Goal: Use online tool/utility: Utilize a website feature to perform a specific function

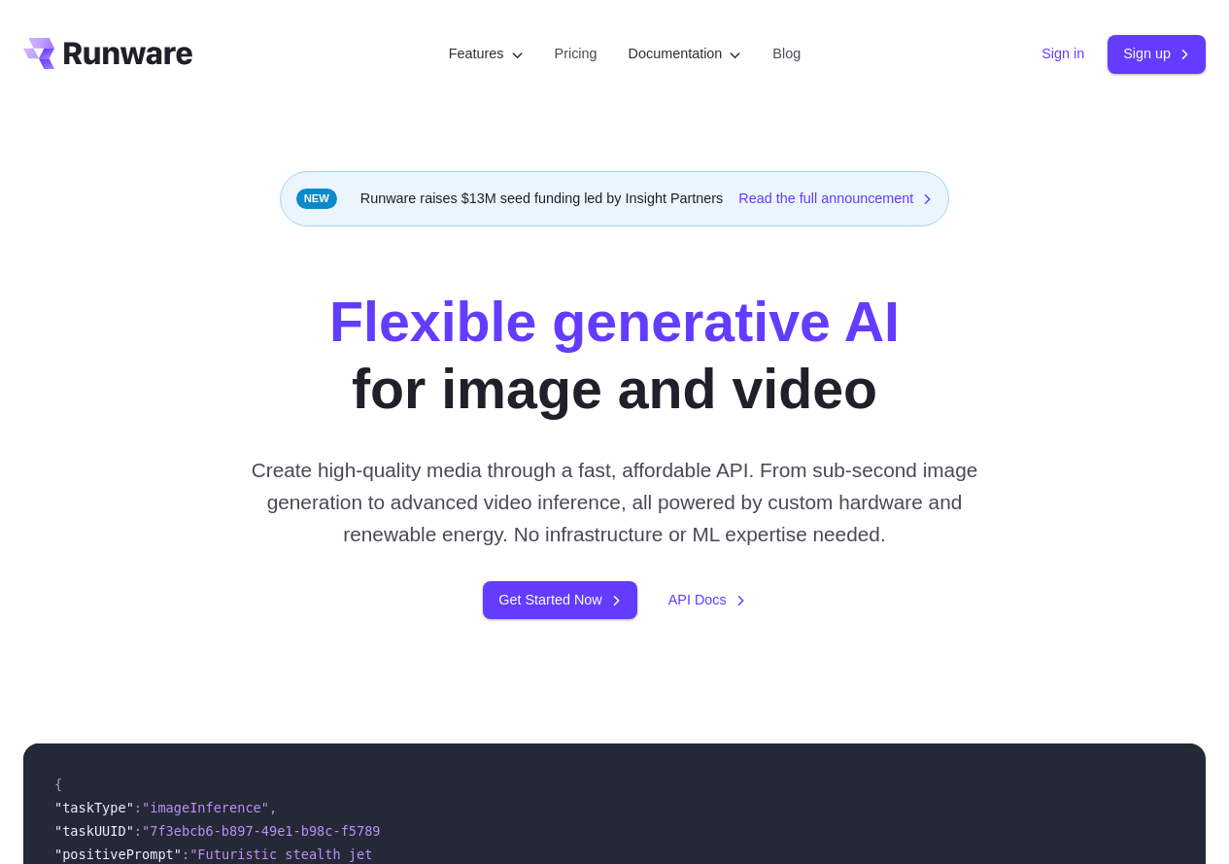
click at [1060, 61] on link "Sign in" at bounding box center [1062, 54] width 43 height 22
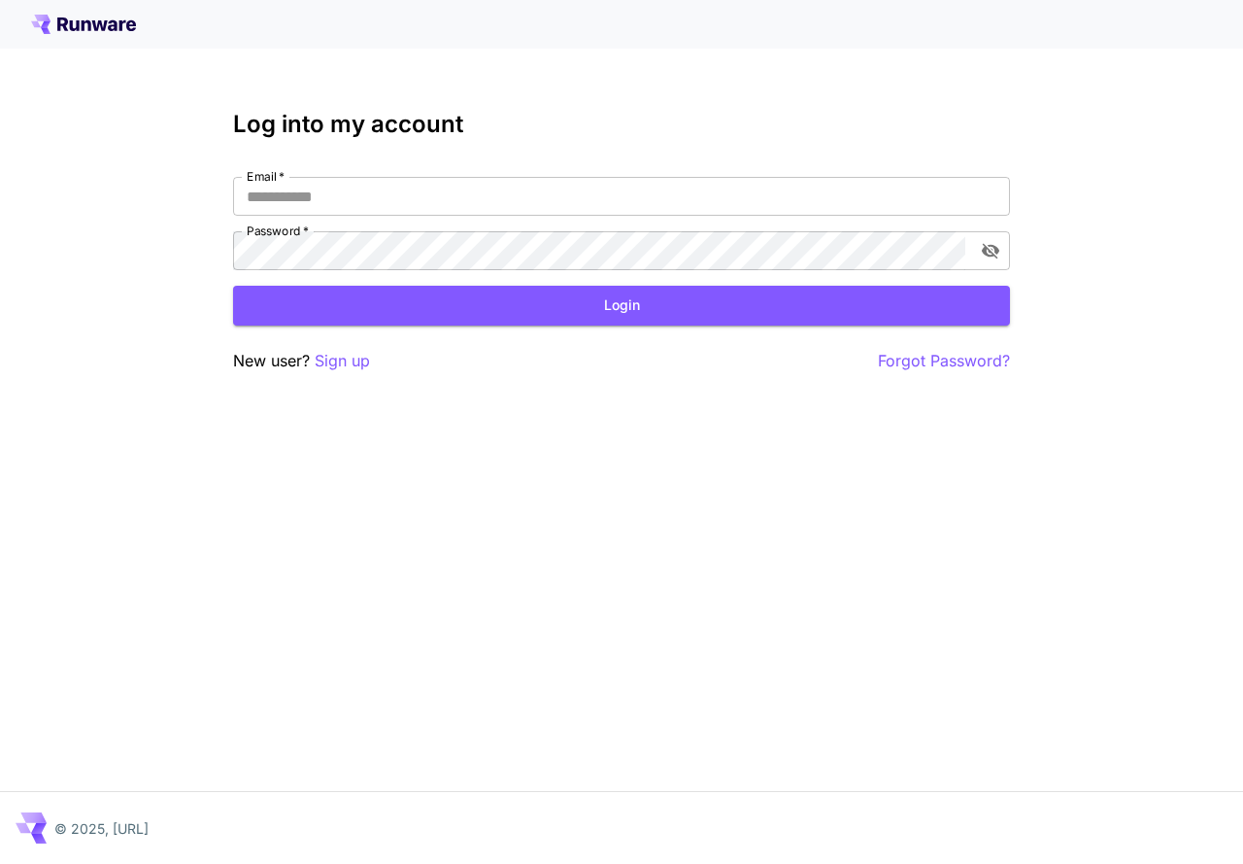
type input "**********"
click at [656, 307] on button "Login" at bounding box center [621, 306] width 777 height 40
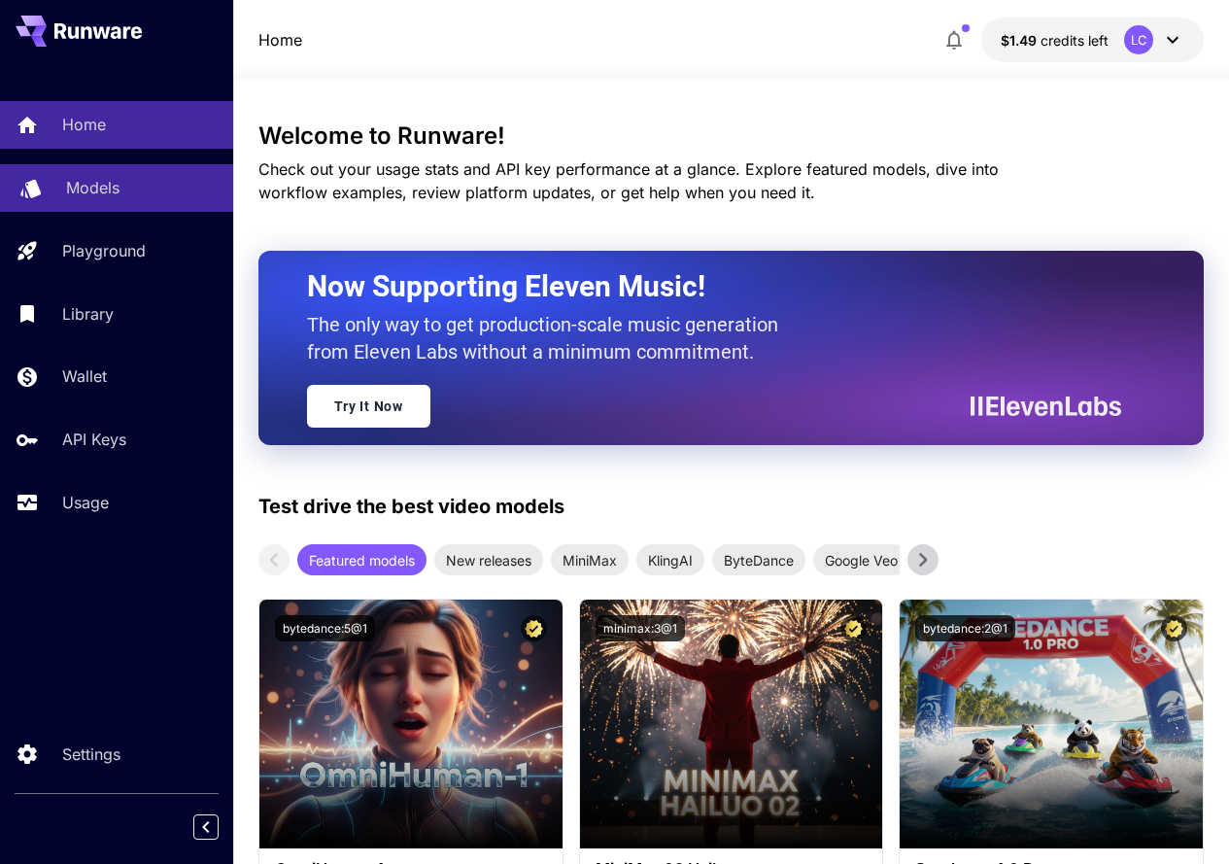
click at [89, 184] on p "Models" at bounding box center [92, 187] width 53 height 23
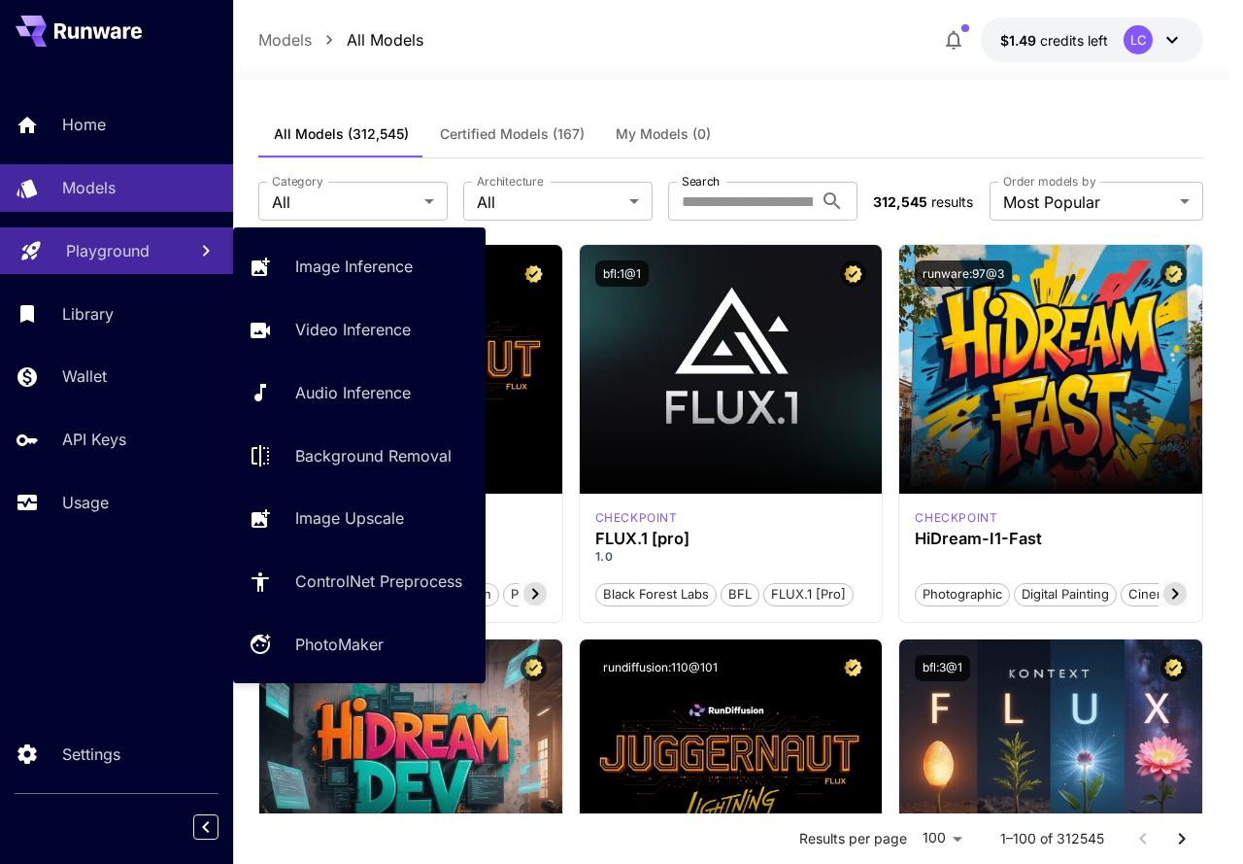
click at [107, 260] on p "Playground" at bounding box center [108, 250] width 84 height 23
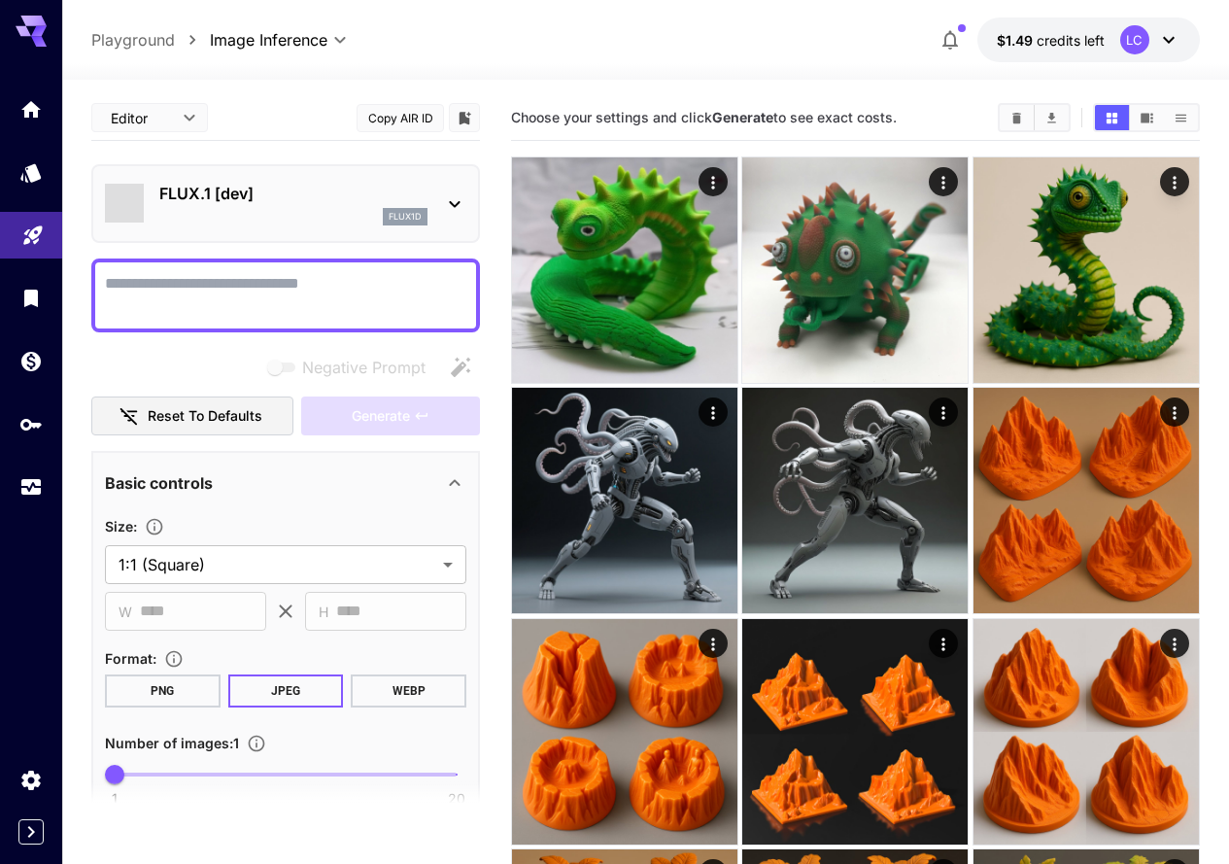
type input "**********"
click at [285, 179] on div "FLUX.1 [dev] flux1d" at bounding box center [285, 203] width 361 height 59
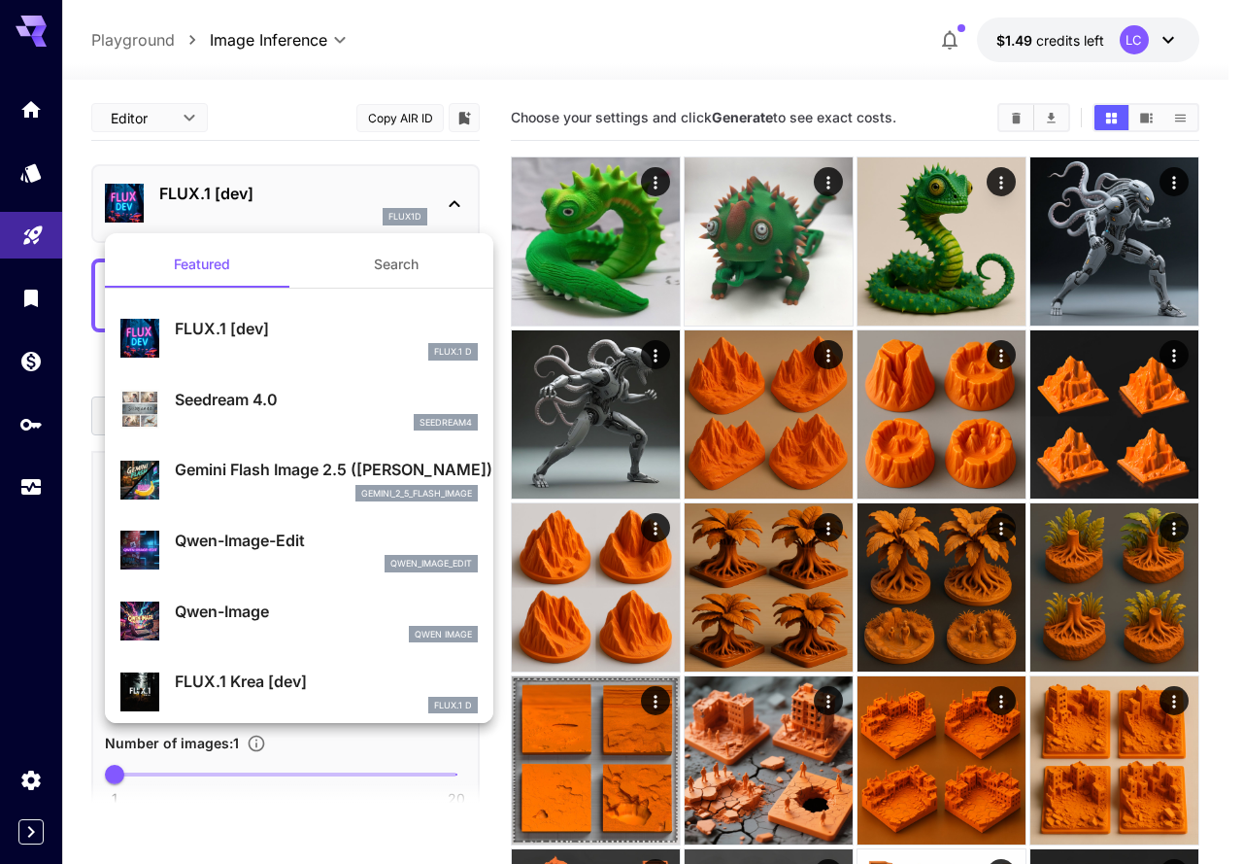
click at [244, 613] on p "Qwen-Image" at bounding box center [326, 610] width 303 height 23
type input "**"
type input "***"
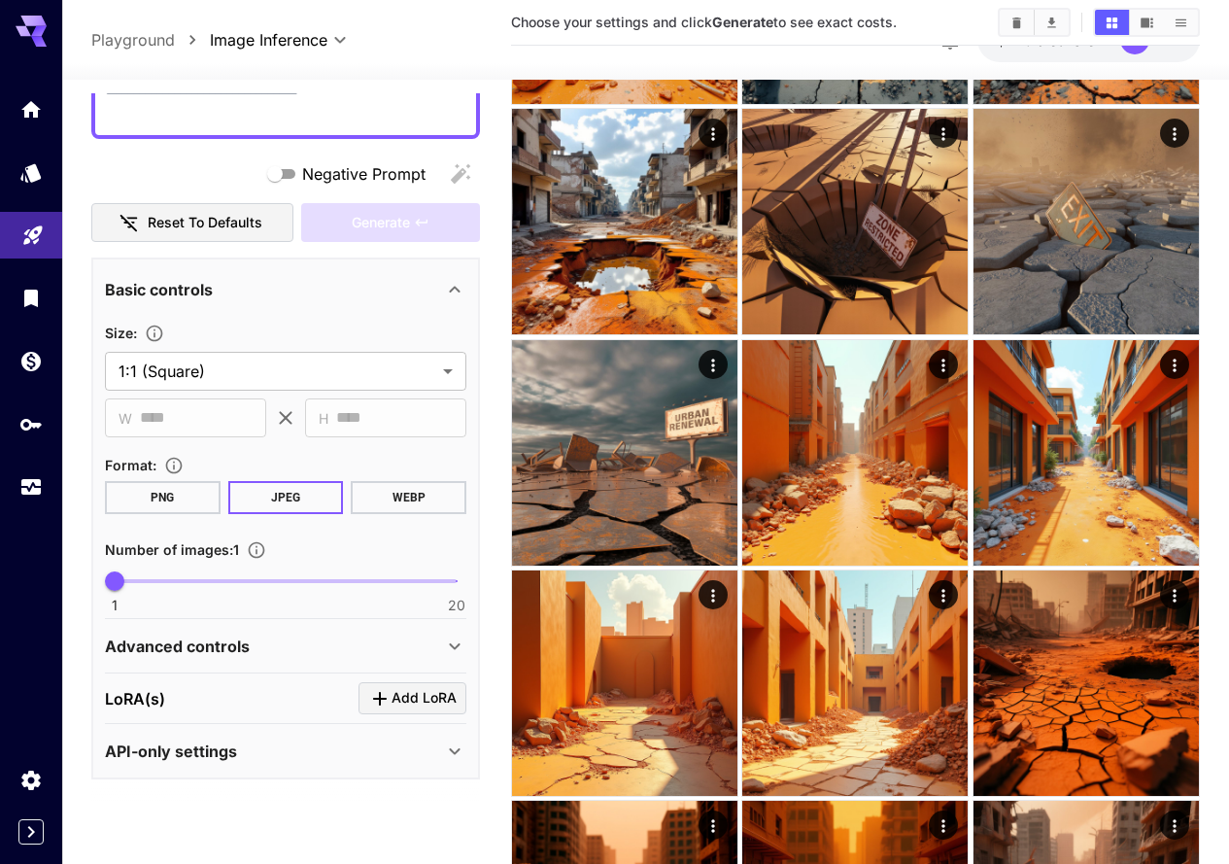
scroll to position [2817, 0]
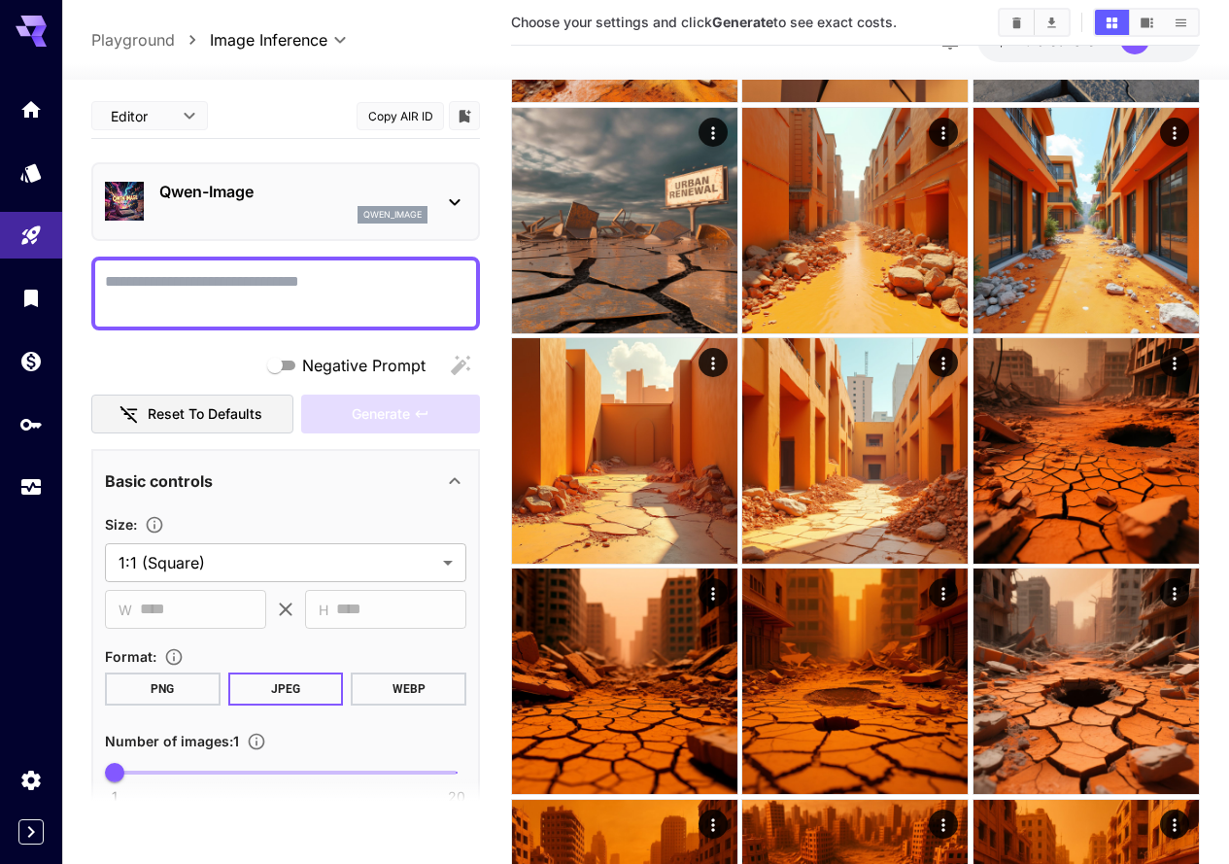
click at [354, 279] on textarea "Negative Prompt" at bounding box center [285, 293] width 361 height 47
paste textarea "**********"
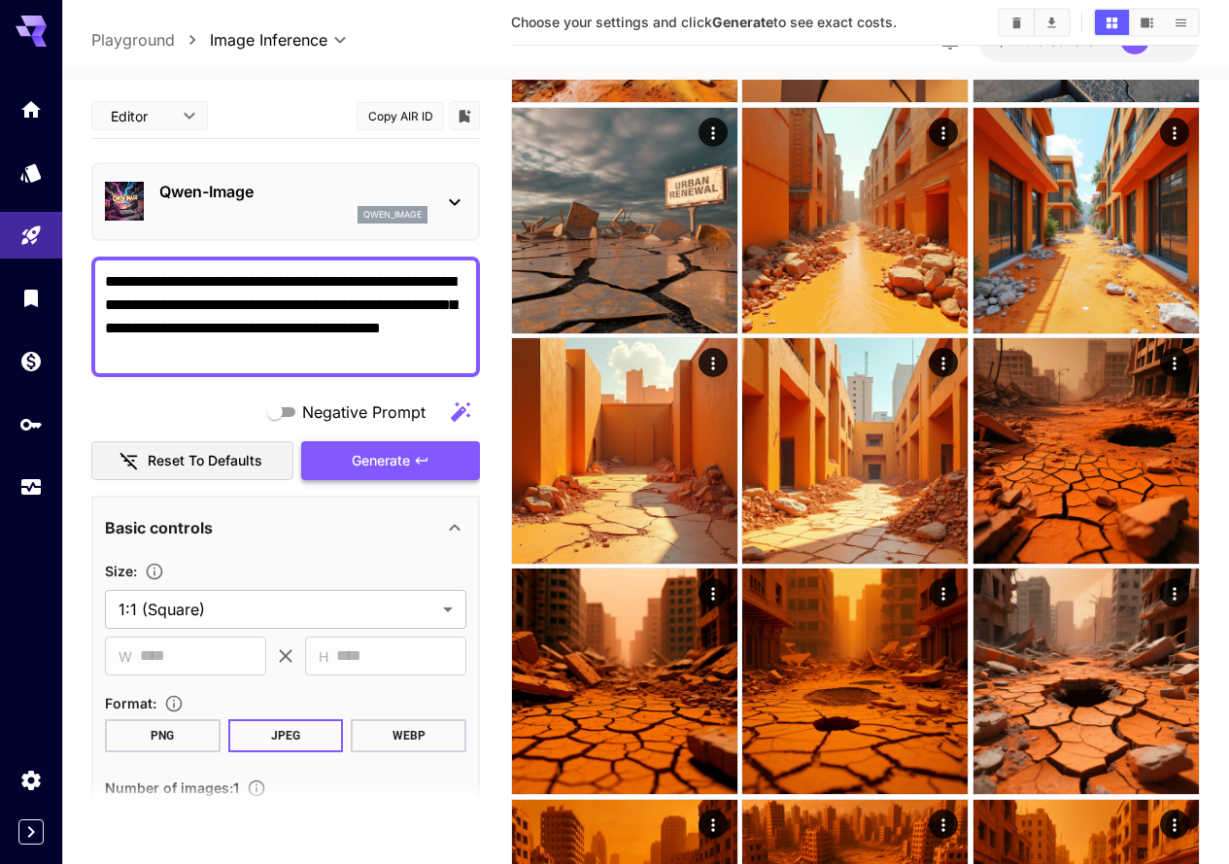
type textarea "**********"
click at [390, 455] on span "Generate" at bounding box center [381, 461] width 58 height 24
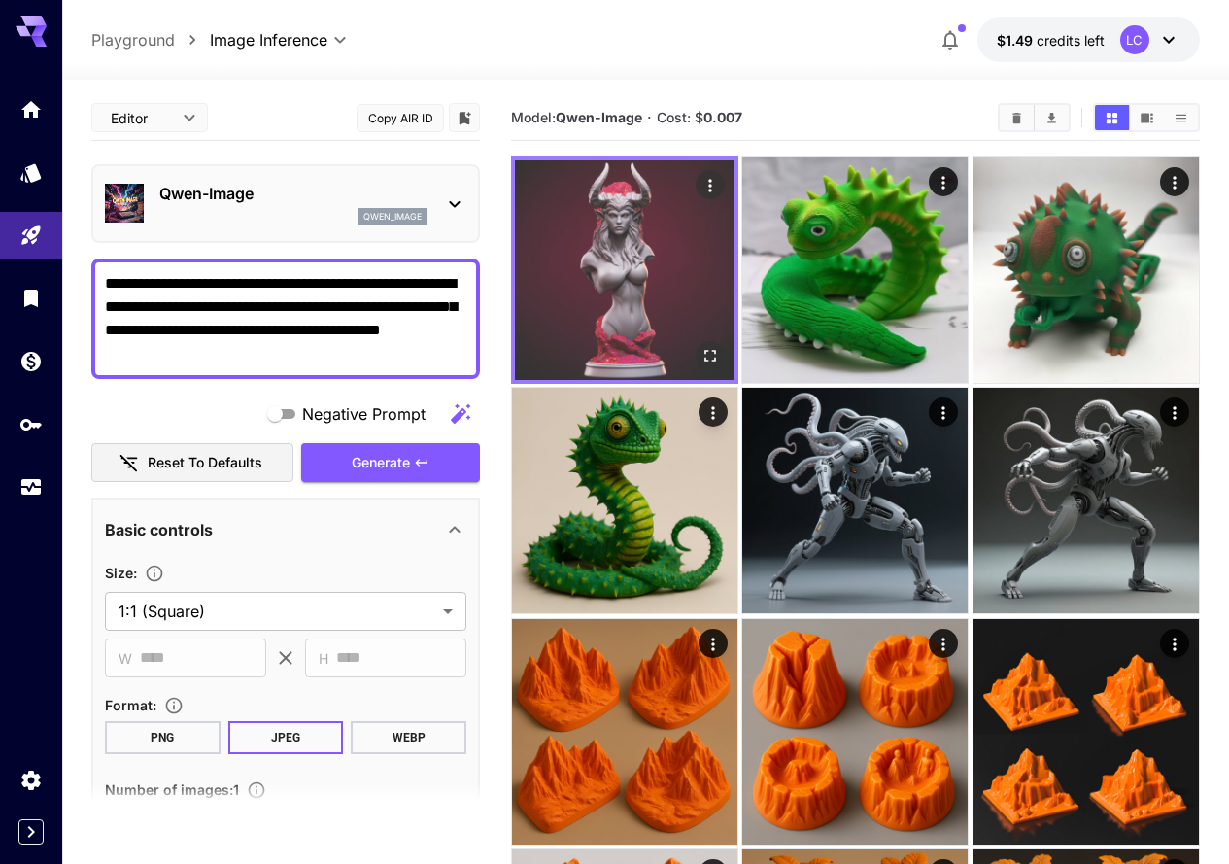
click at [597, 234] on img at bounding box center [625, 270] width 220 height 220
click at [700, 346] on icon "Open in fullscreen" at bounding box center [709, 355] width 19 height 19
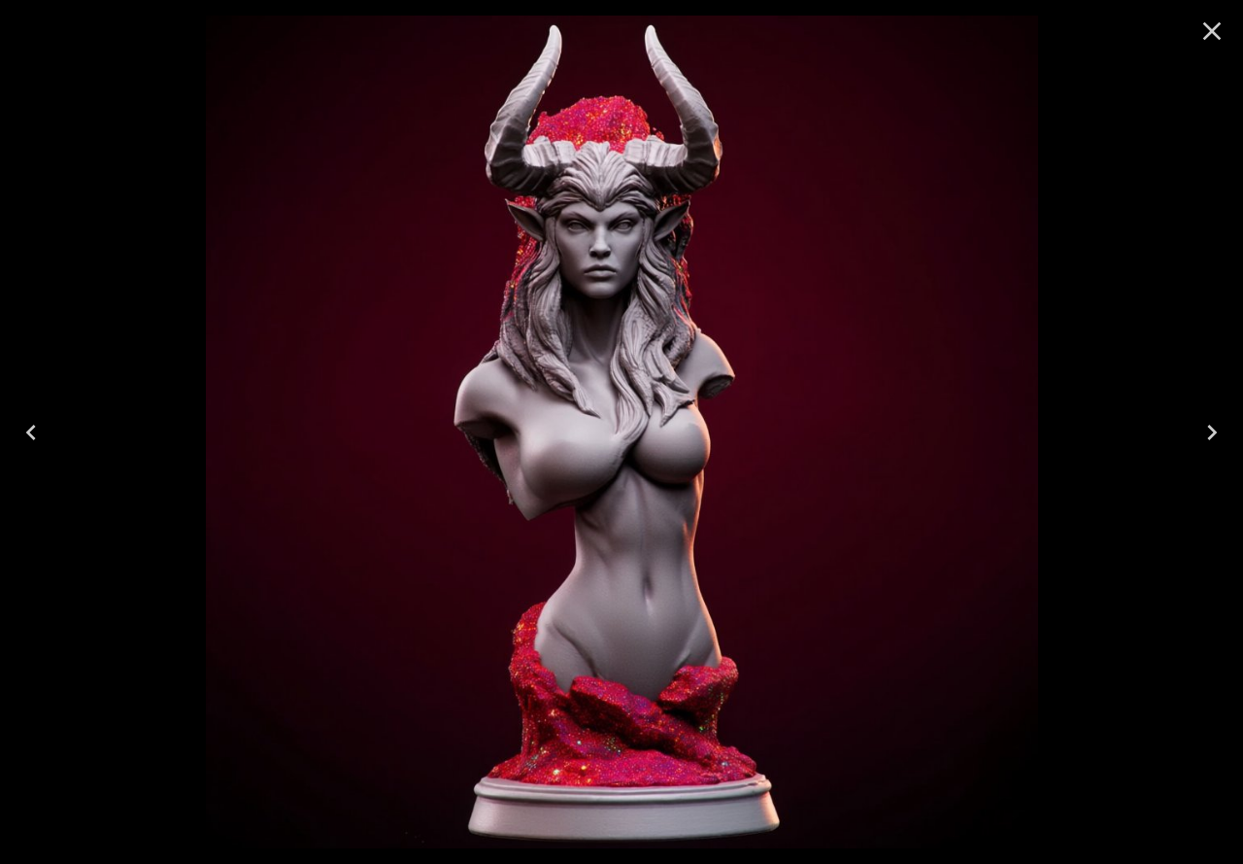
click at [1209, 25] on icon "Close" at bounding box center [1212, 31] width 31 height 31
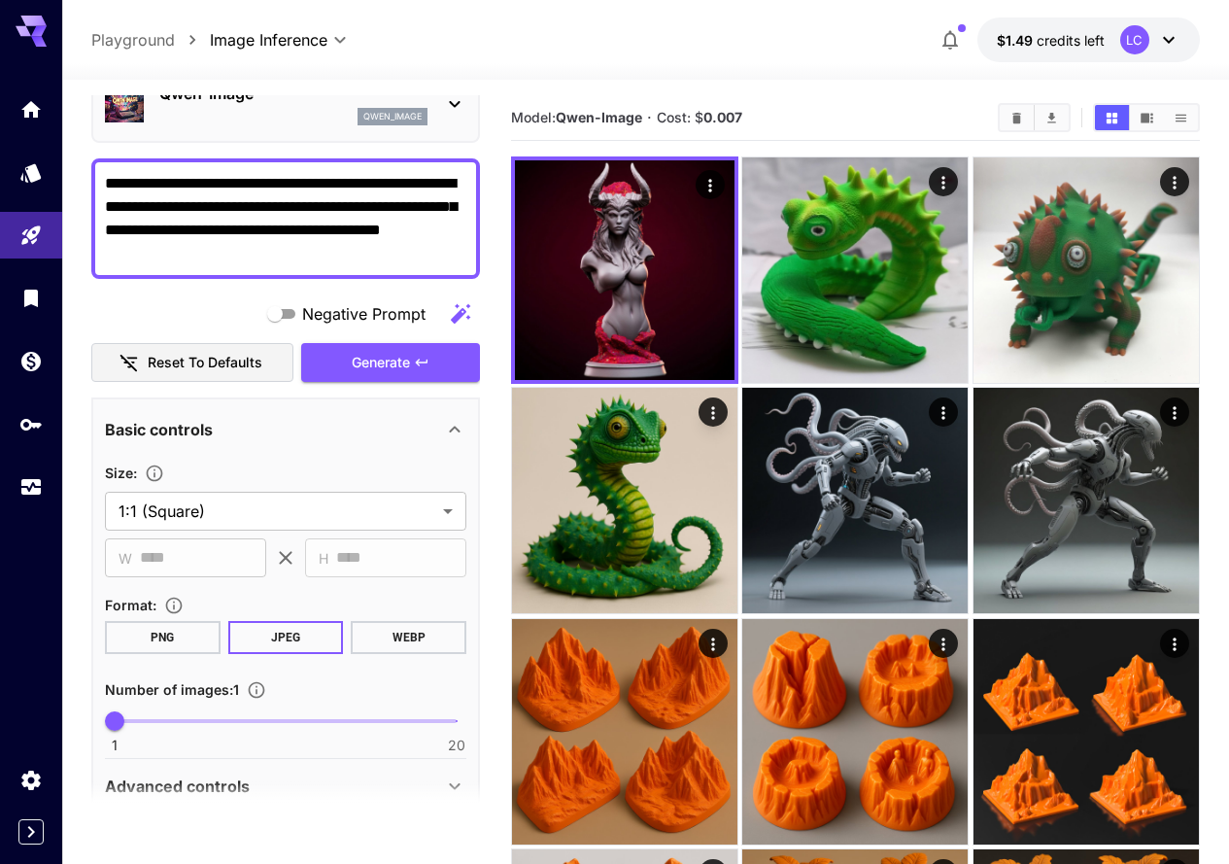
scroll to position [238, 0]
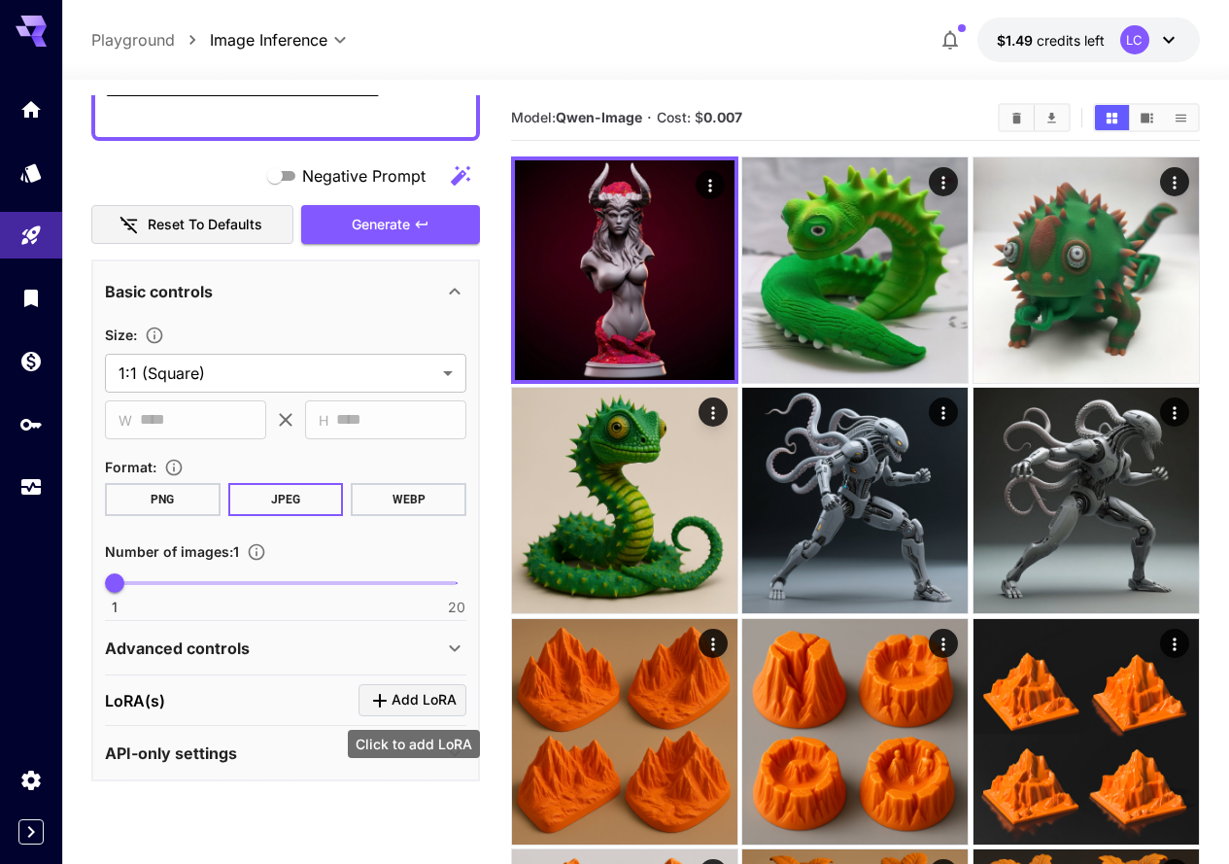
click at [403, 693] on span "Add LoRA" at bounding box center [423, 700] width 65 height 24
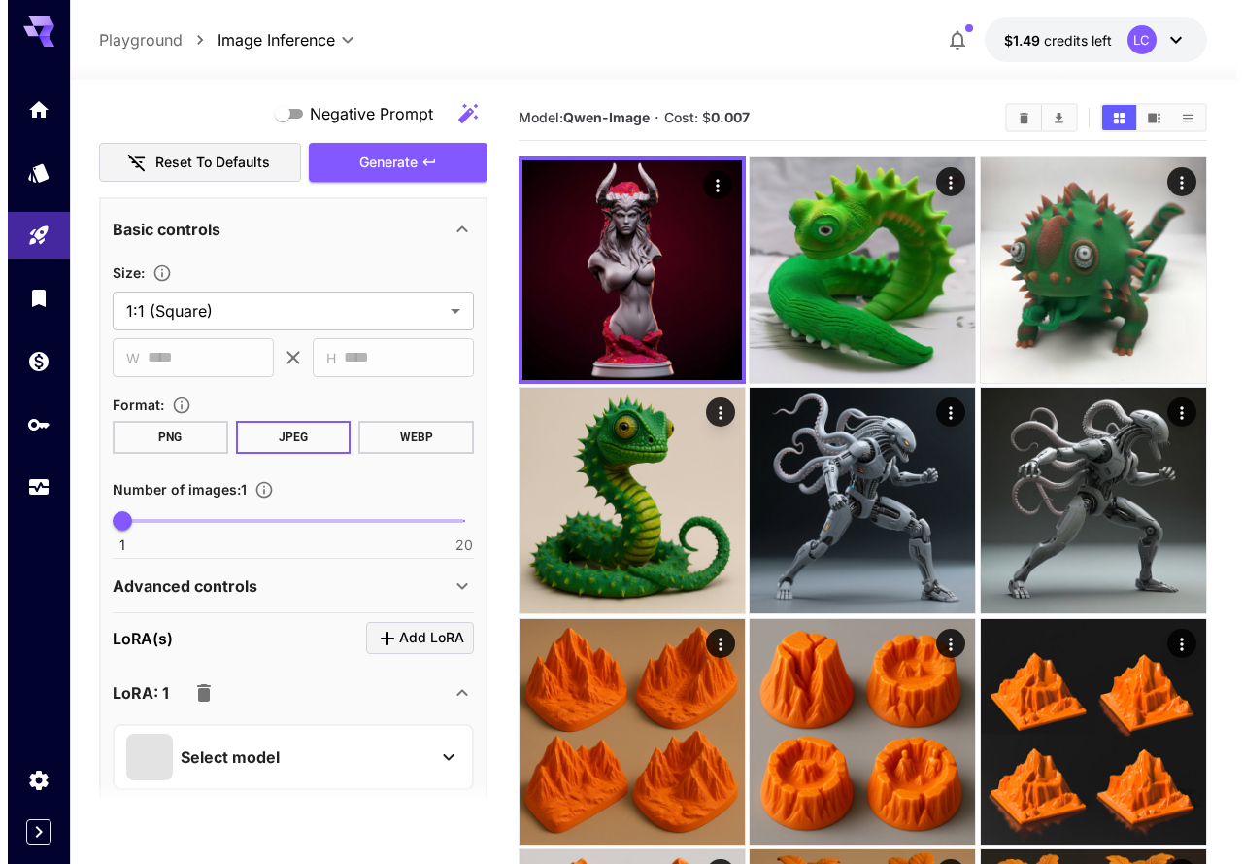
scroll to position [335, 0]
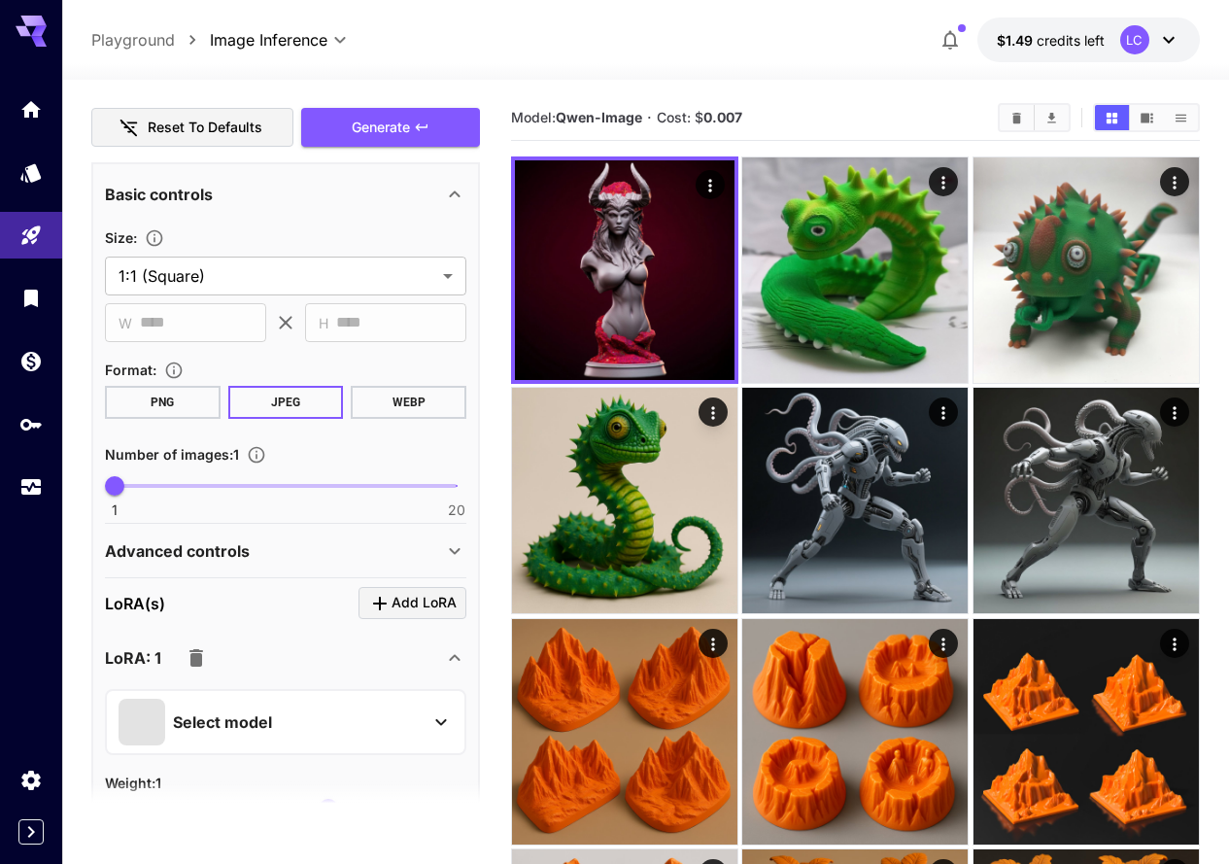
click at [228, 721] on p "Select model" at bounding box center [222, 721] width 99 height 23
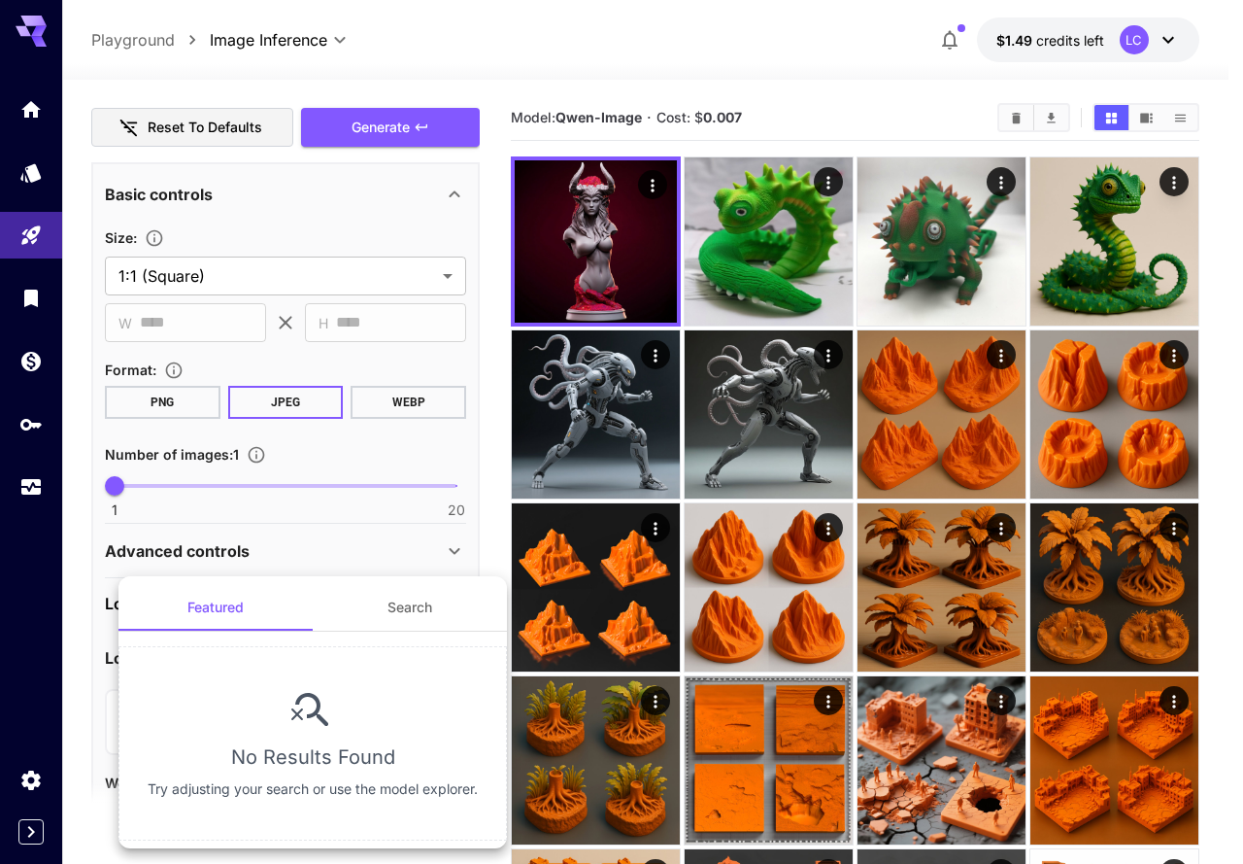
click at [393, 610] on button "Search" at bounding box center [410, 607] width 194 height 47
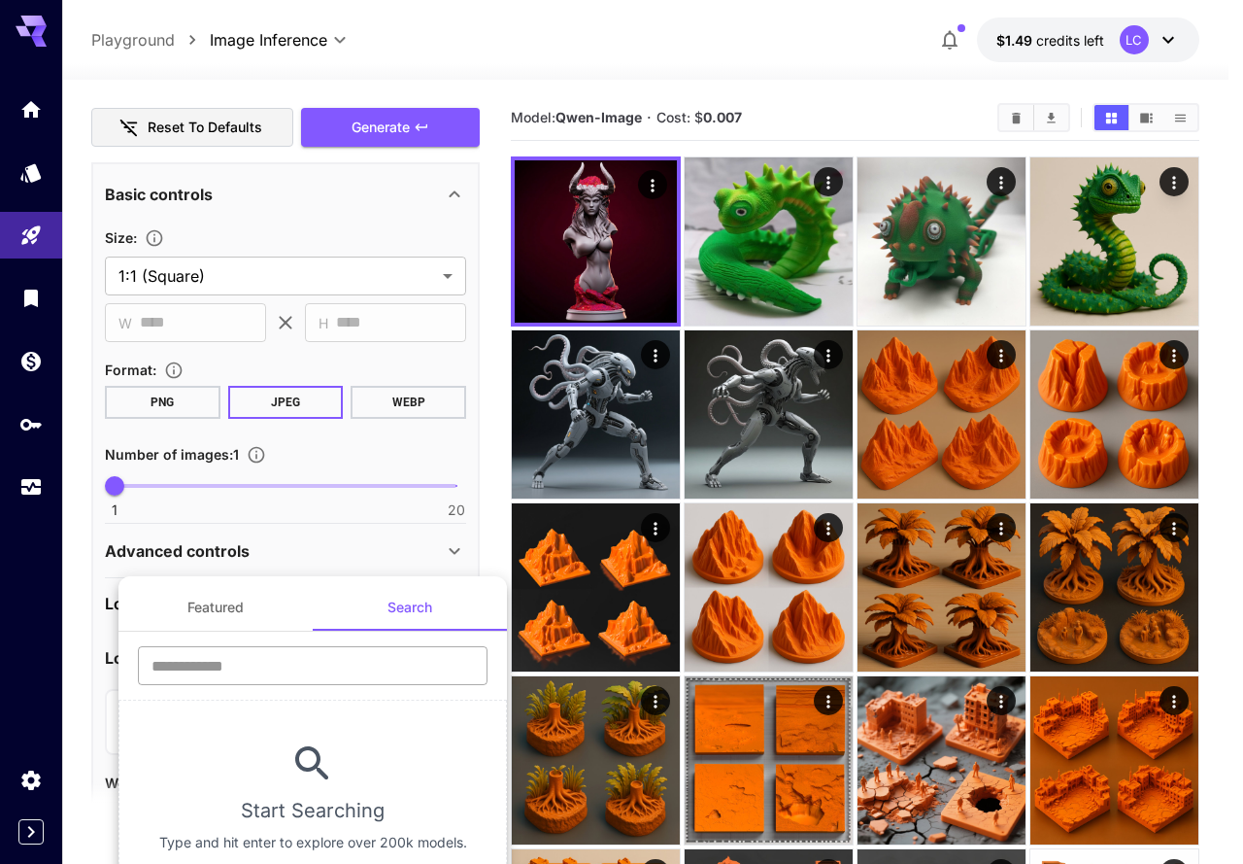
click at [271, 680] on input "text" at bounding box center [313, 665] width 350 height 39
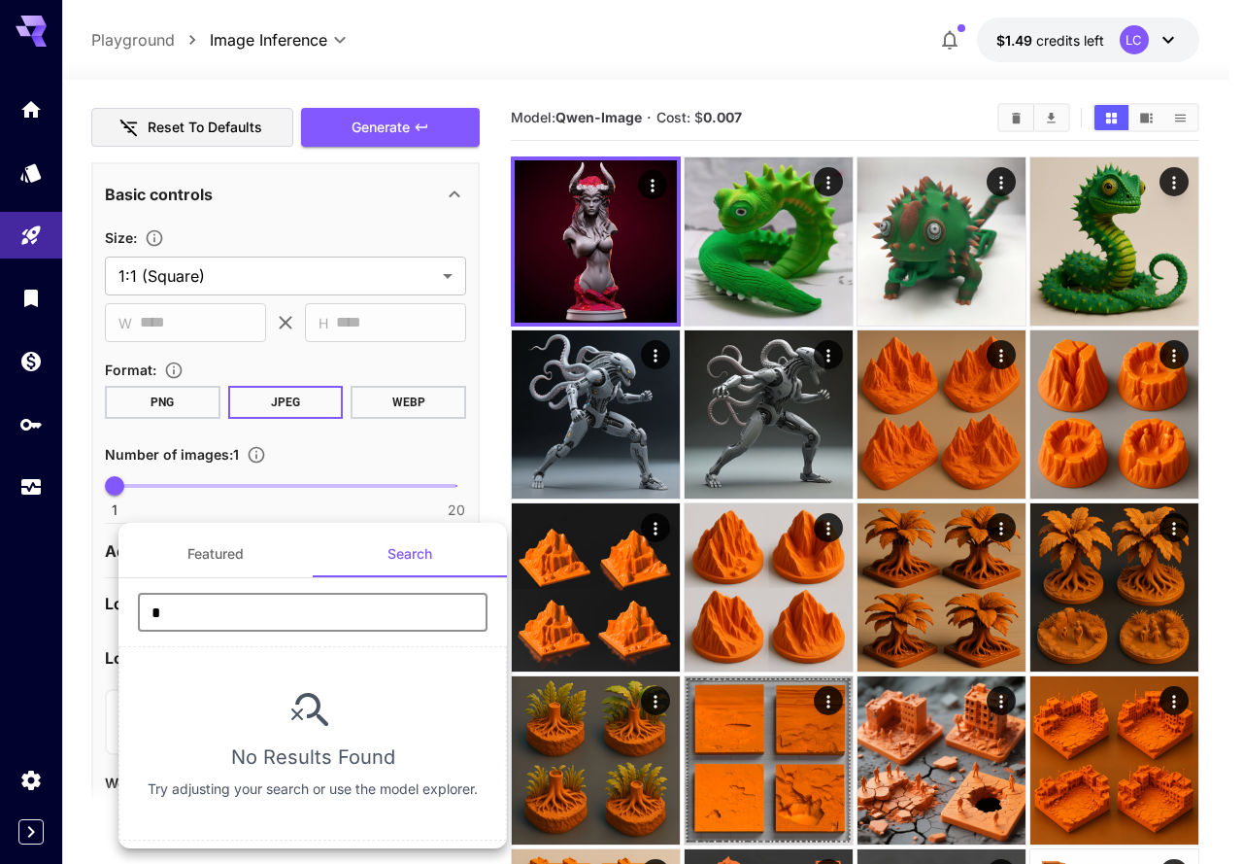
type input "**"
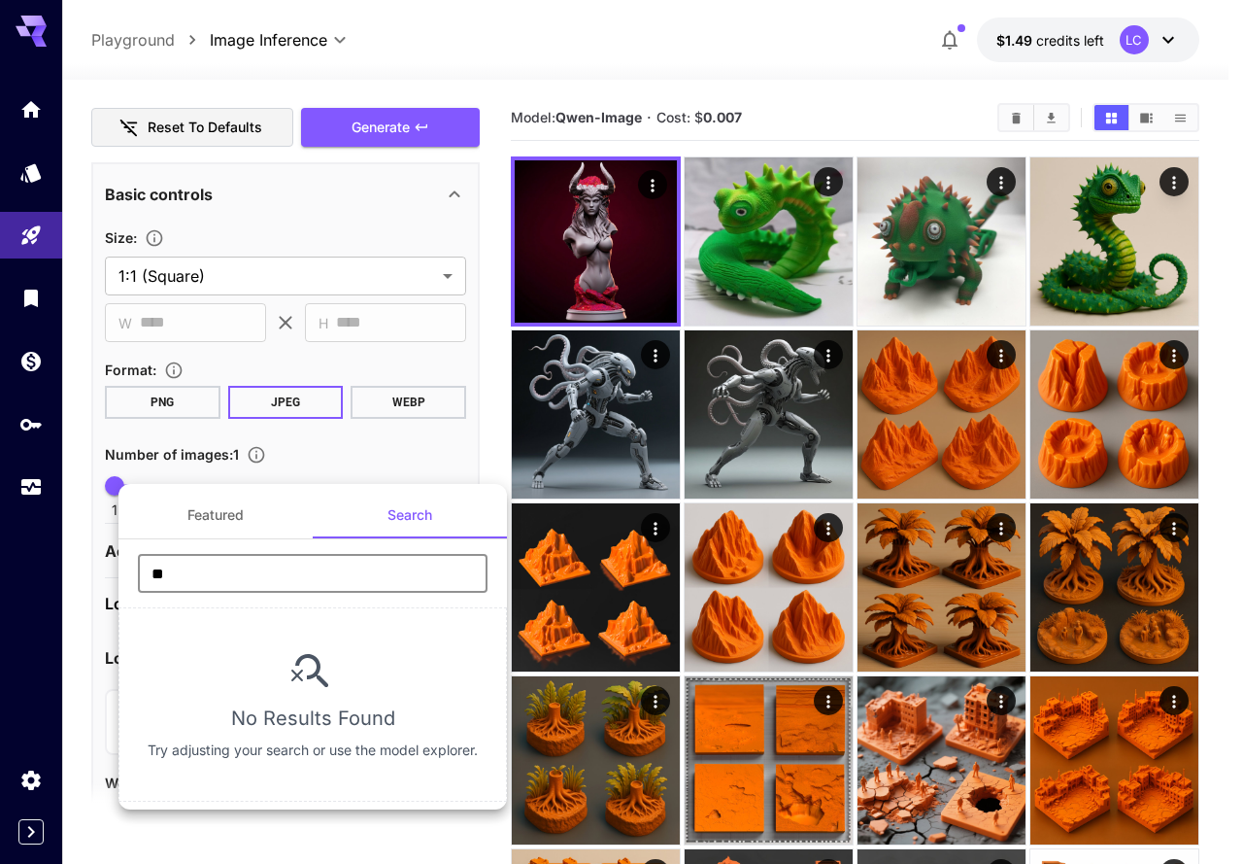
drag, startPoint x: 188, startPoint y: 578, endPoint x: 120, endPoint y: 573, distance: 68.2
click at [120, 573] on div "** ​" at bounding box center [313, 580] width 389 height 53
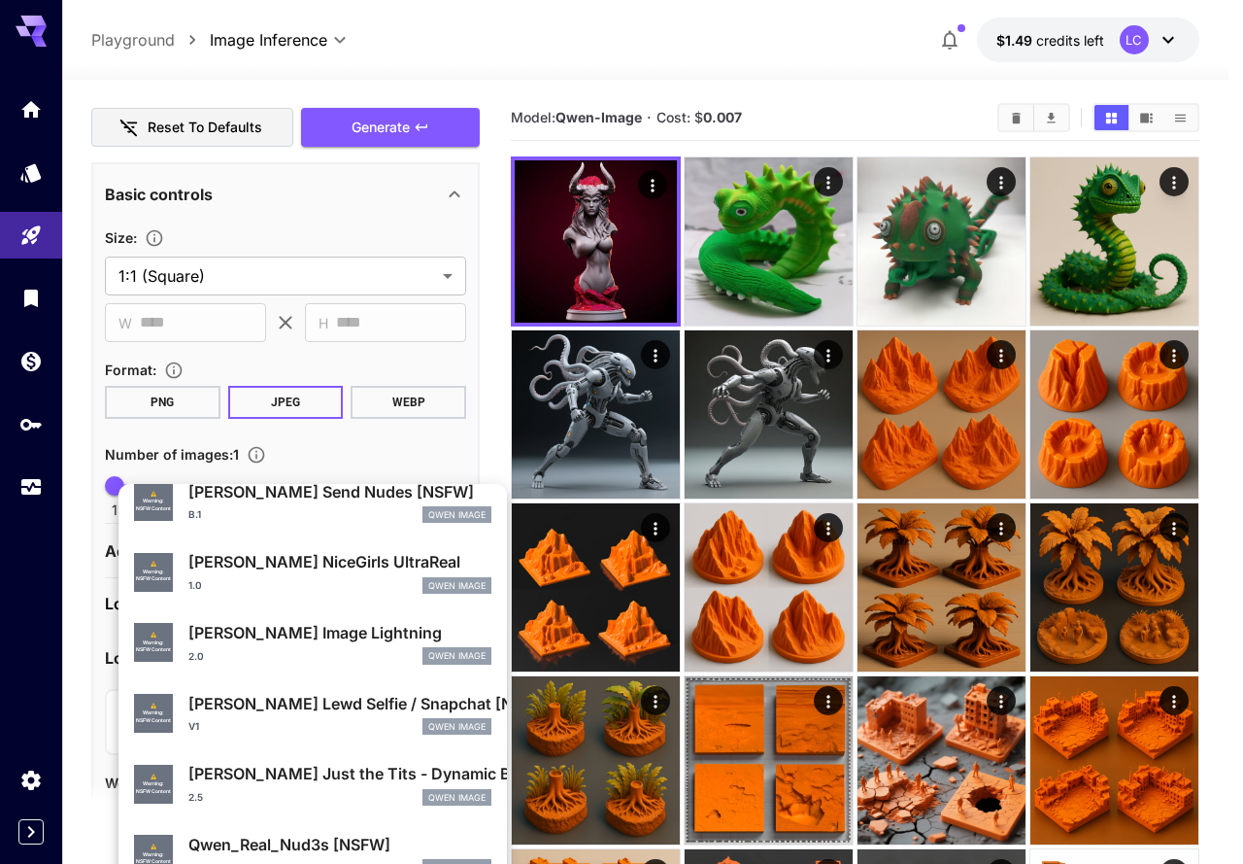
scroll to position [0, 0]
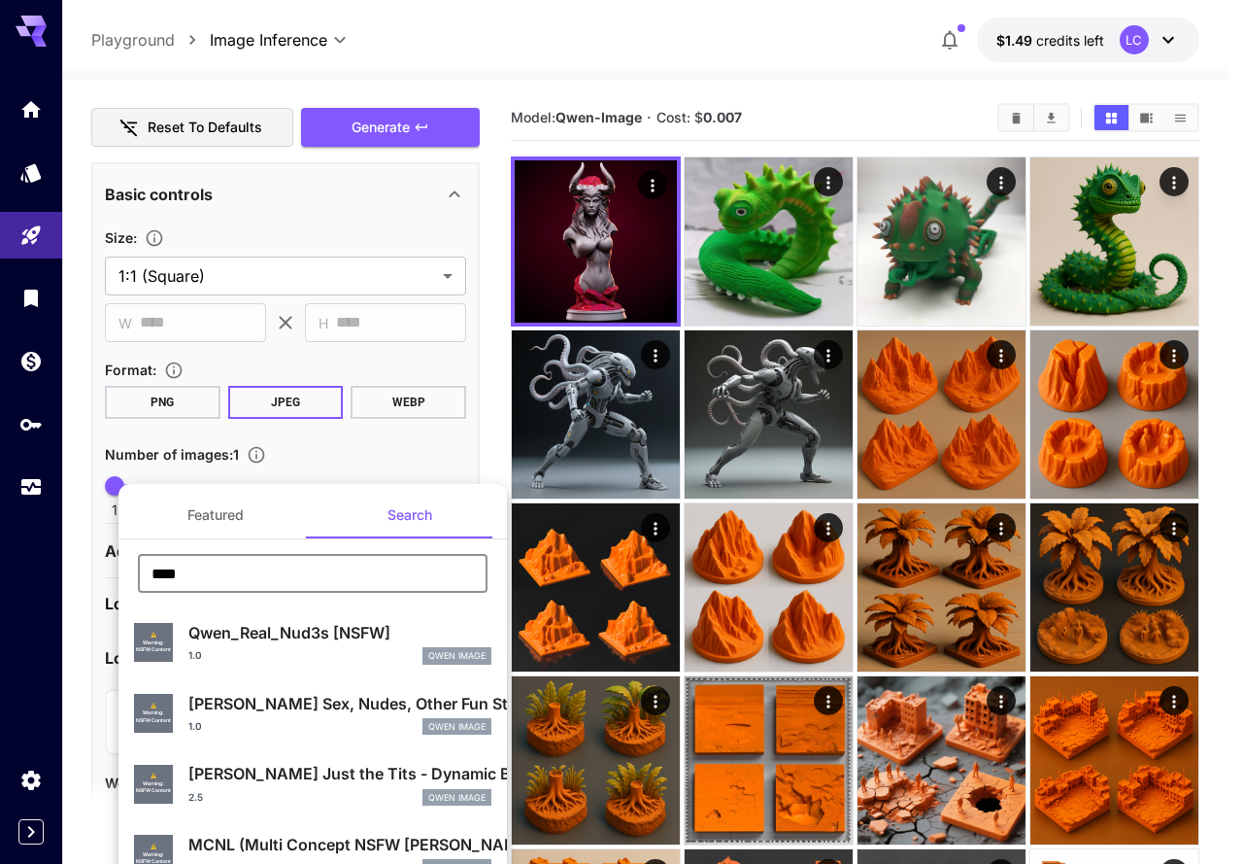
type input "****"
click at [311, 707] on p "Qwen Sex, Nudes, Other Fun Stuff (SNOFS) [NSFW]" at bounding box center [339, 703] width 303 height 23
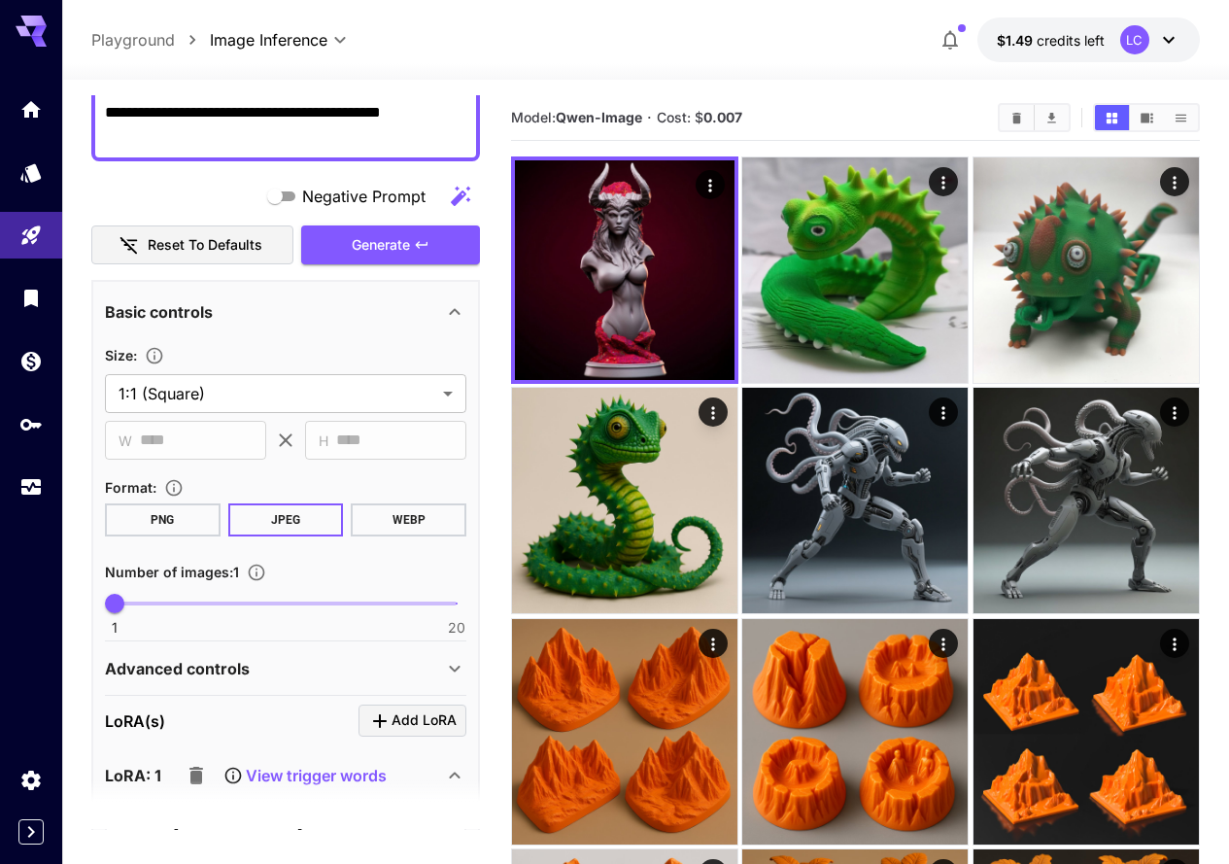
scroll to position [44, 0]
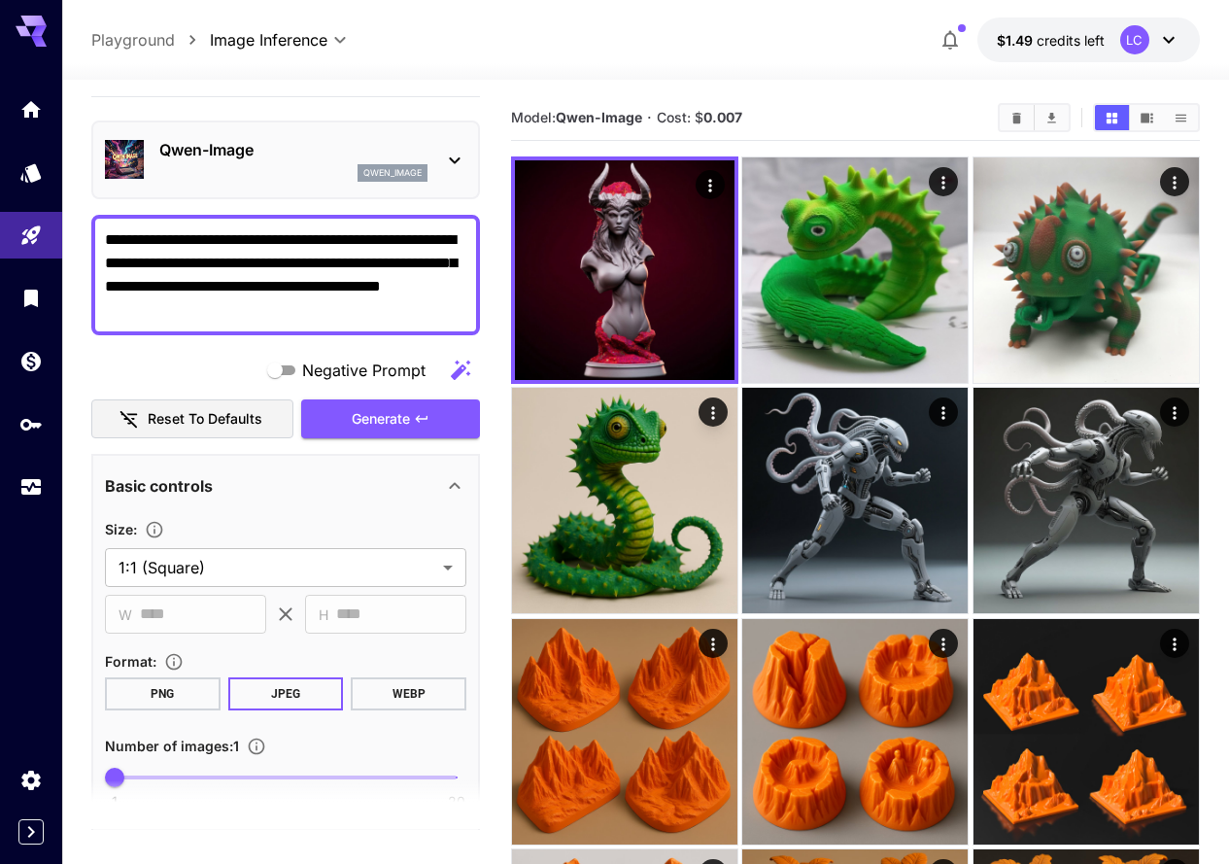
click at [404, 414] on span "Generate" at bounding box center [381, 419] width 58 height 24
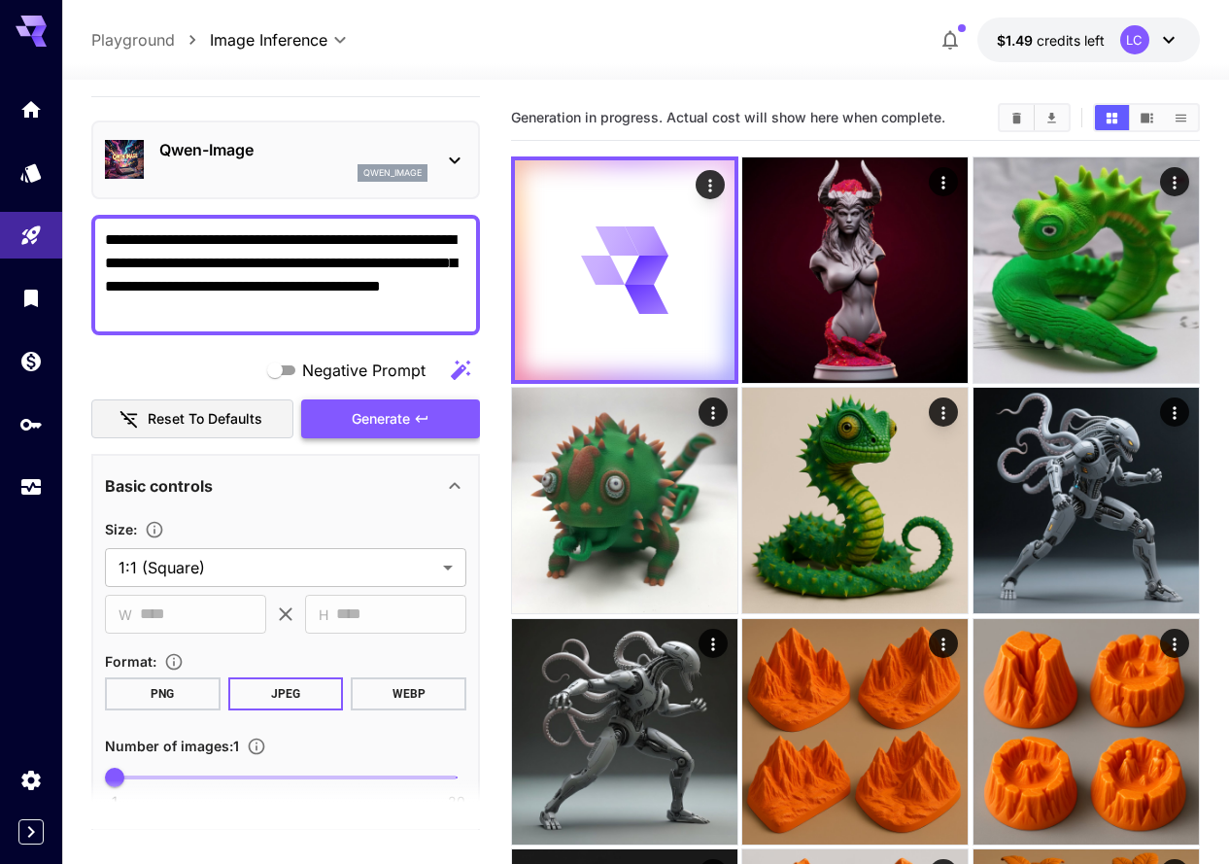
click at [385, 417] on span "Generate" at bounding box center [381, 419] width 58 height 24
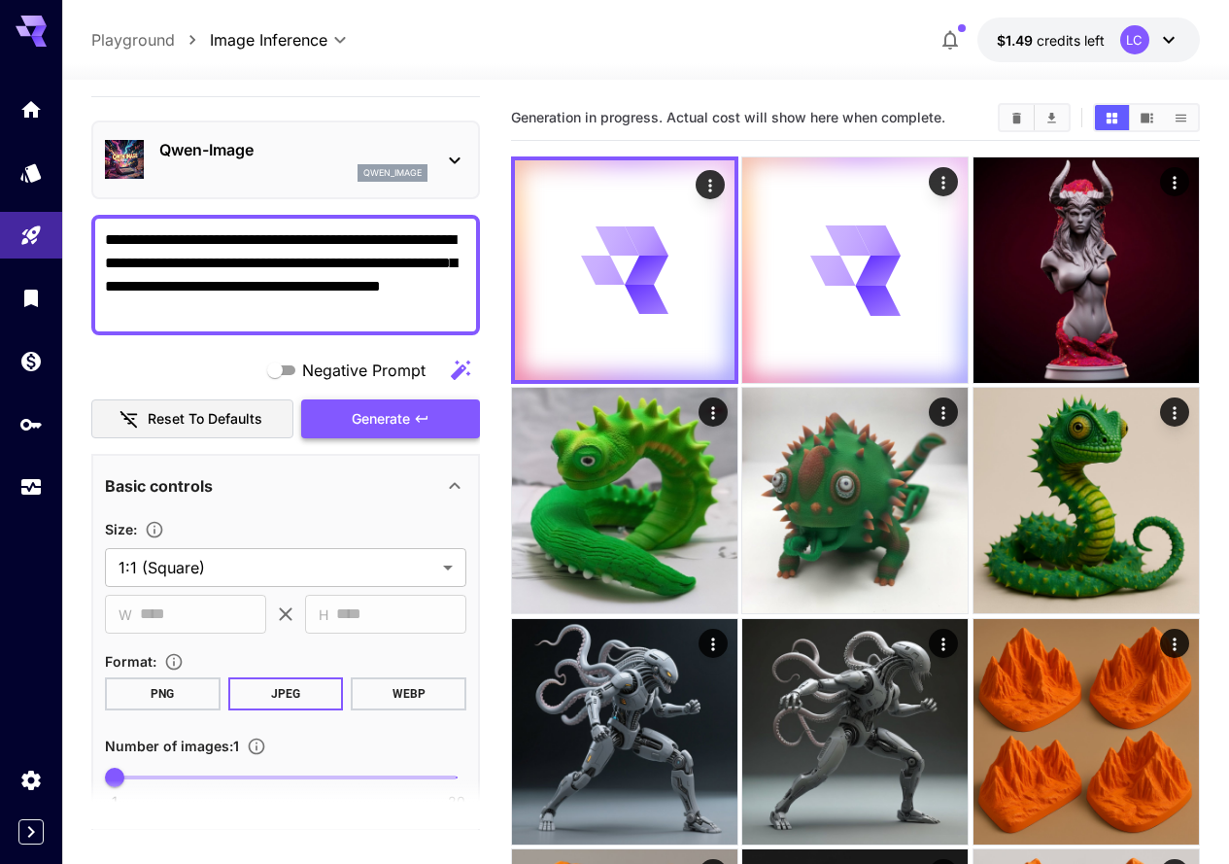
drag, startPoint x: 385, startPoint y: 424, endPoint x: 484, endPoint y: 596, distance: 199.3
click at [384, 423] on span "Generate" at bounding box center [381, 419] width 58 height 24
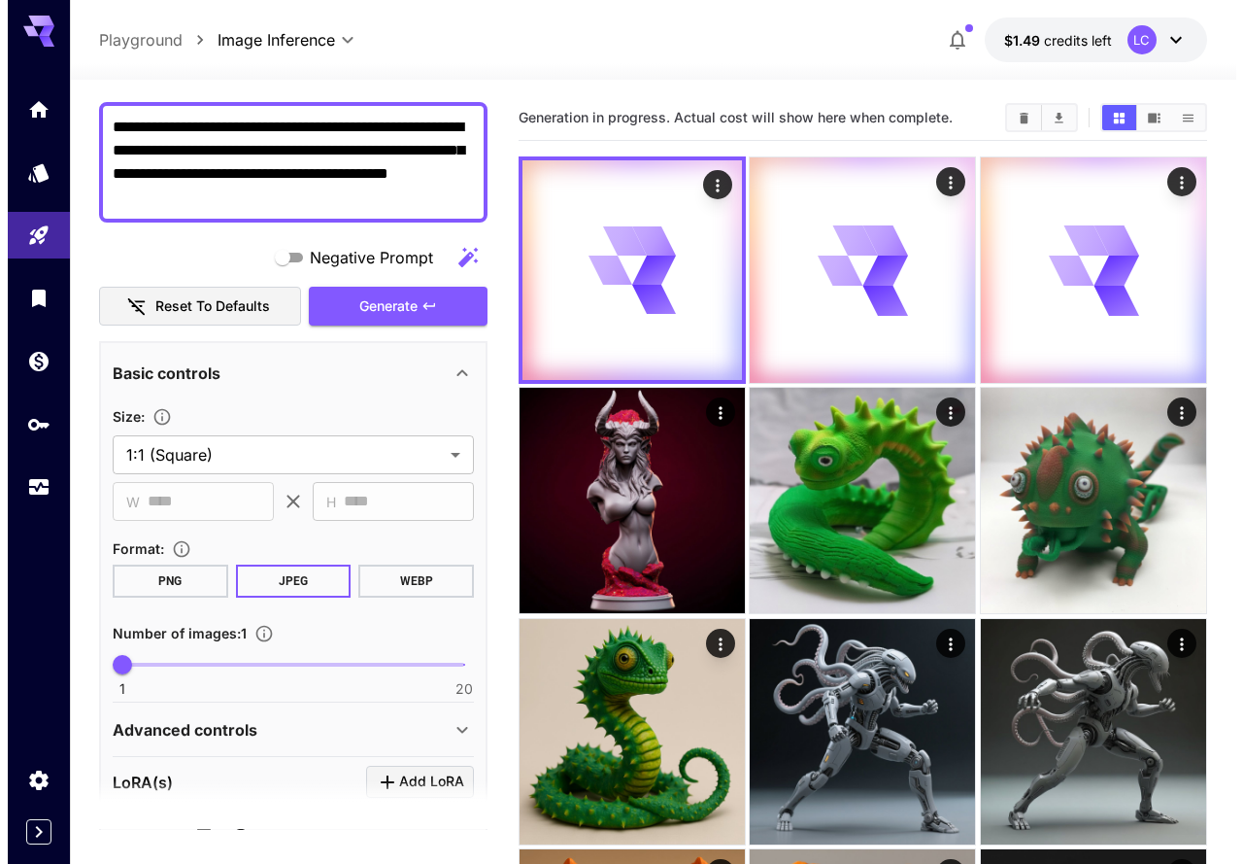
scroll to position [432, 0]
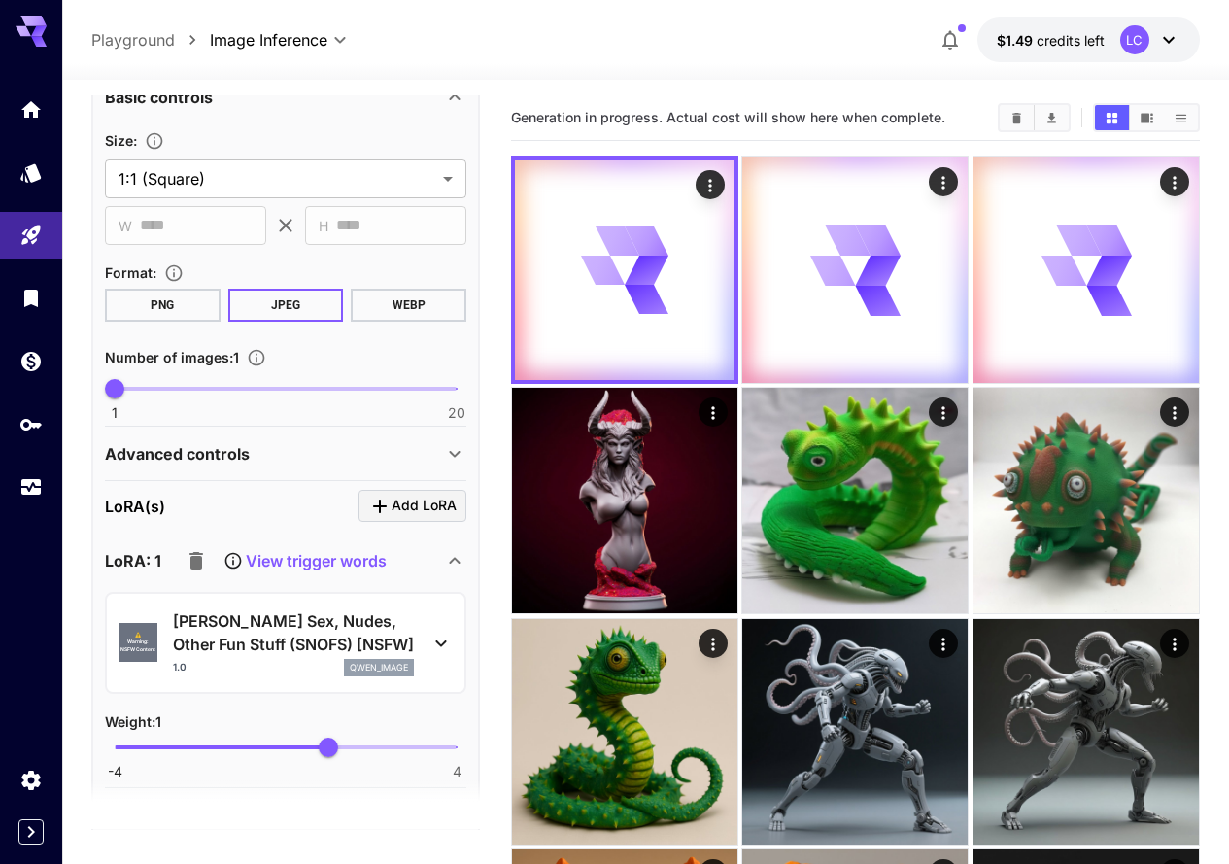
click at [279, 631] on p "Qwen Sex, Nudes, Other Fun Stuff (SNOFS) [NSFW]" at bounding box center [293, 632] width 241 height 47
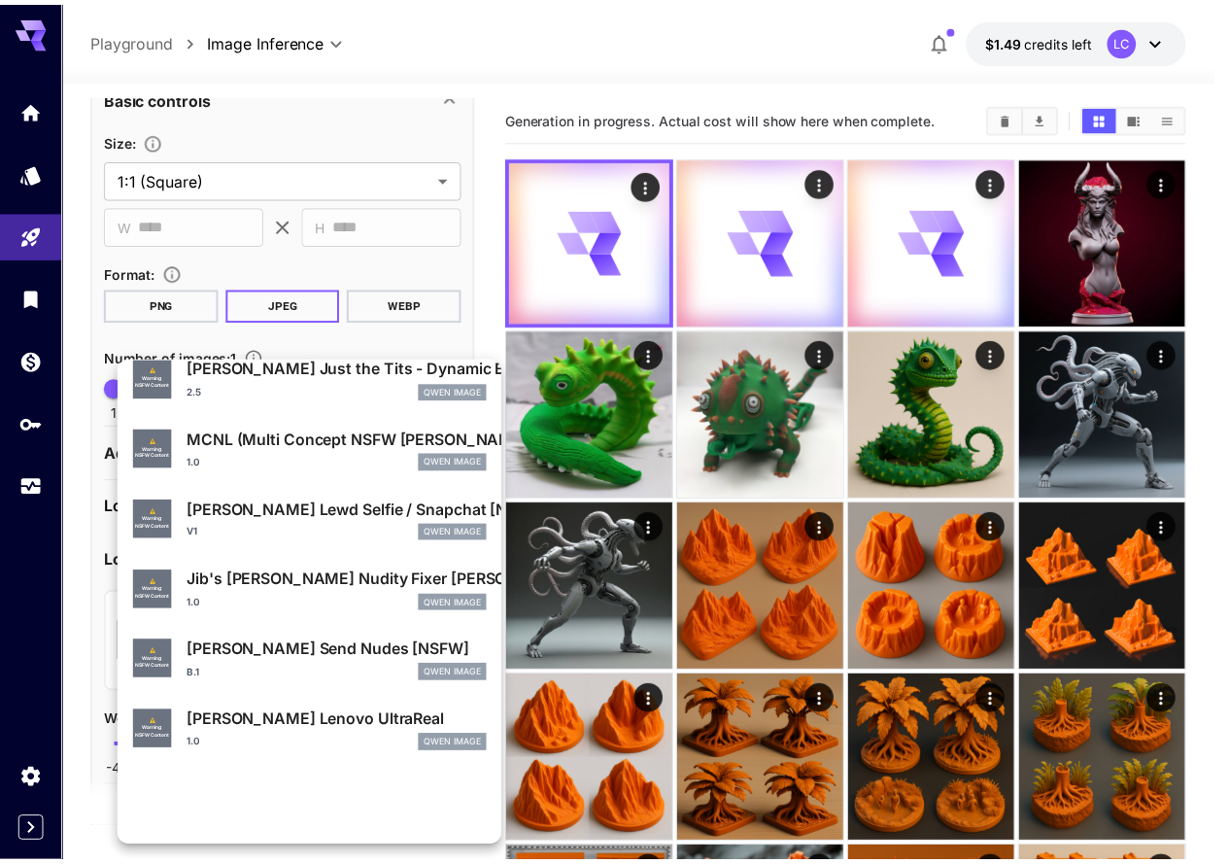
scroll to position [291, 0]
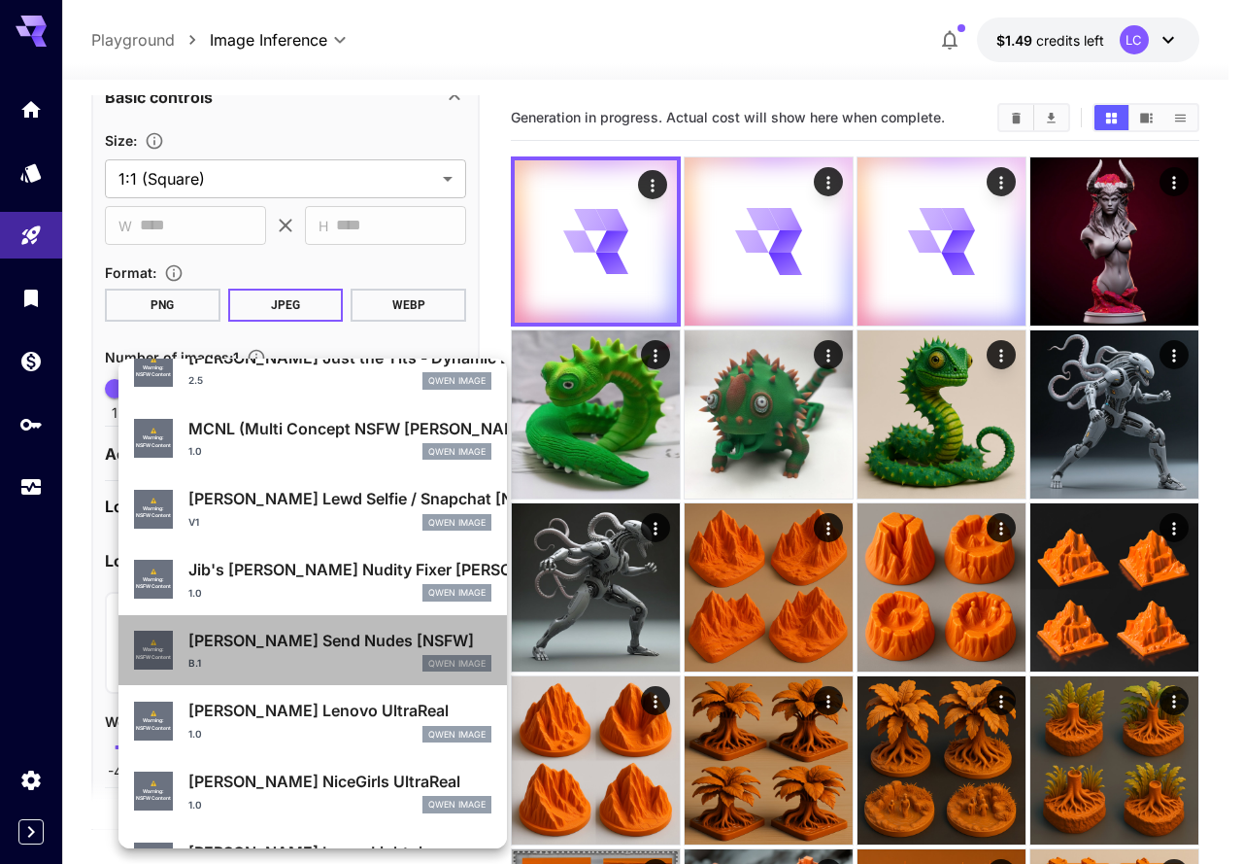
click at [332, 660] on div "B.1 Qwen Image" at bounding box center [339, 663] width 303 height 17
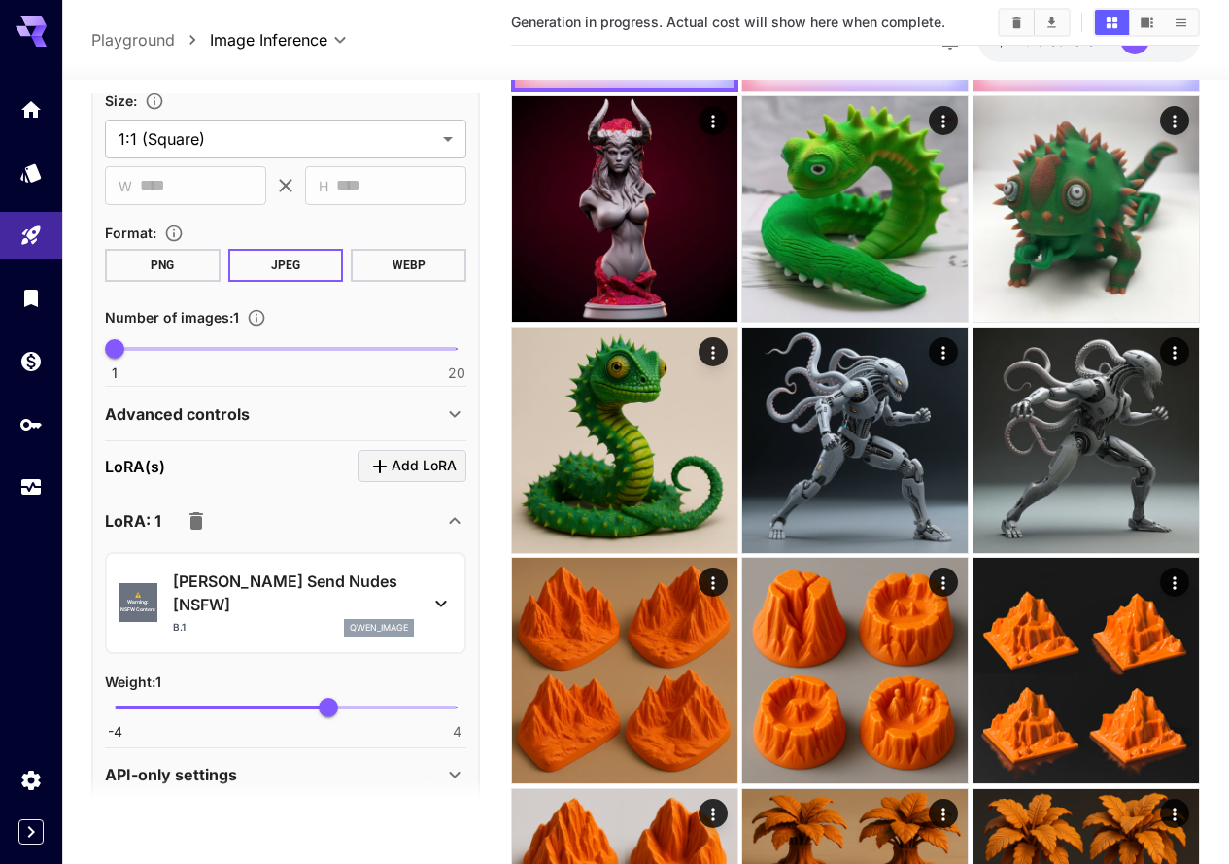
scroll to position [0, 0]
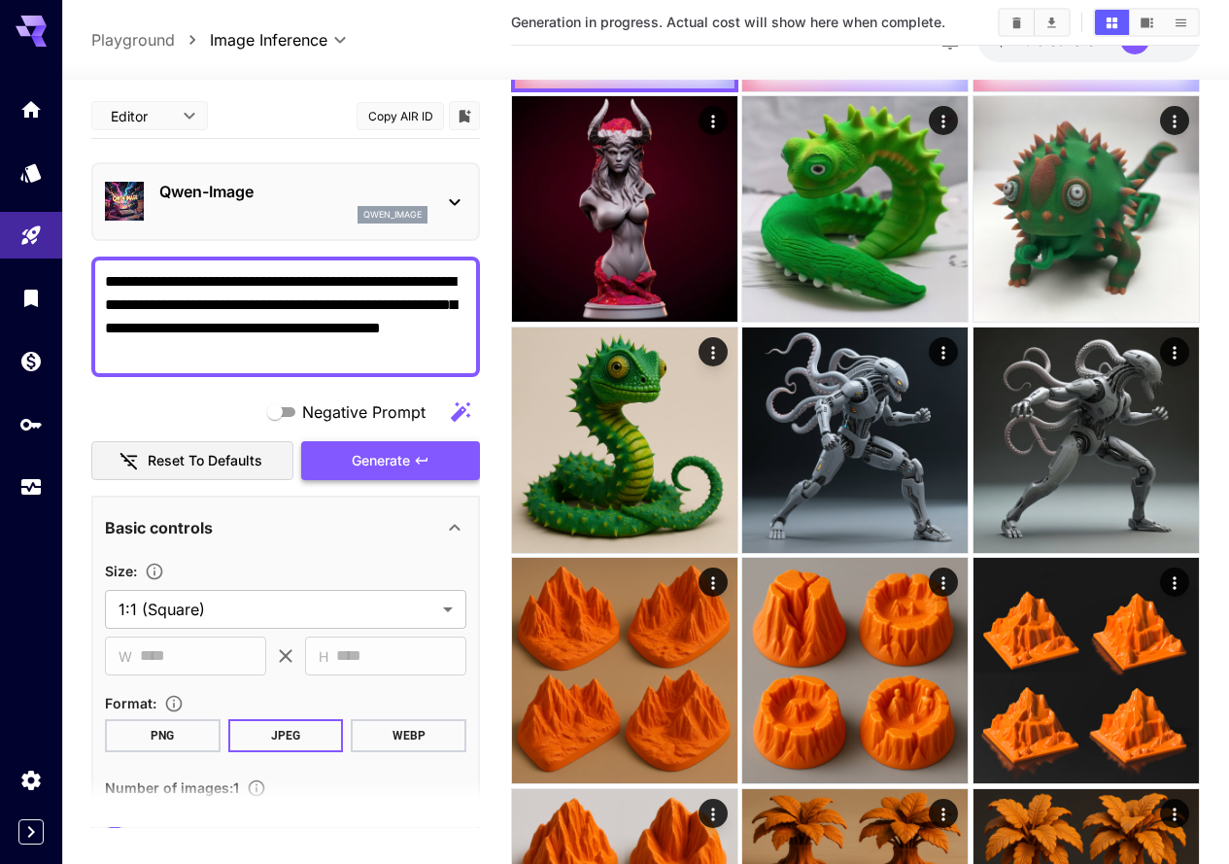
click at [386, 459] on span "Generate" at bounding box center [381, 461] width 58 height 24
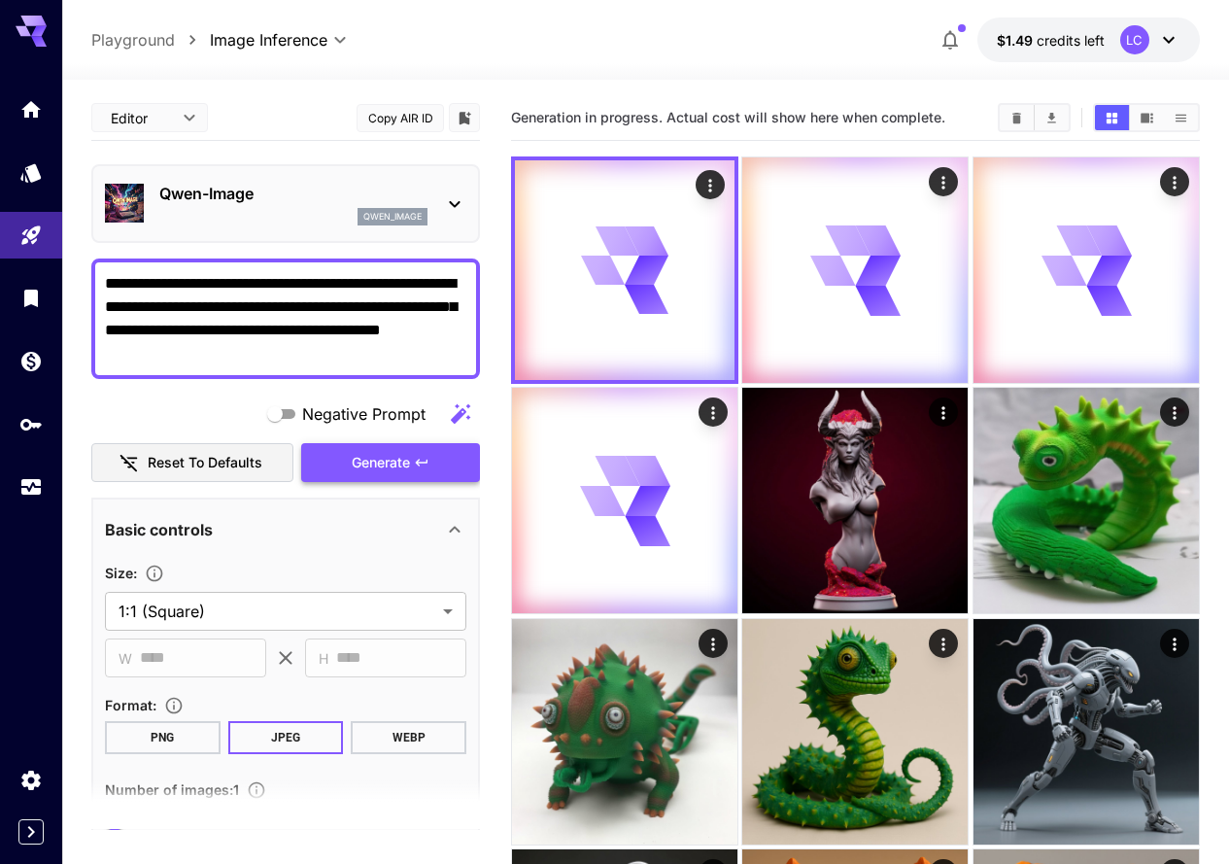
click at [373, 453] on span "Generate" at bounding box center [381, 463] width 58 height 24
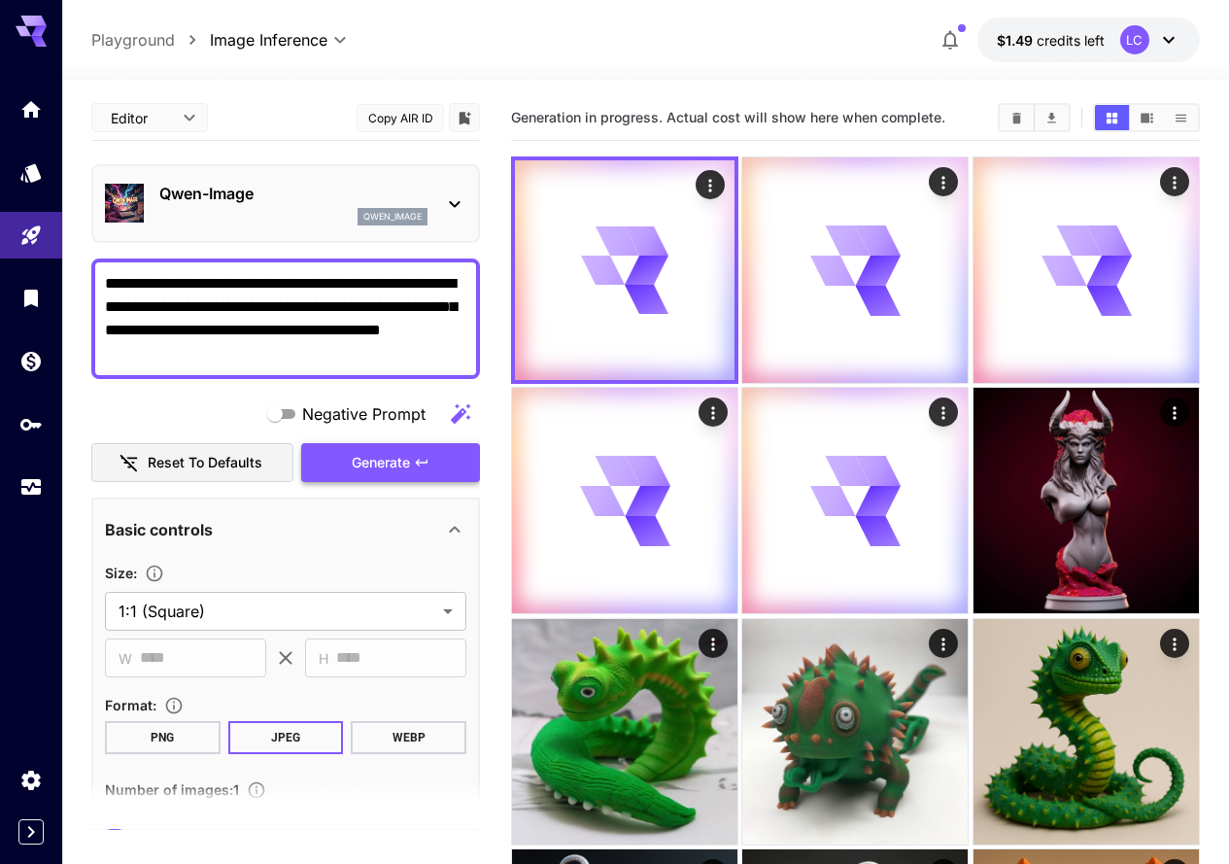
click at [388, 456] on span "Generate" at bounding box center [381, 463] width 58 height 24
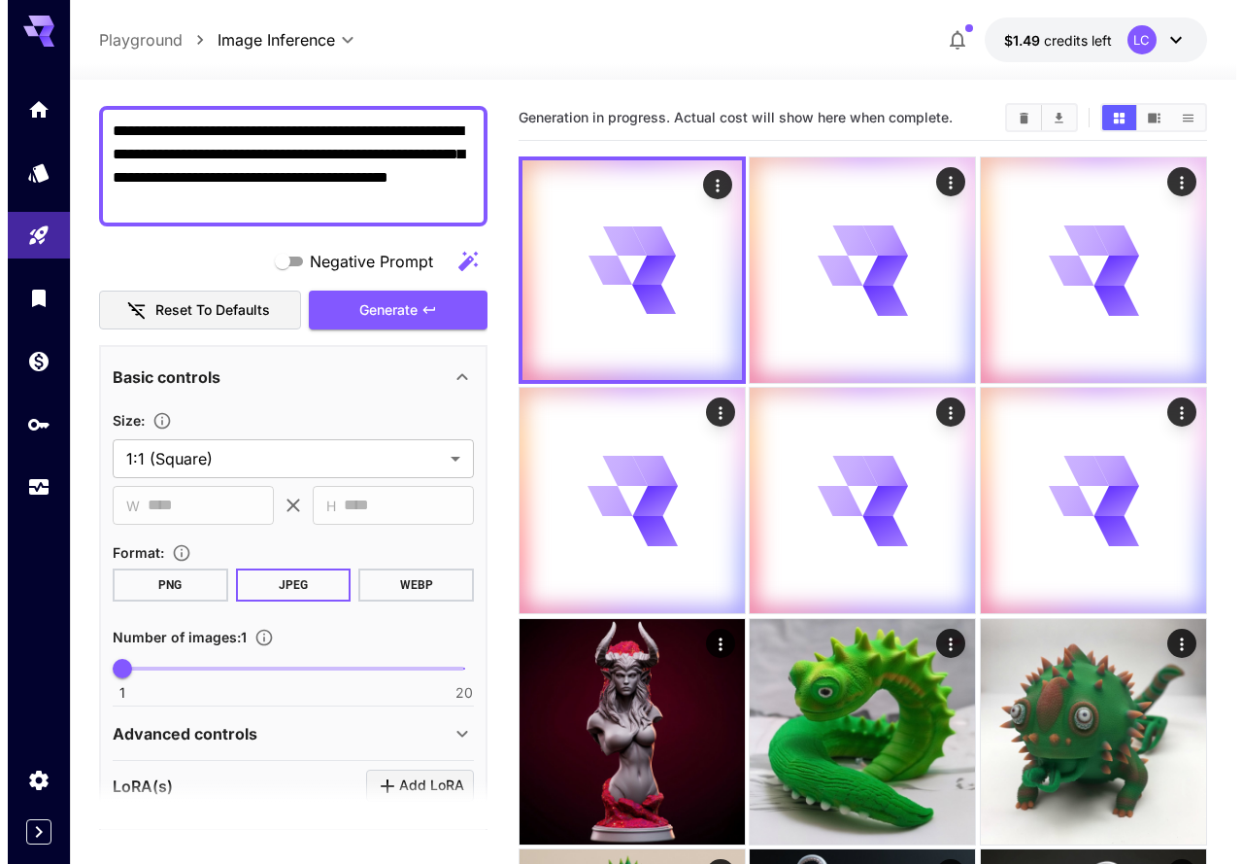
scroll to position [389, 0]
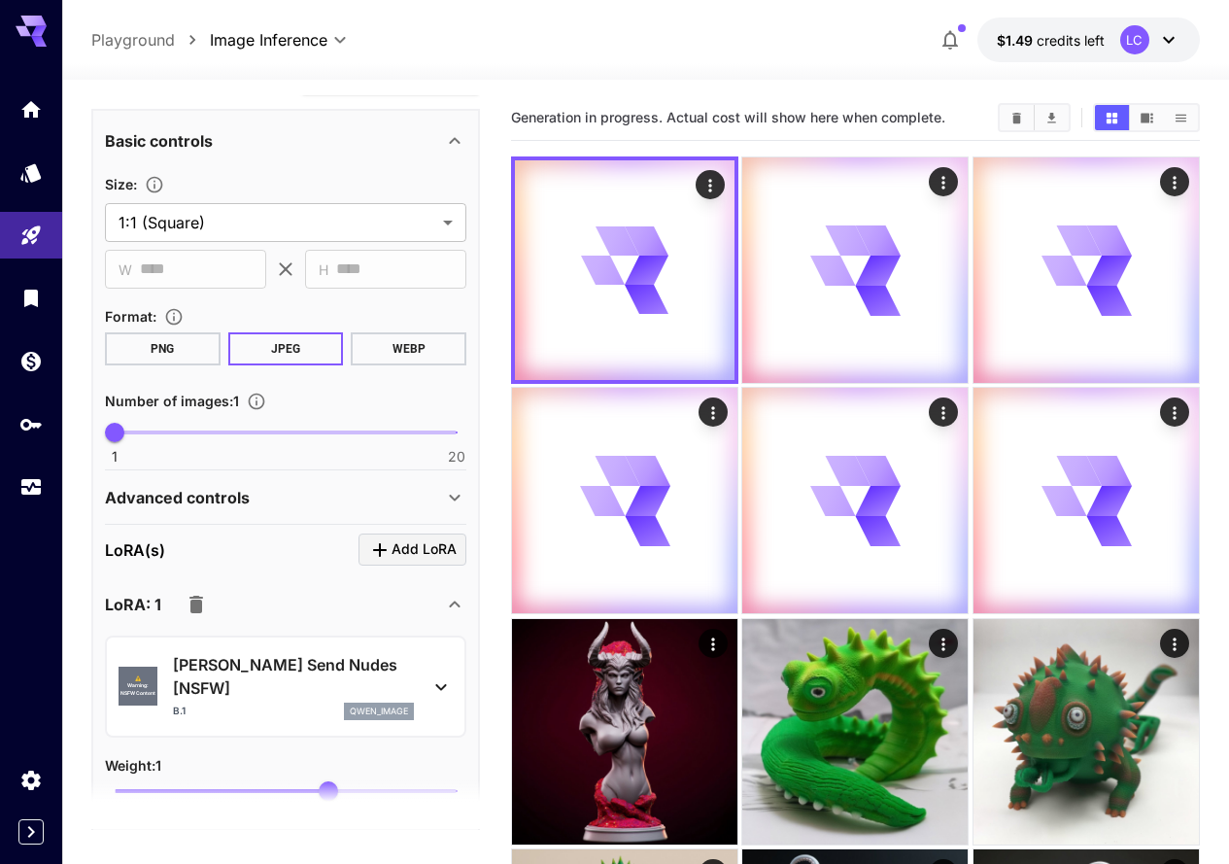
click at [395, 663] on p "Qwen Send Nudes [NSFW]" at bounding box center [293, 676] width 241 height 47
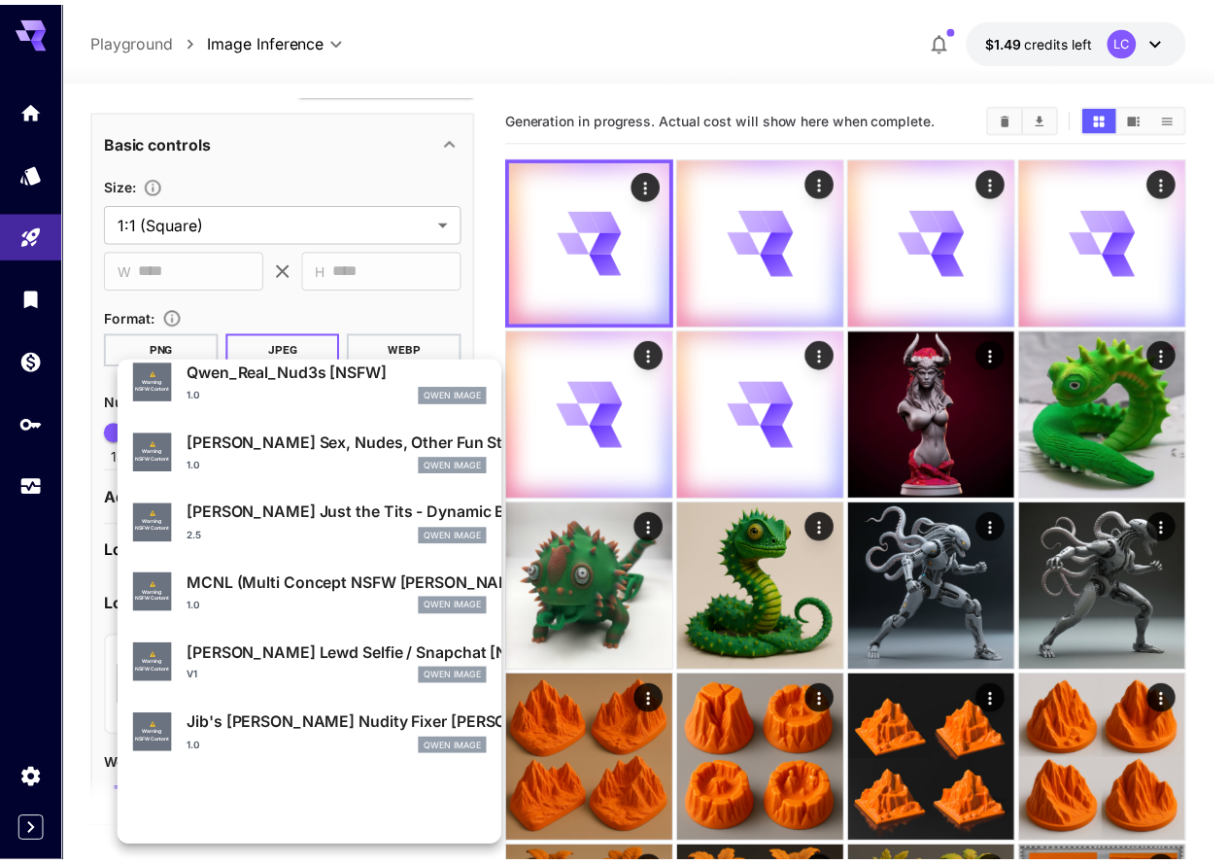
scroll to position [0, 0]
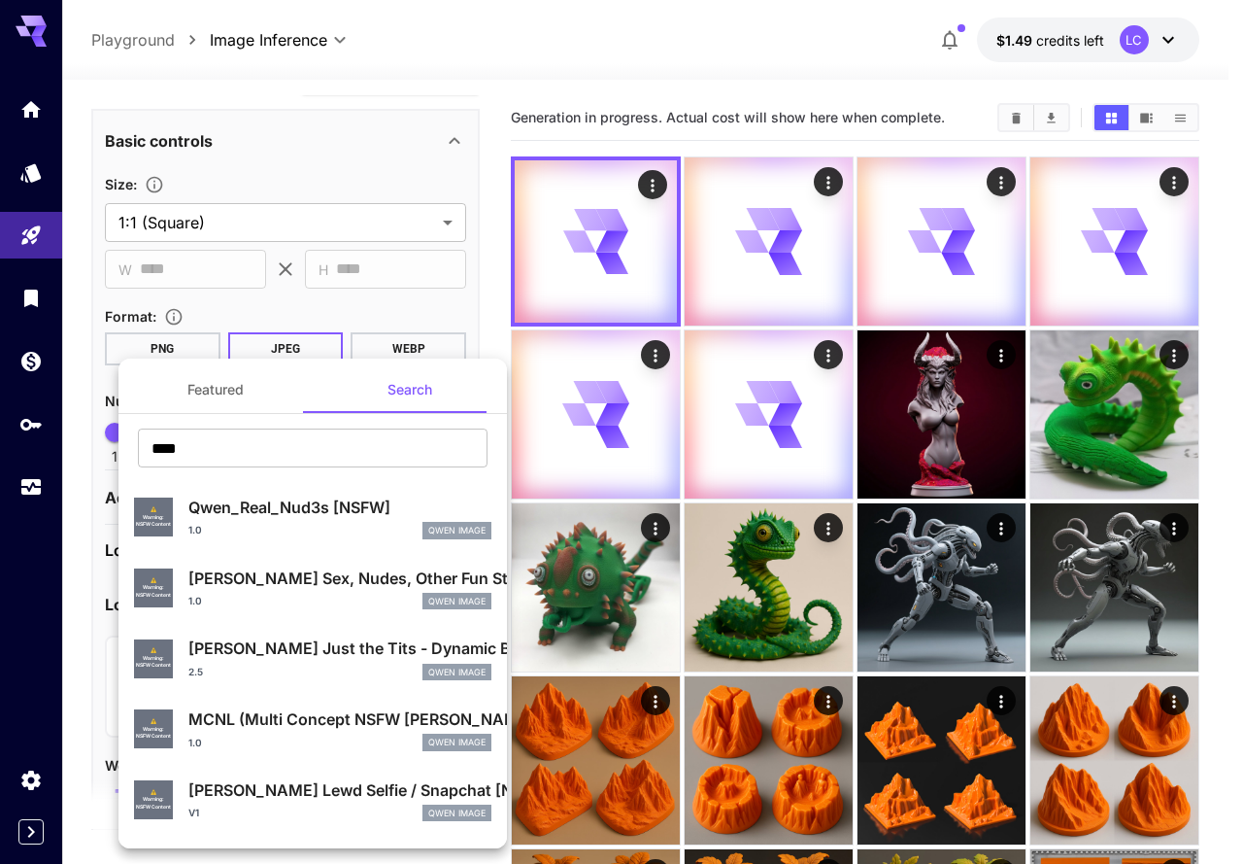
click at [1221, 367] on div at bounding box center [621, 432] width 1243 height 864
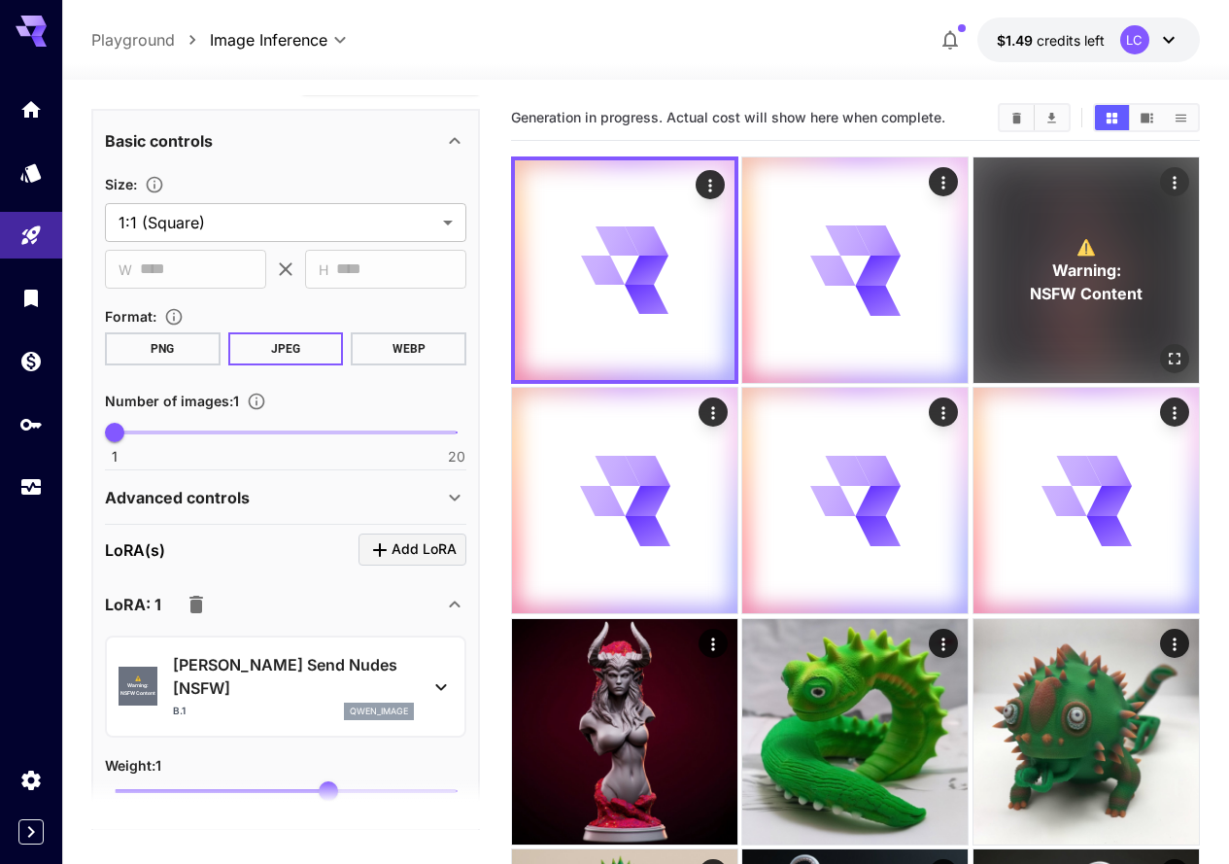
click at [1051, 258] on span "Warning:" at bounding box center [1085, 269] width 69 height 23
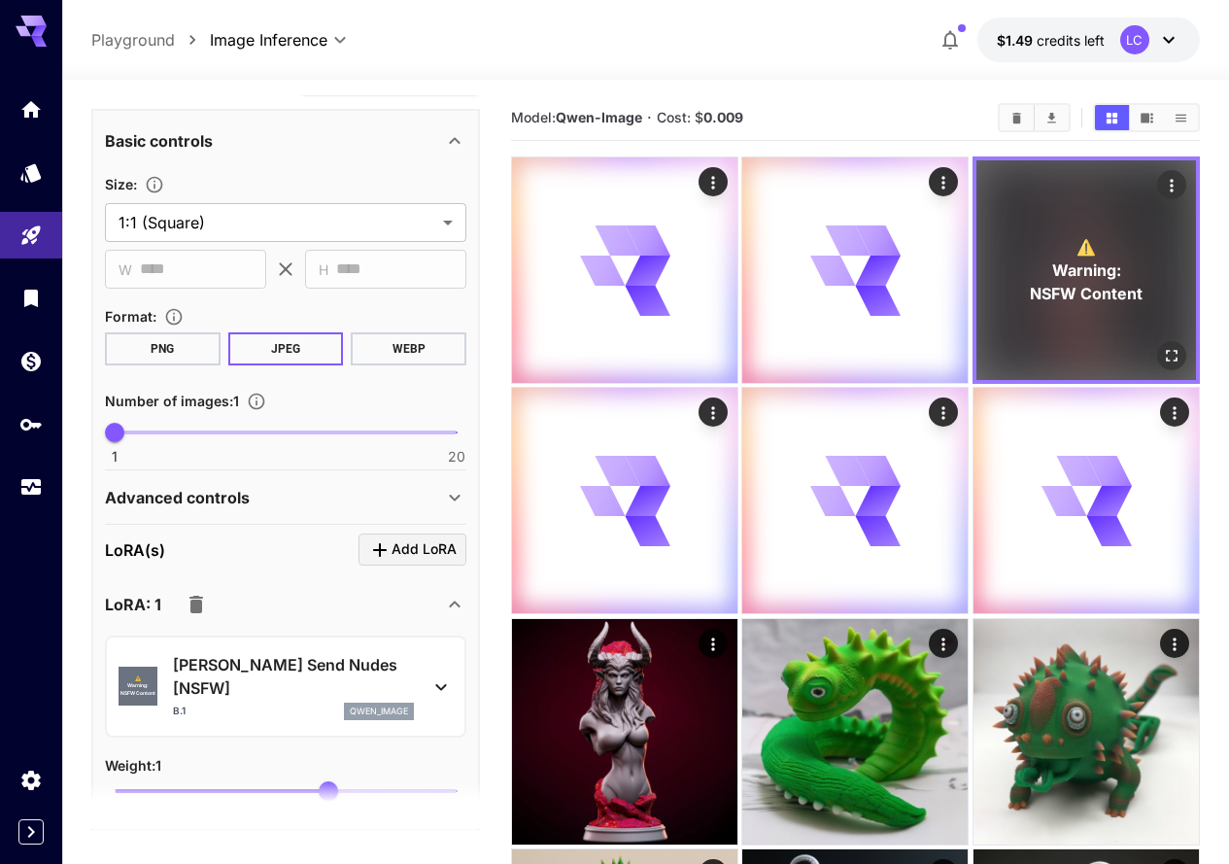
click at [1162, 346] on icon "Open in fullscreen" at bounding box center [1171, 355] width 19 height 19
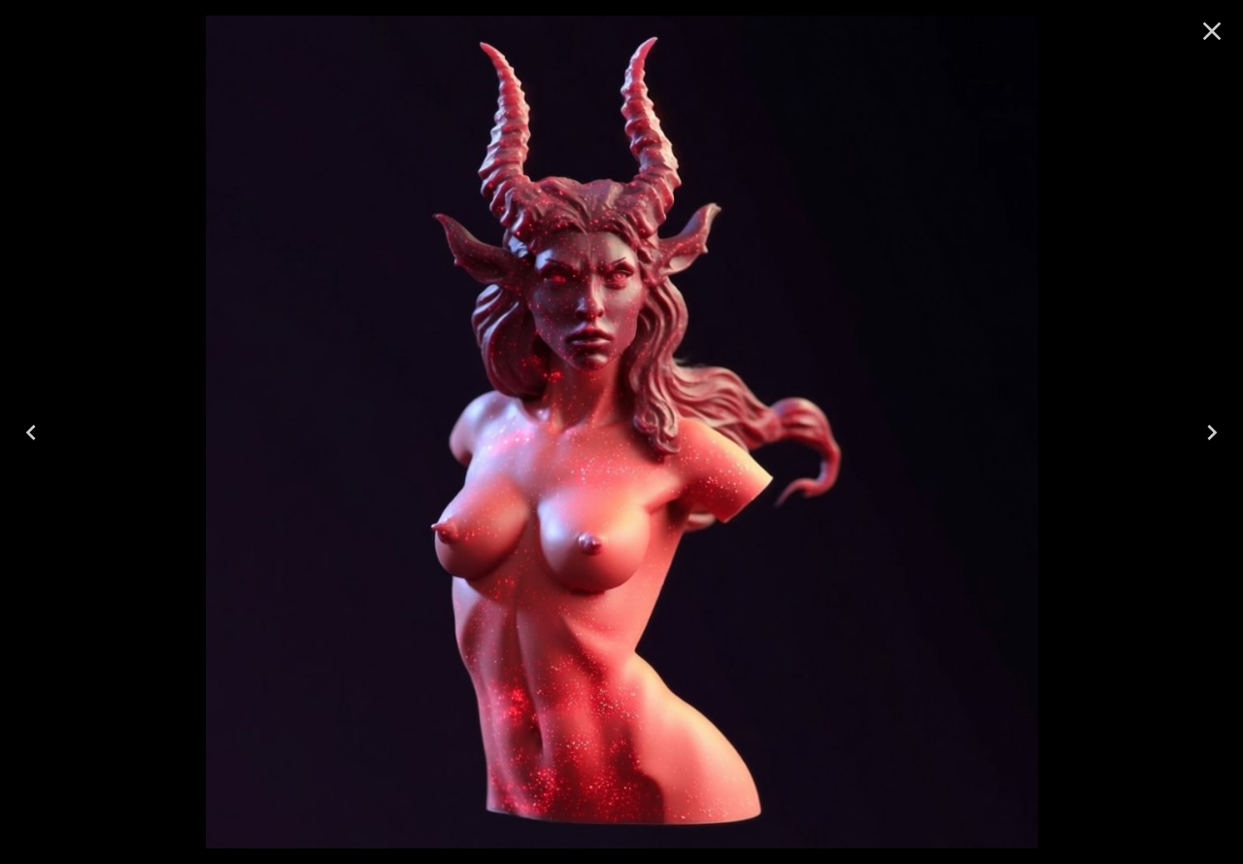
click at [1212, 35] on icon "Close" at bounding box center [1212, 31] width 31 height 31
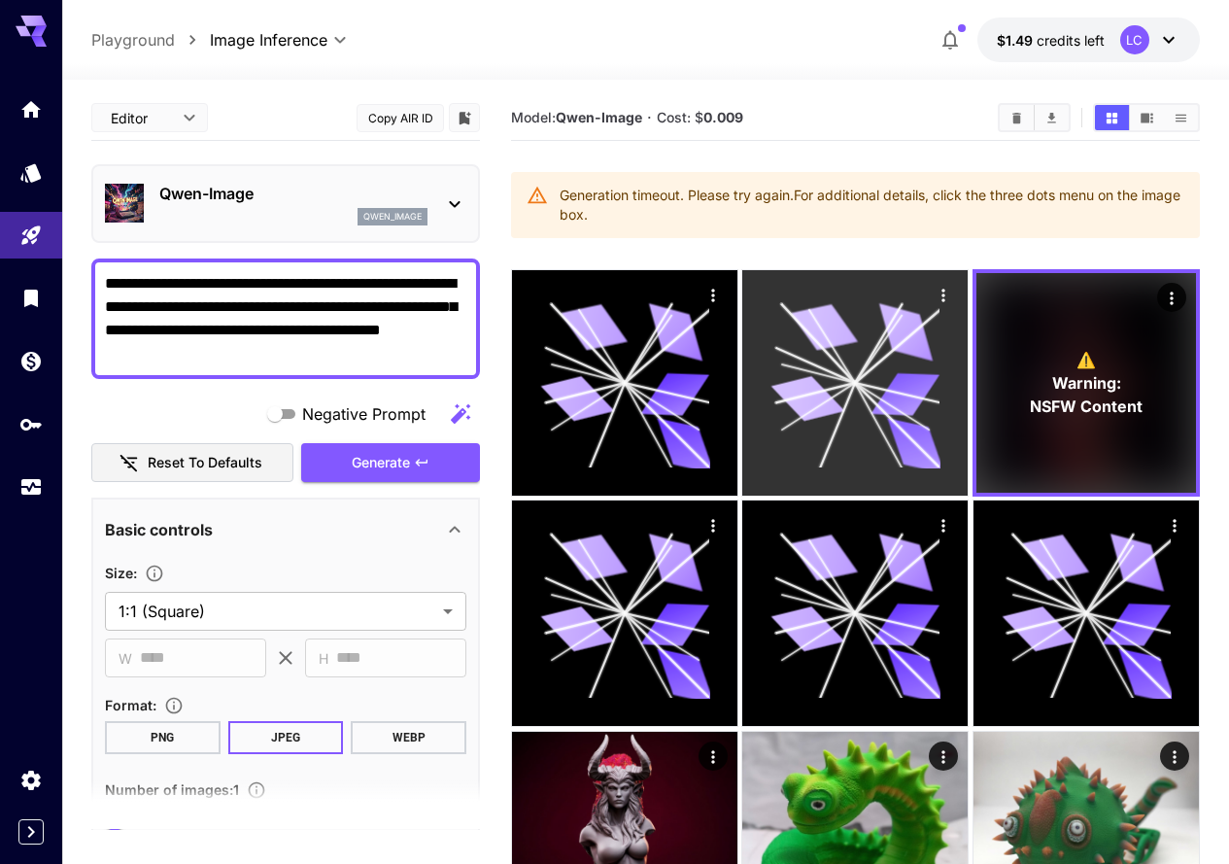
click at [871, 373] on icon at bounding box center [905, 395] width 69 height 44
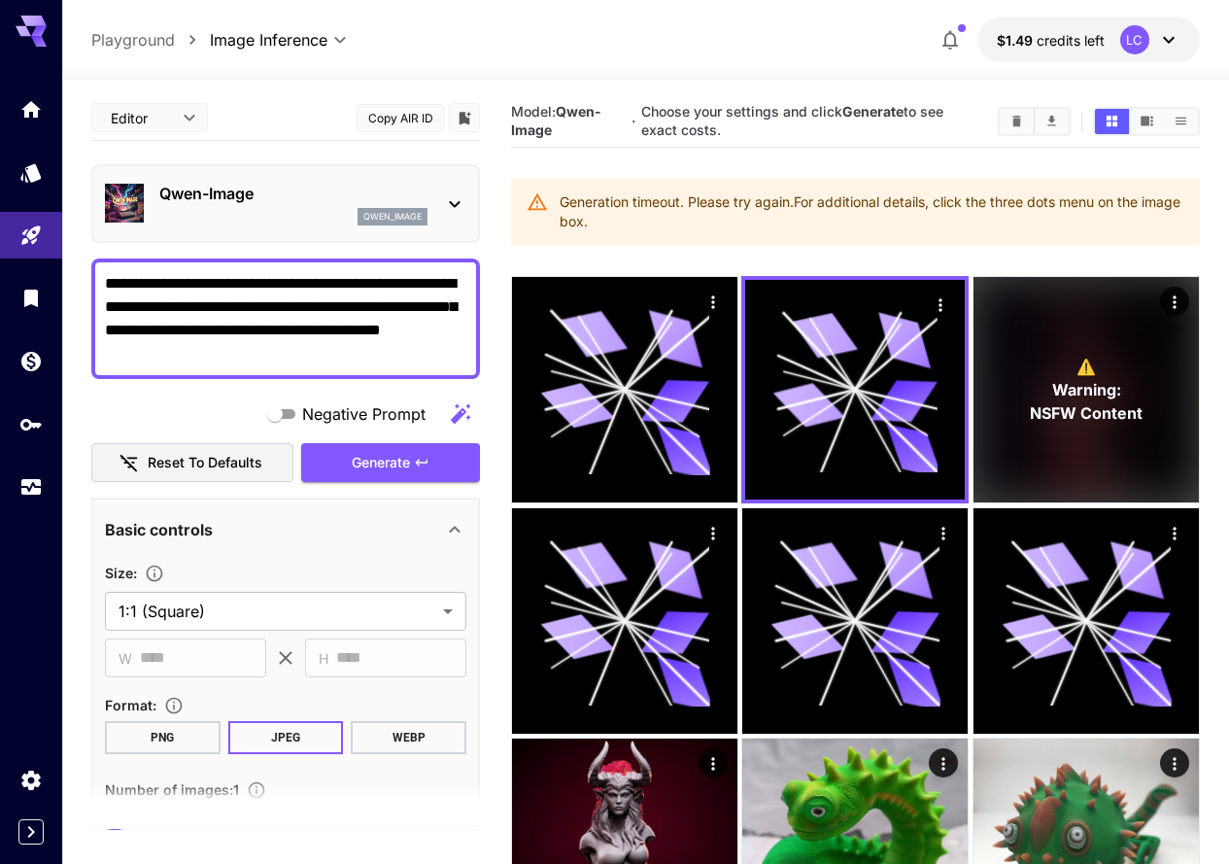
click at [376, 439] on div "Negative Prompt Reset to defaults Generate" at bounding box center [285, 438] width 389 height 88
click at [345, 470] on button "Generate" at bounding box center [390, 463] width 179 height 40
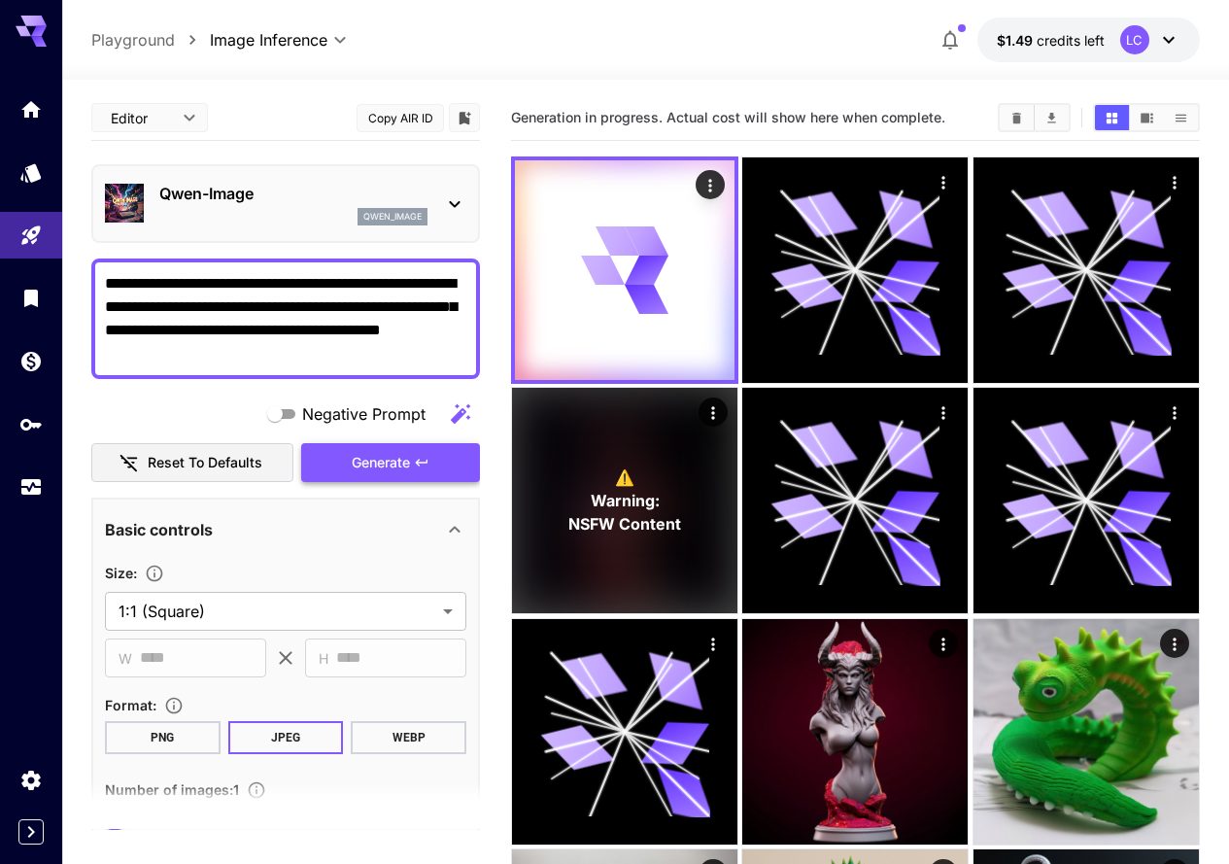
click at [364, 462] on span "Generate" at bounding box center [381, 463] width 58 height 24
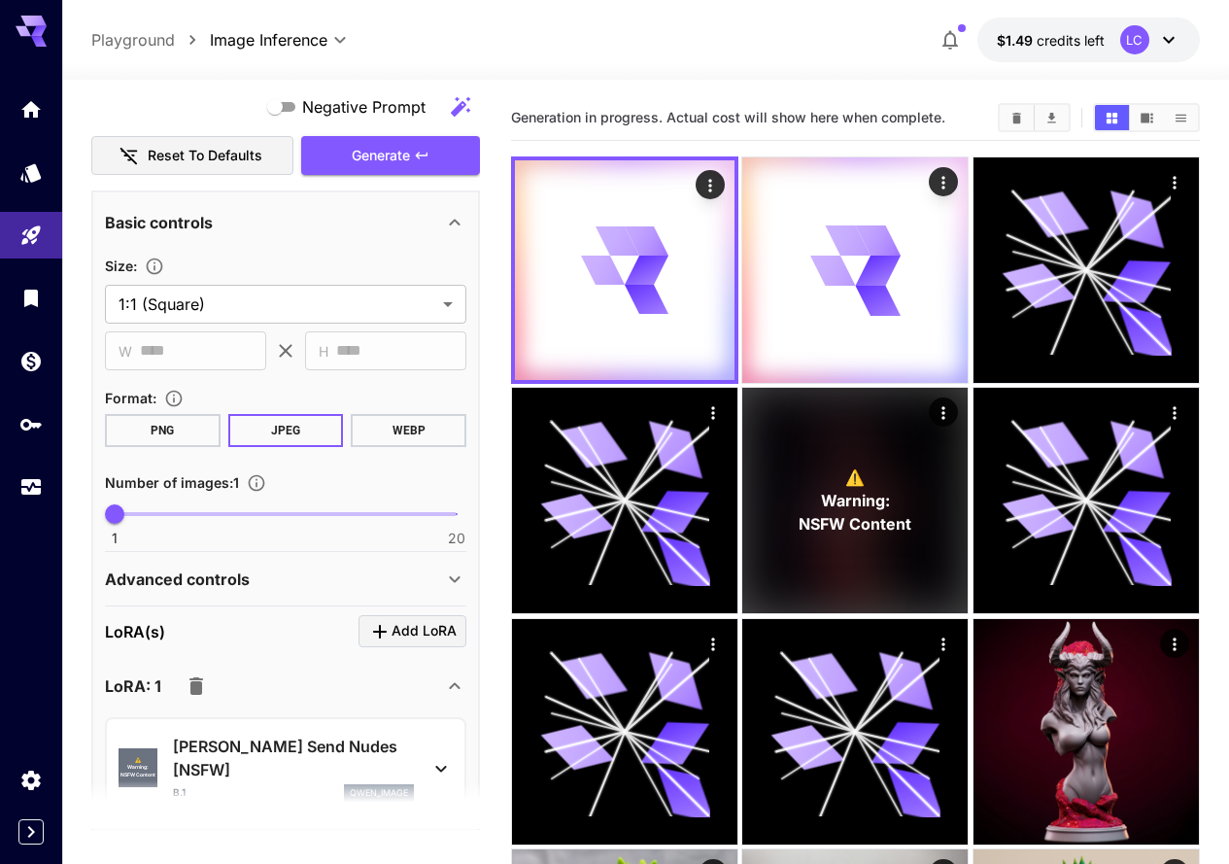
scroll to position [179, 0]
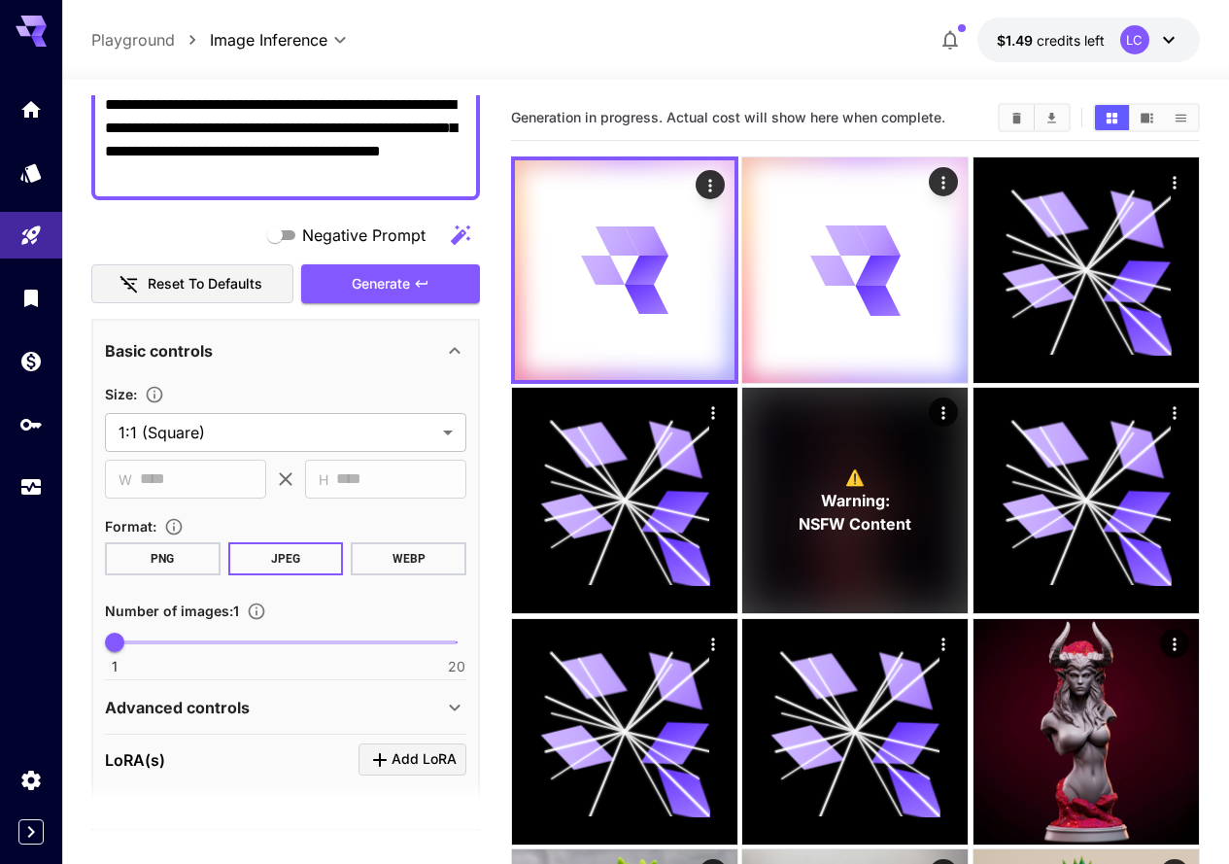
click at [386, 287] on span "Generate" at bounding box center [381, 284] width 58 height 24
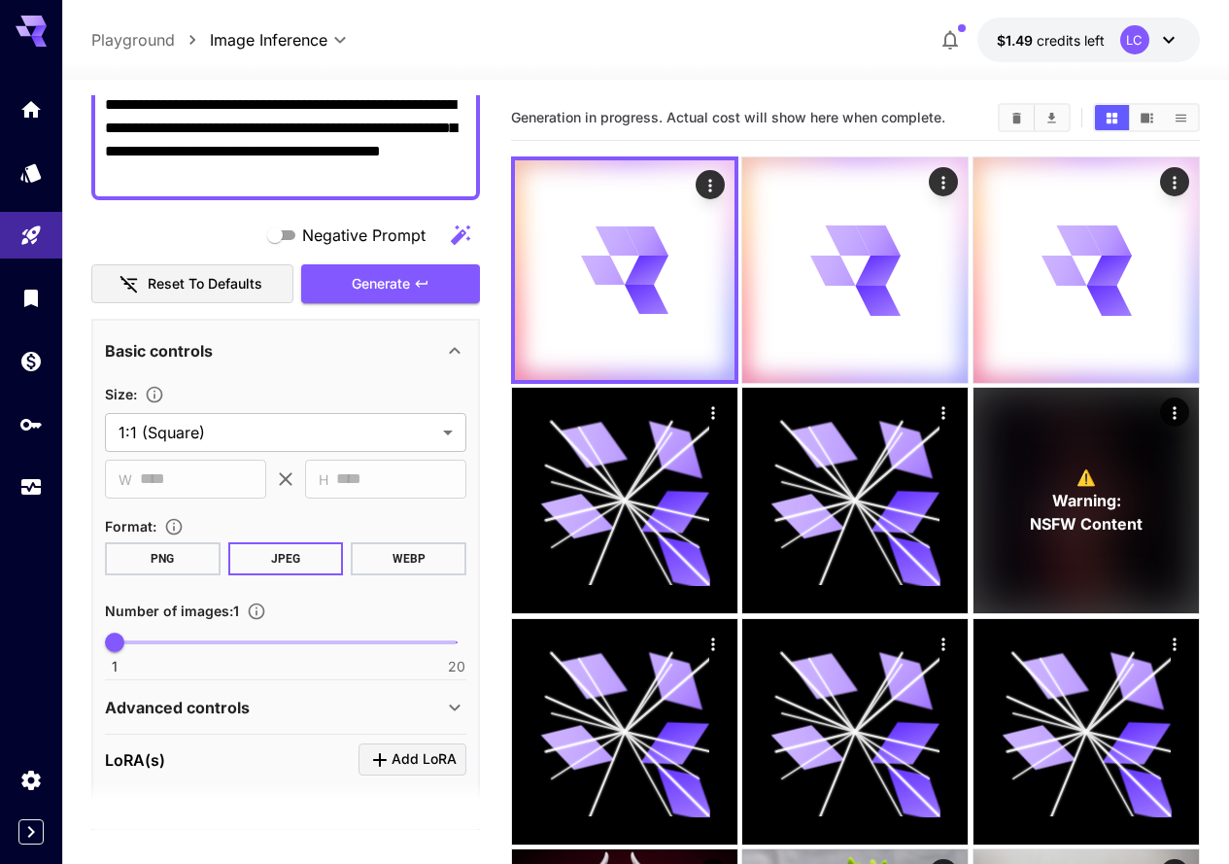
scroll to position [470, 0]
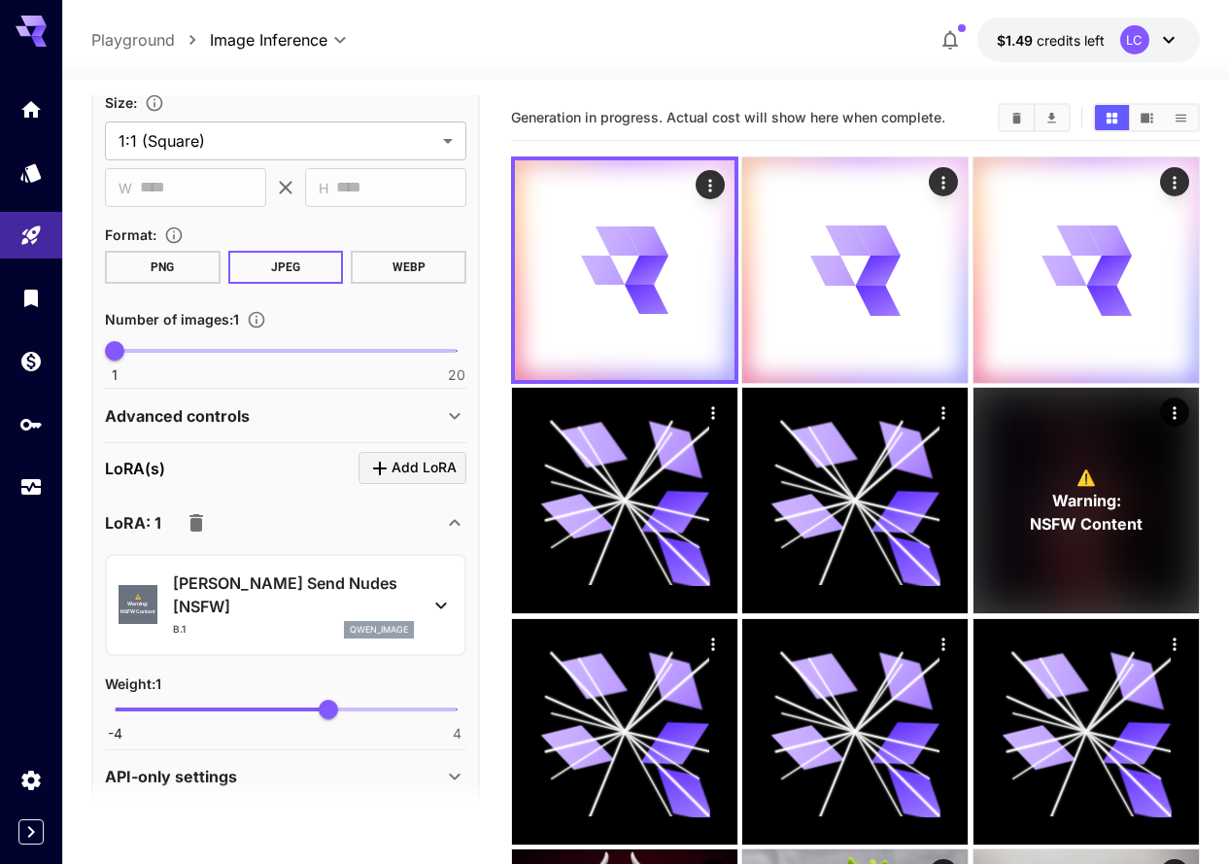
click at [314, 422] on div "Advanced controls" at bounding box center [274, 415] width 338 height 23
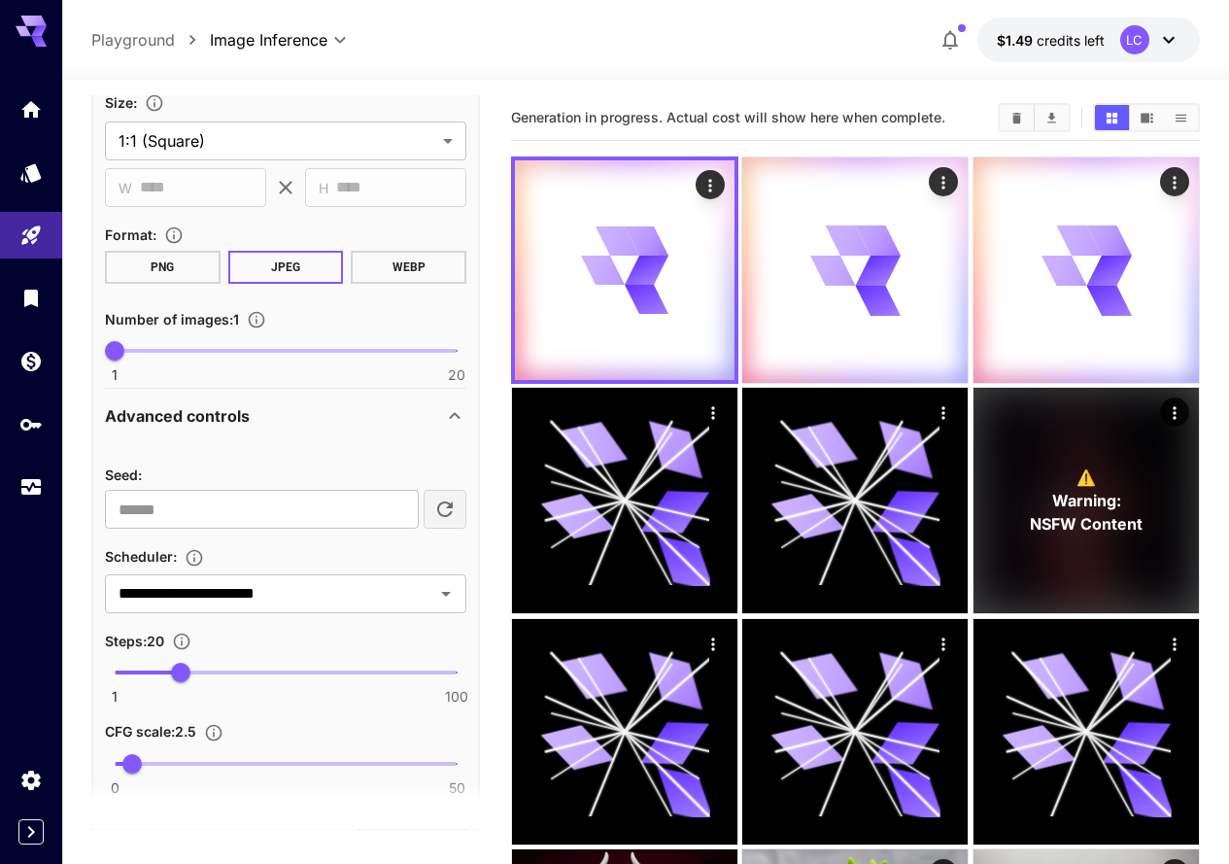
click at [314, 420] on div "Advanced controls" at bounding box center [274, 415] width 338 height 23
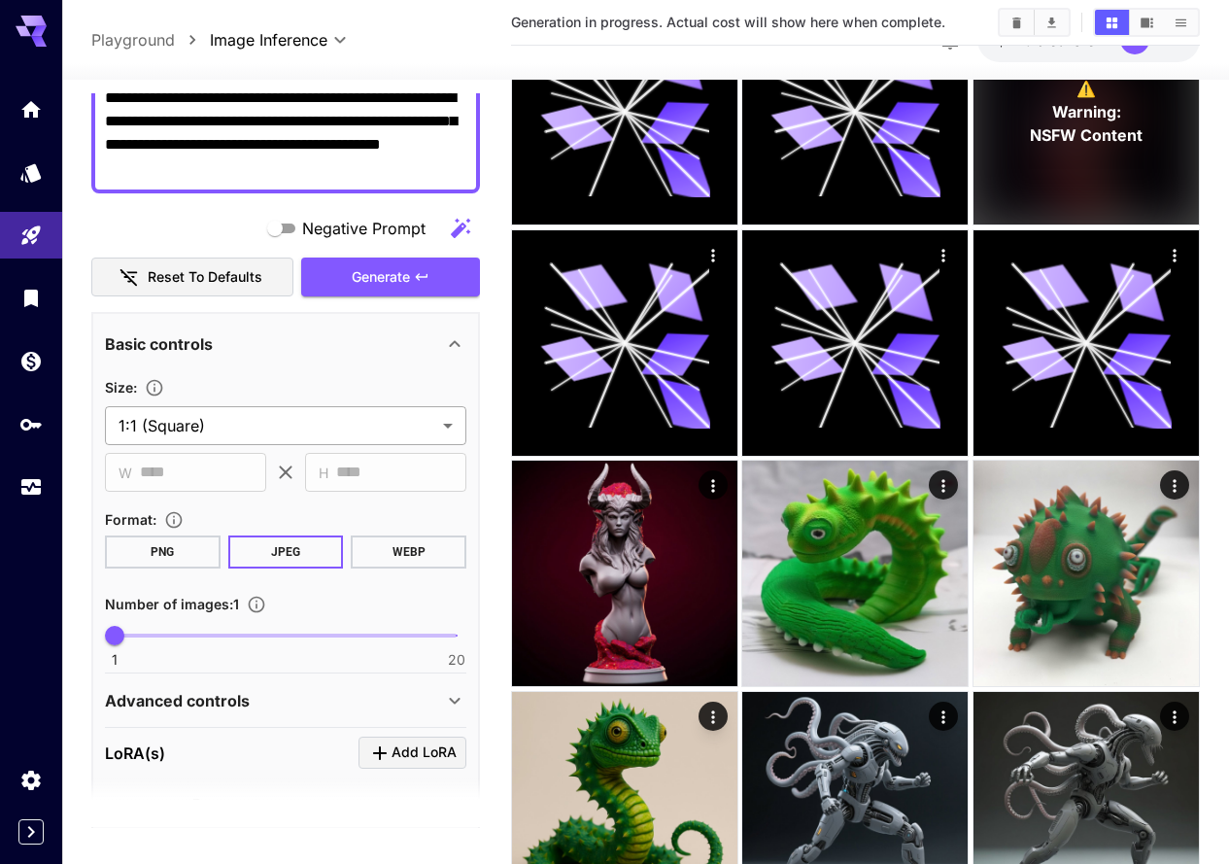
scroll to position [179, 0]
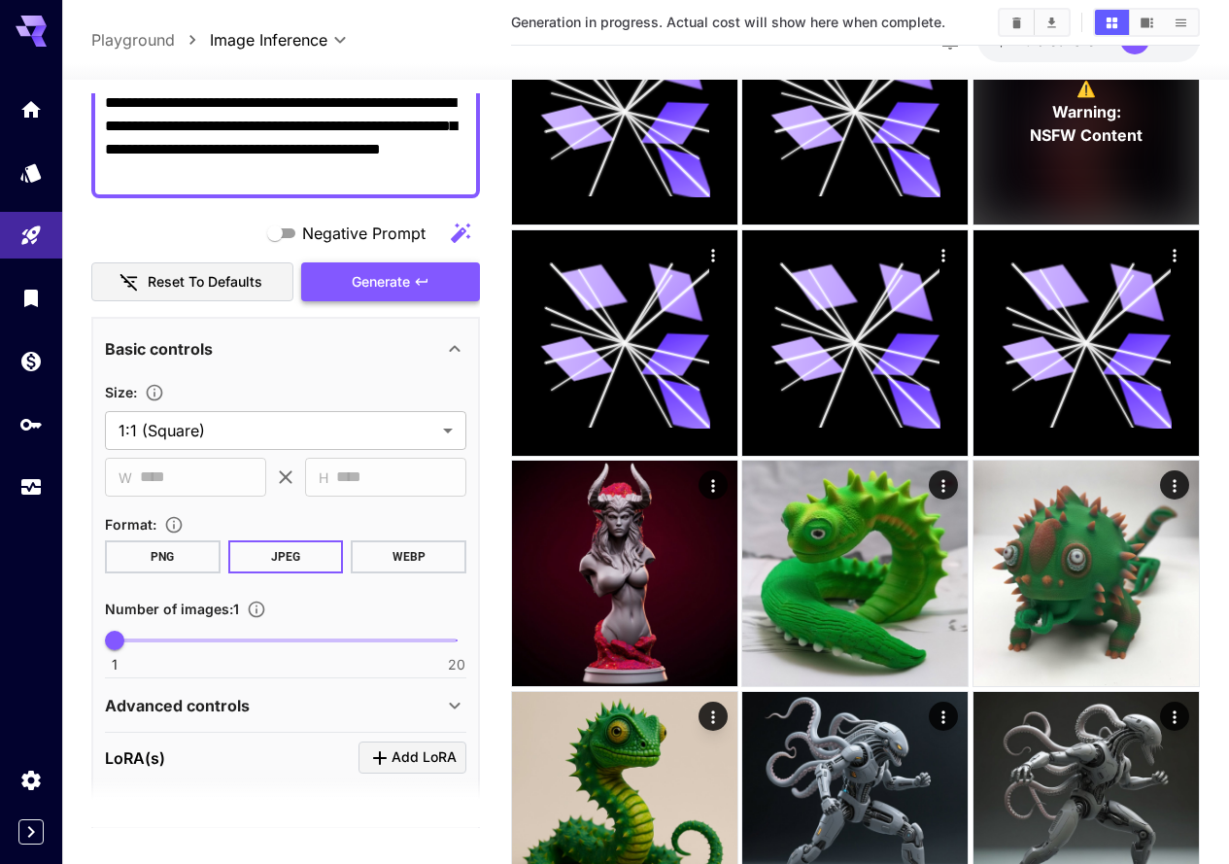
click at [379, 286] on span "Generate" at bounding box center [381, 282] width 58 height 24
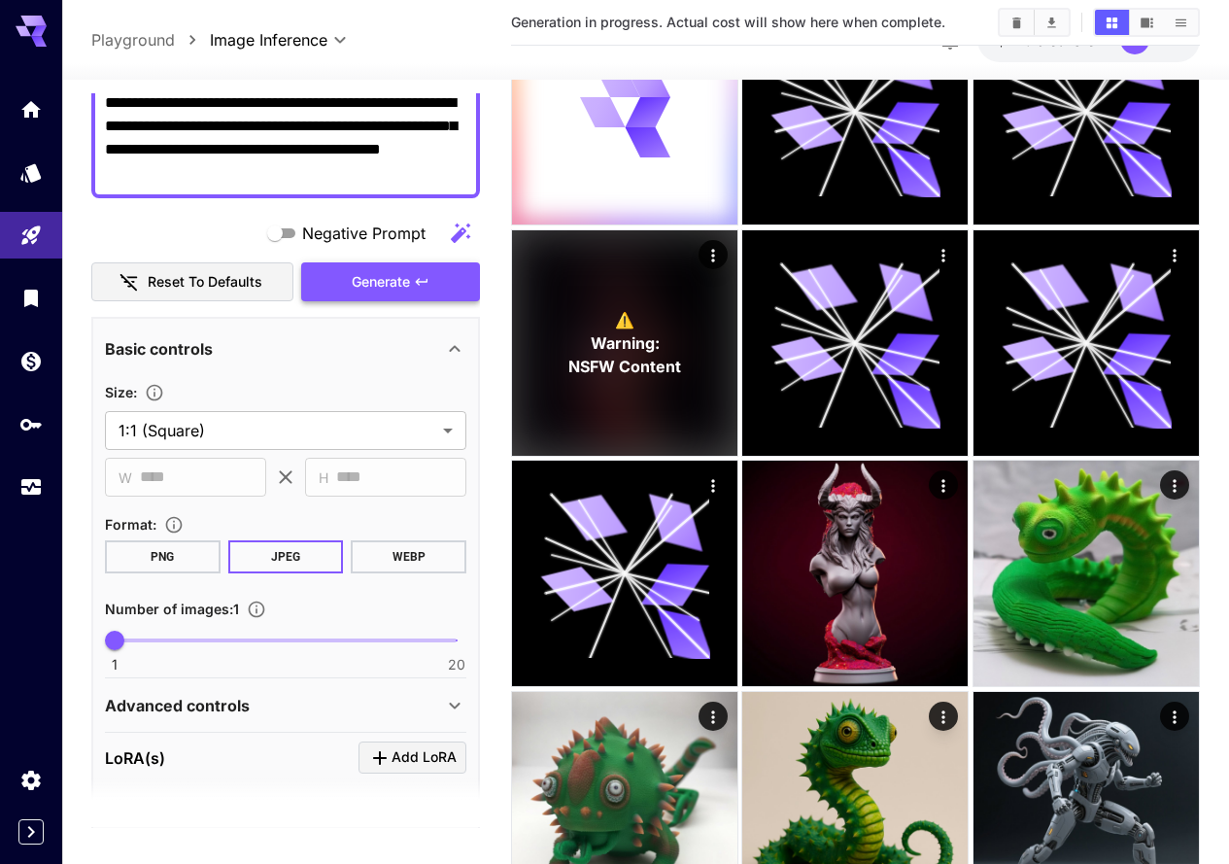
click at [379, 286] on span "Generate" at bounding box center [381, 282] width 58 height 24
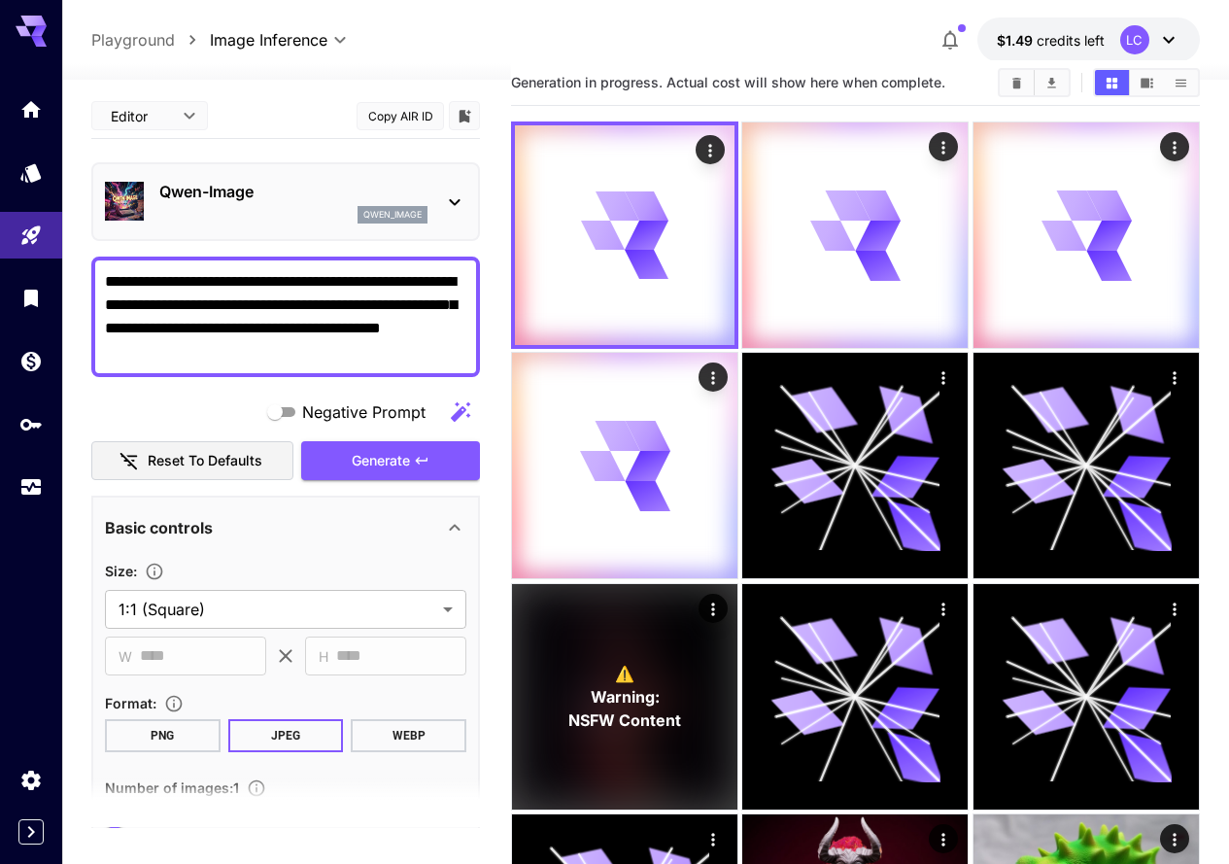
scroll to position [0, 0]
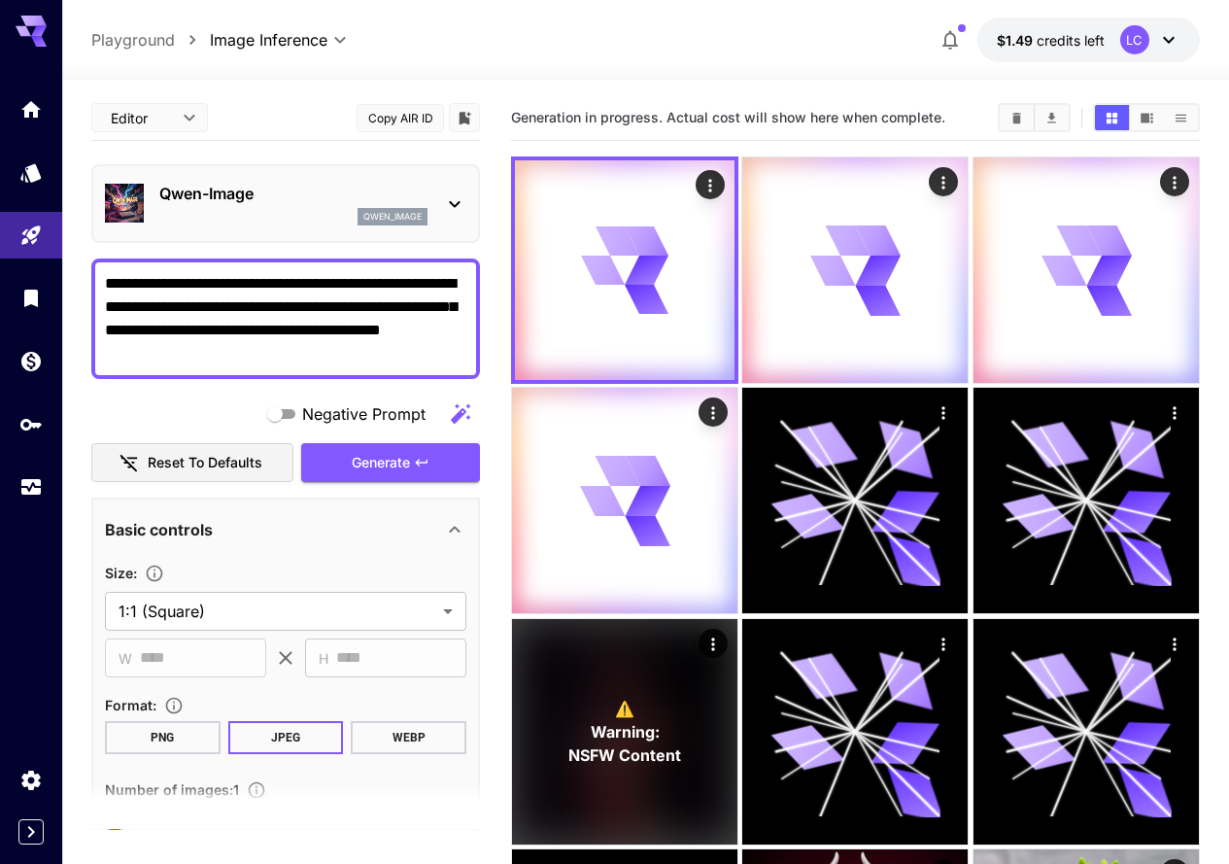
click at [364, 466] on span "Generate" at bounding box center [381, 463] width 58 height 24
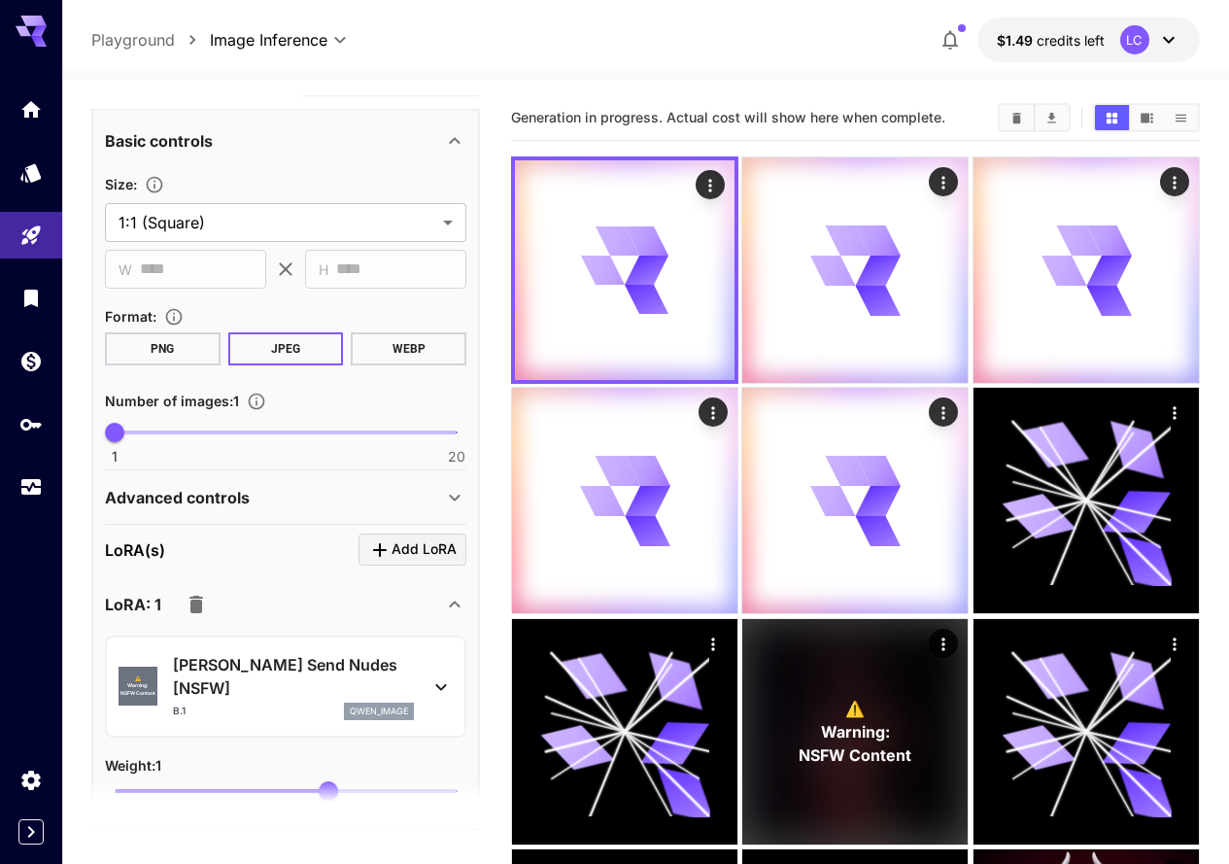
scroll to position [470, 0]
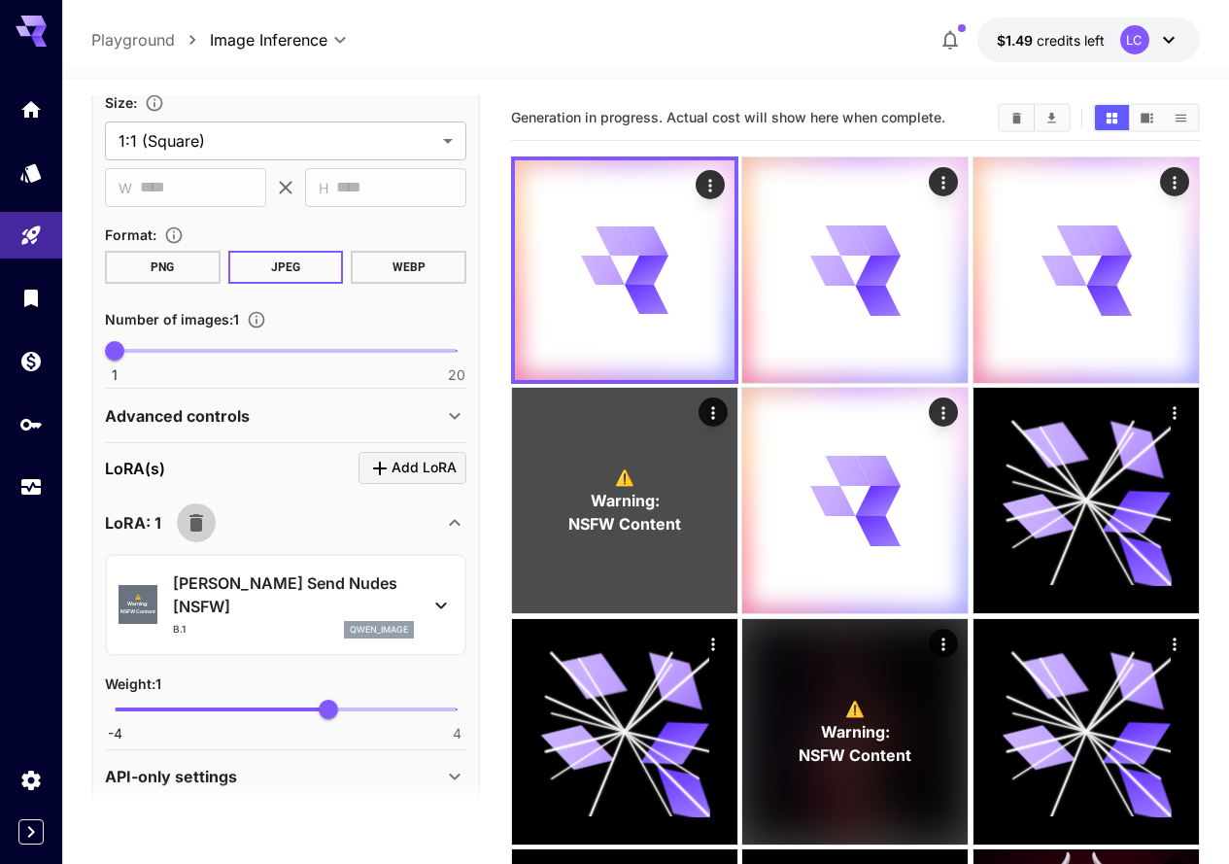
click at [196, 521] on icon "button" at bounding box center [196, 522] width 14 height 17
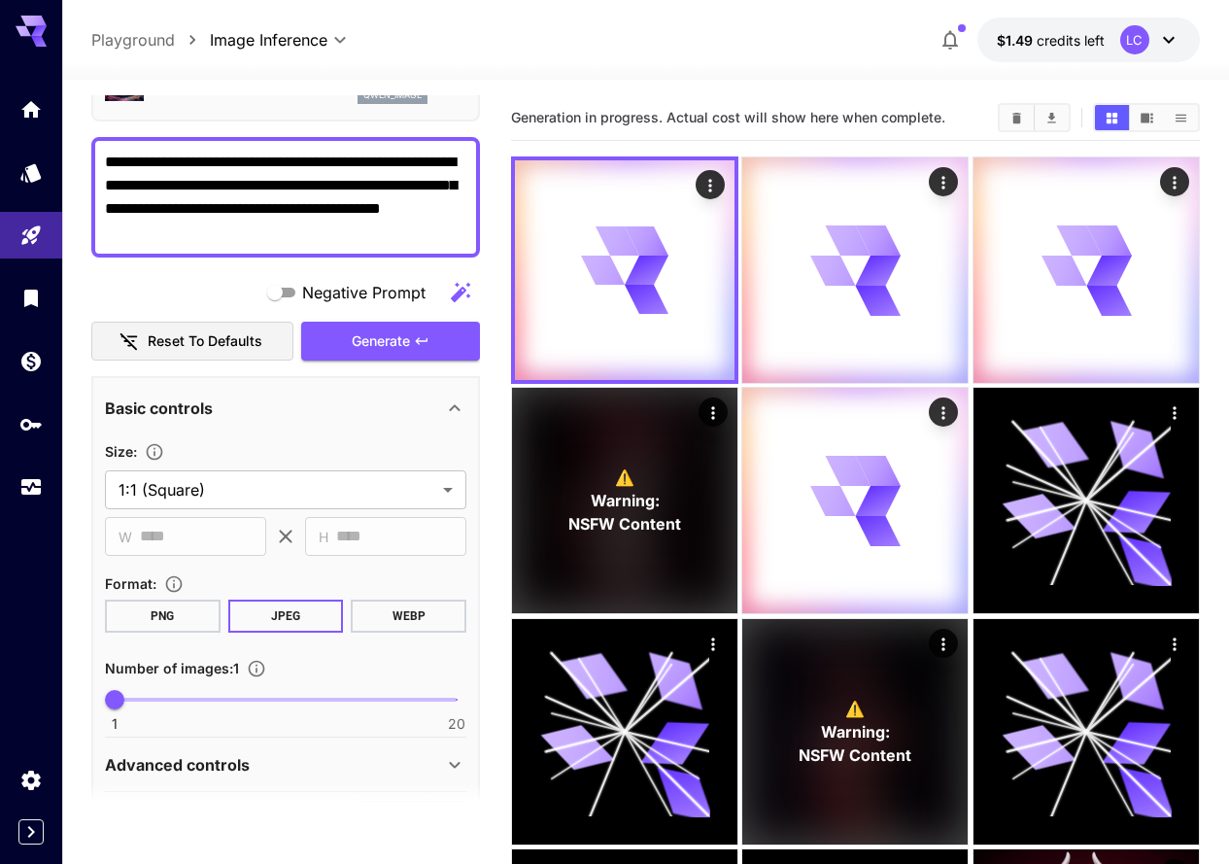
scroll to position [0, 0]
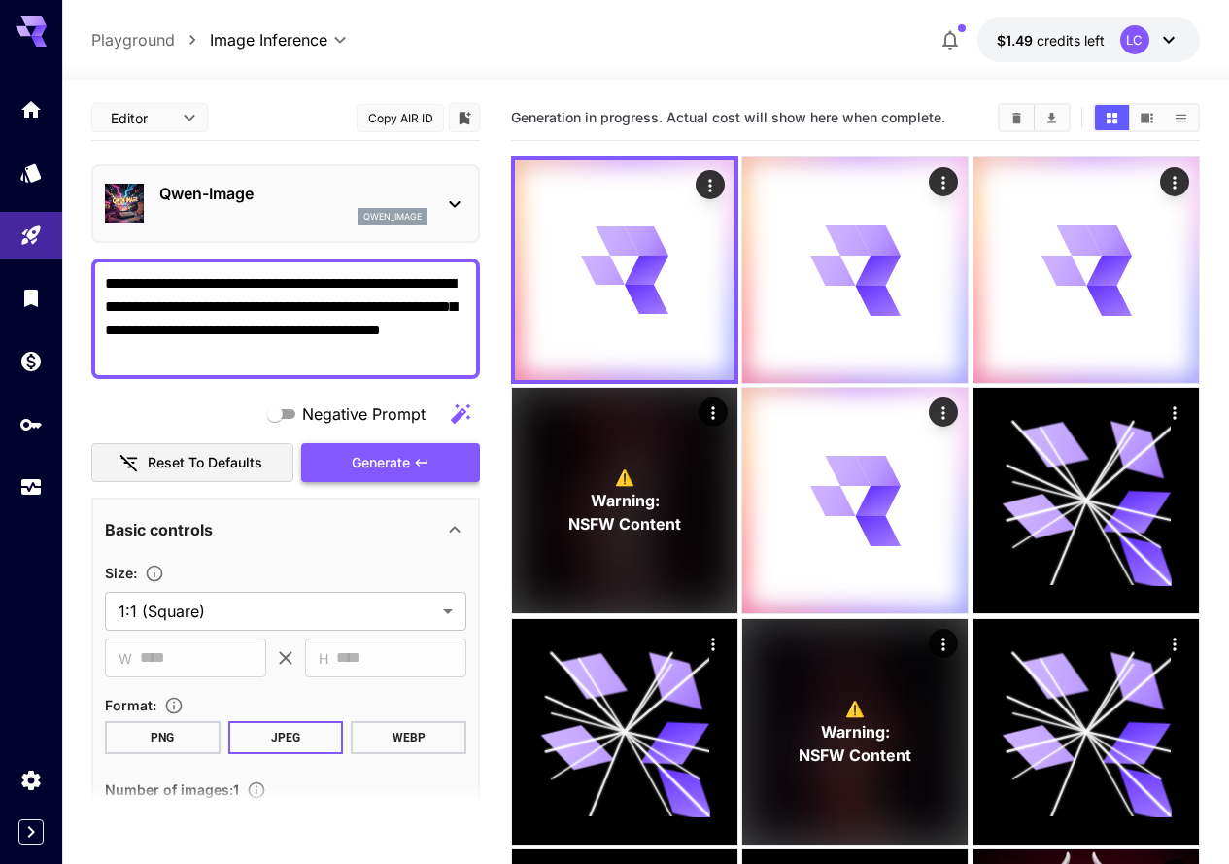
drag, startPoint x: 388, startPoint y: 487, endPoint x: 407, endPoint y: 465, distance: 28.9
click at [393, 481] on div "**********" at bounding box center [285, 557] width 389 height 924
click at [413, 453] on button "Generate" at bounding box center [390, 463] width 179 height 40
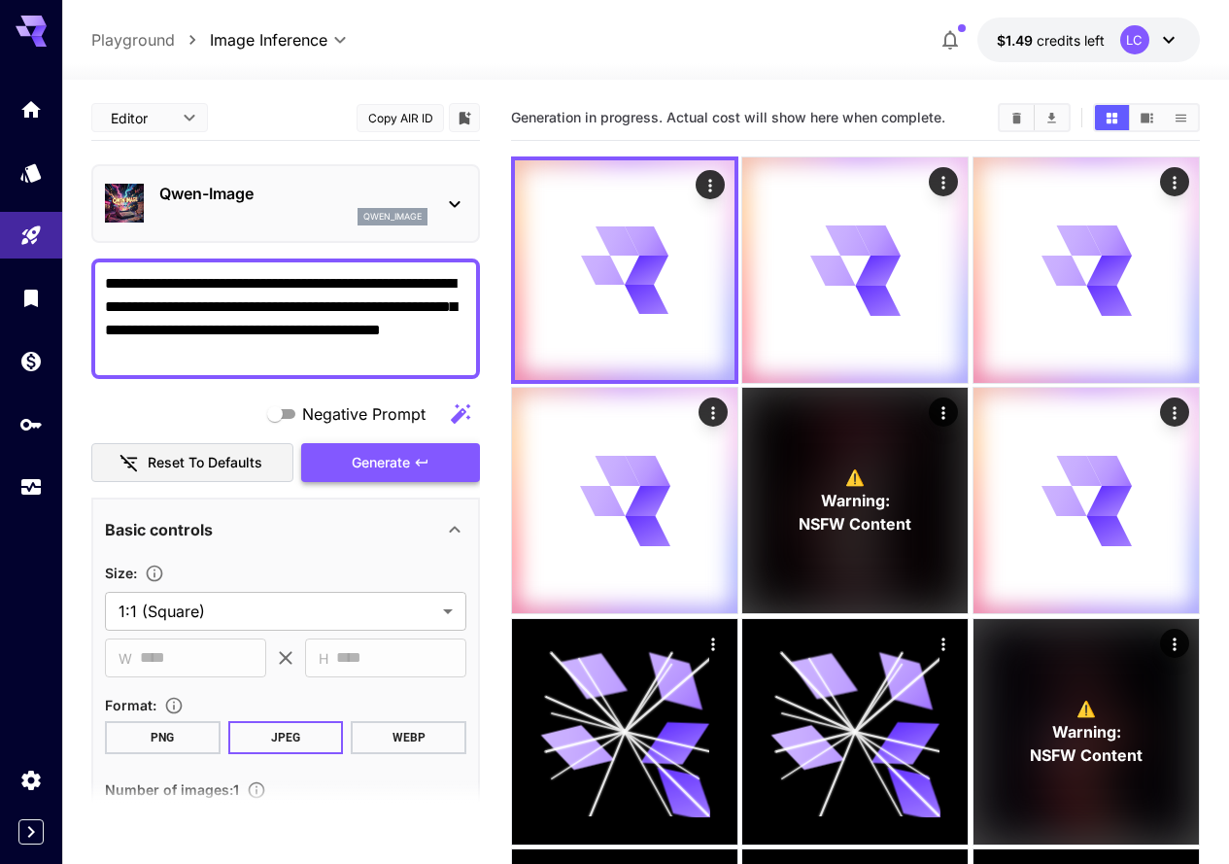
click at [413, 453] on button "Generate" at bounding box center [390, 463] width 179 height 40
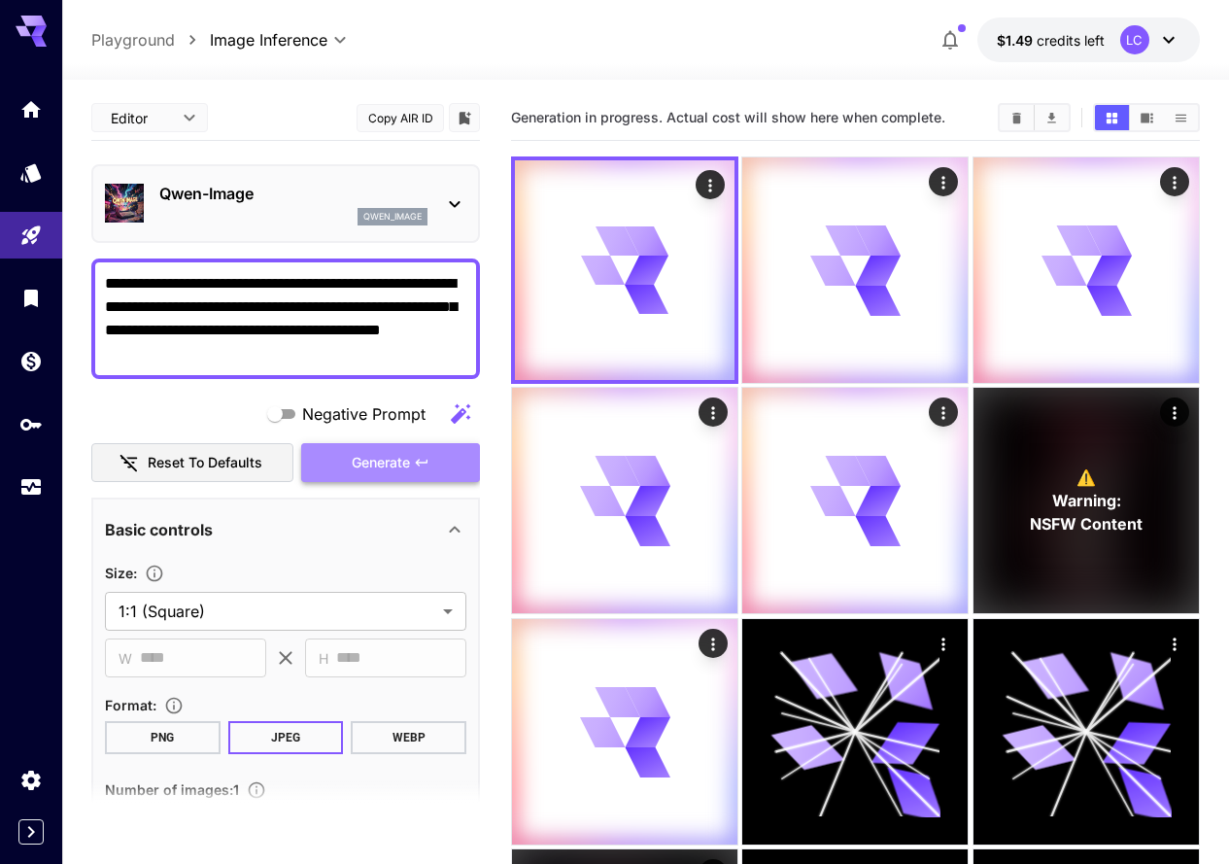
click at [413, 453] on button "Generate" at bounding box center [390, 463] width 179 height 40
click at [413, 454] on button "Generate" at bounding box center [390, 463] width 179 height 40
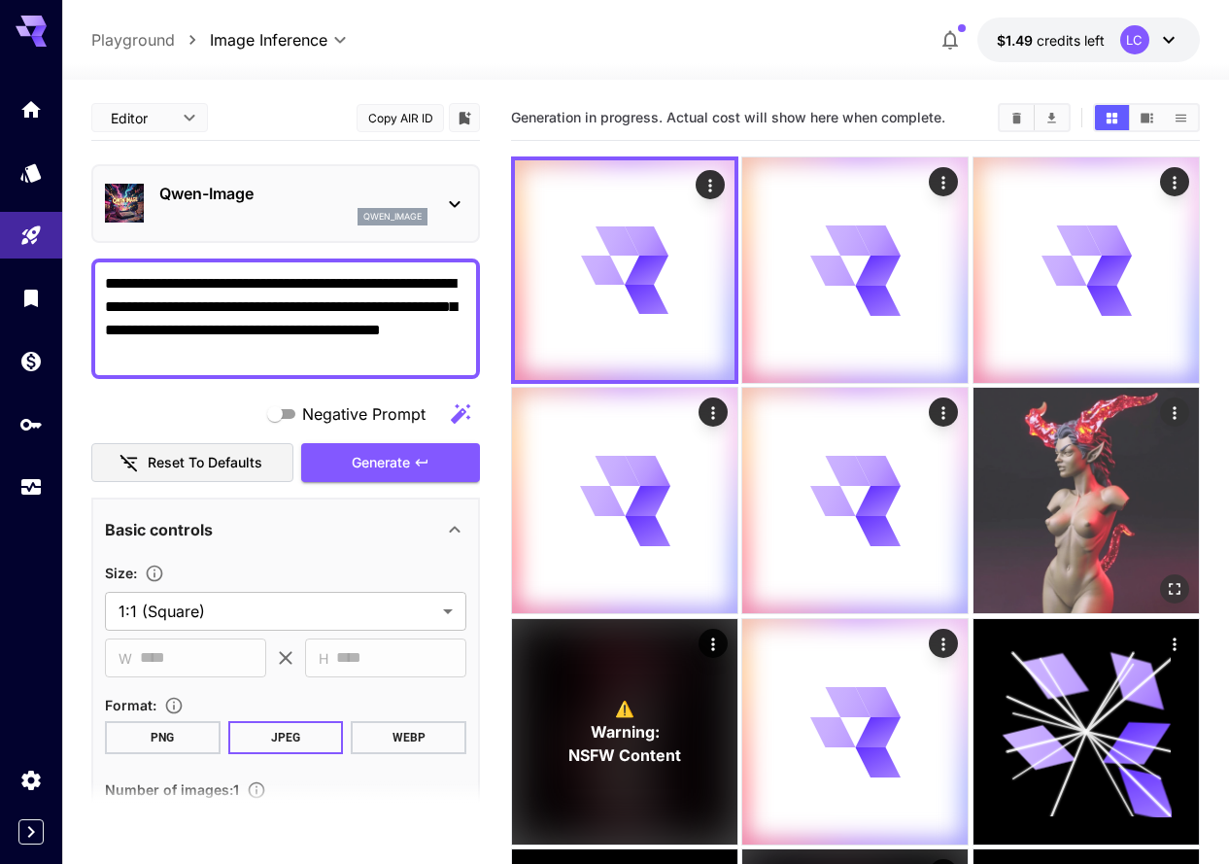
click at [973, 398] on img at bounding box center [1085, 500] width 225 height 225
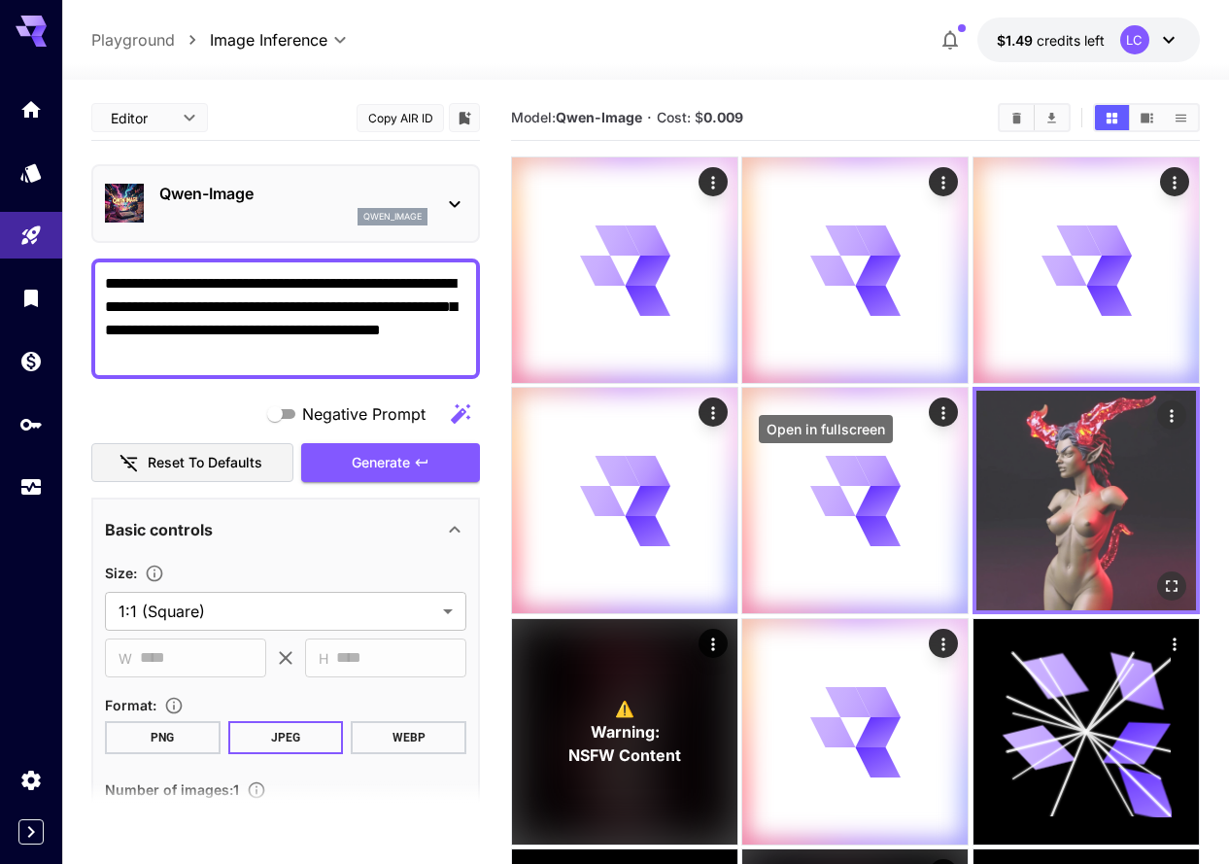
click at [1166, 581] on icon "Open in fullscreen" at bounding box center [1172, 587] width 12 height 12
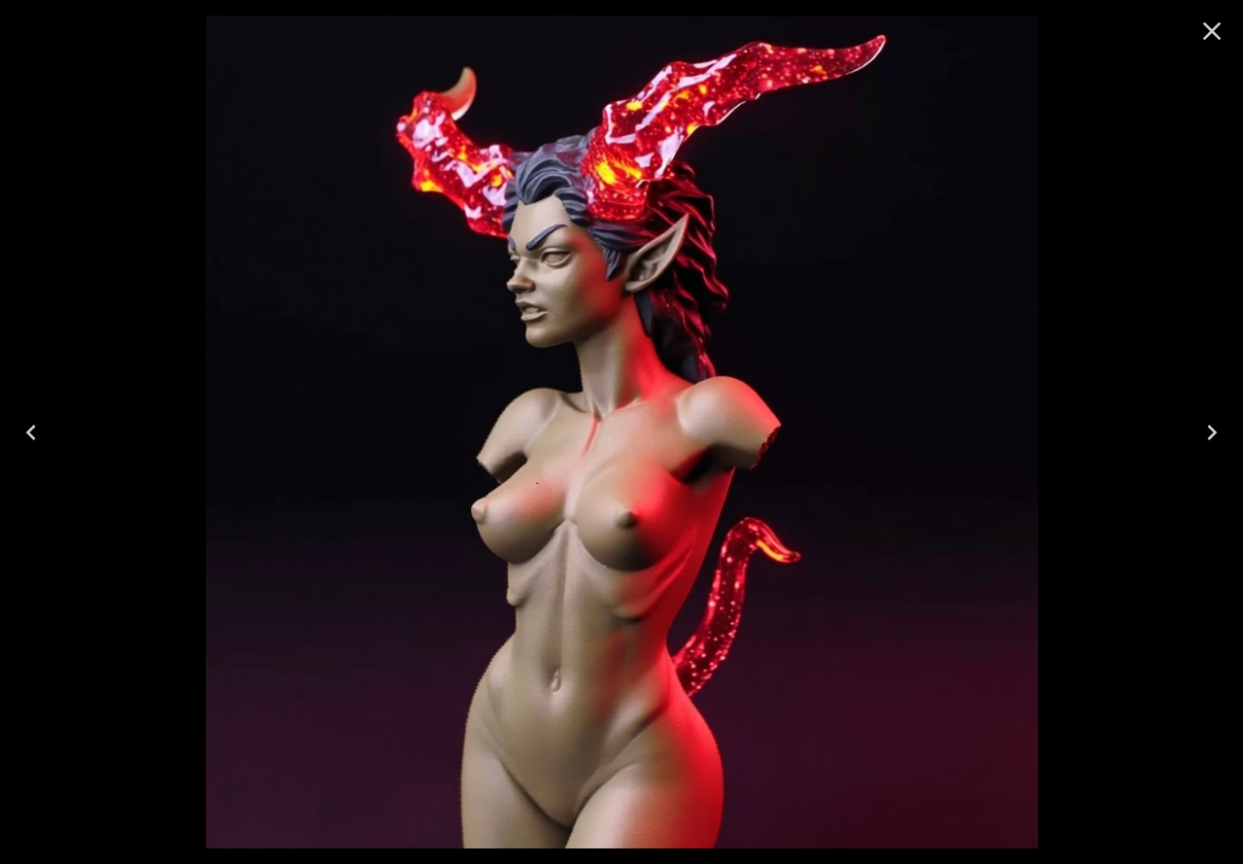
click at [1221, 30] on icon "Close" at bounding box center [1212, 31] width 31 height 31
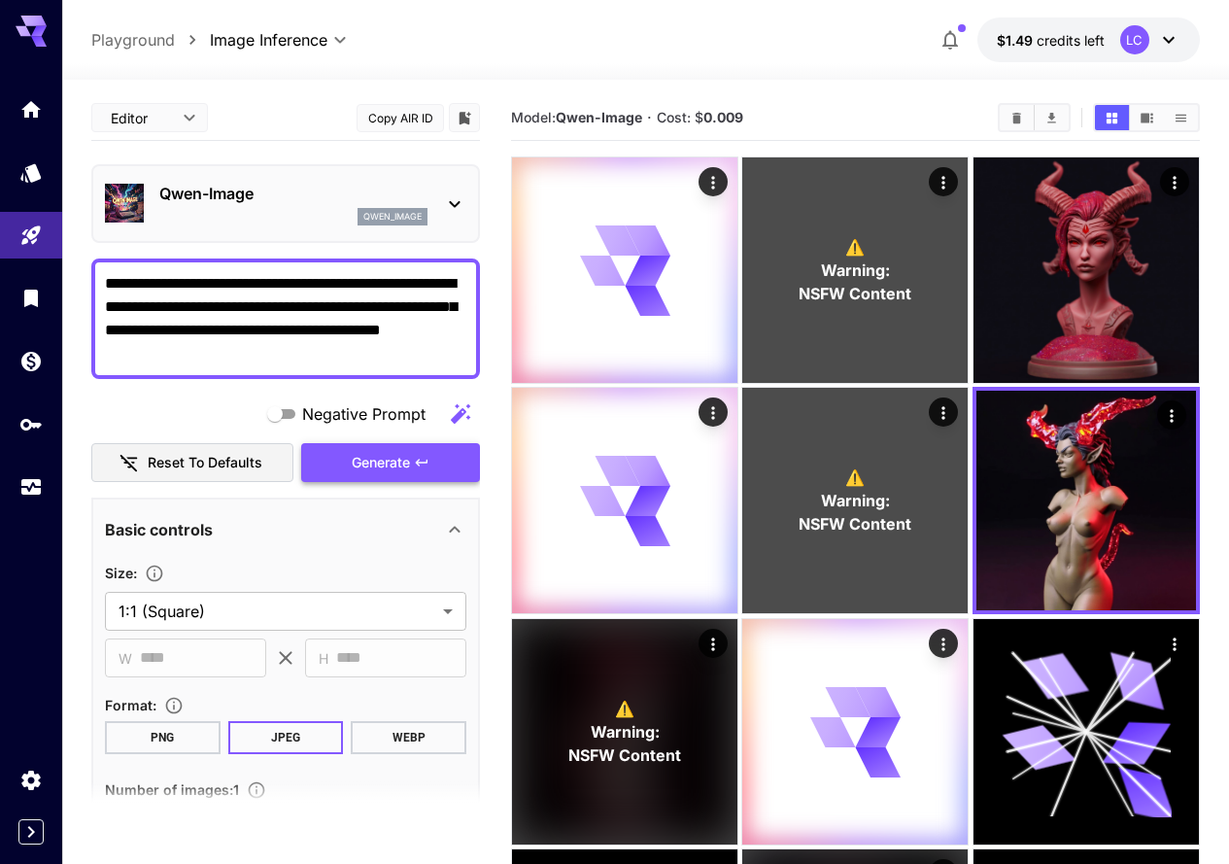
click at [367, 475] on button "Generate" at bounding box center [390, 463] width 179 height 40
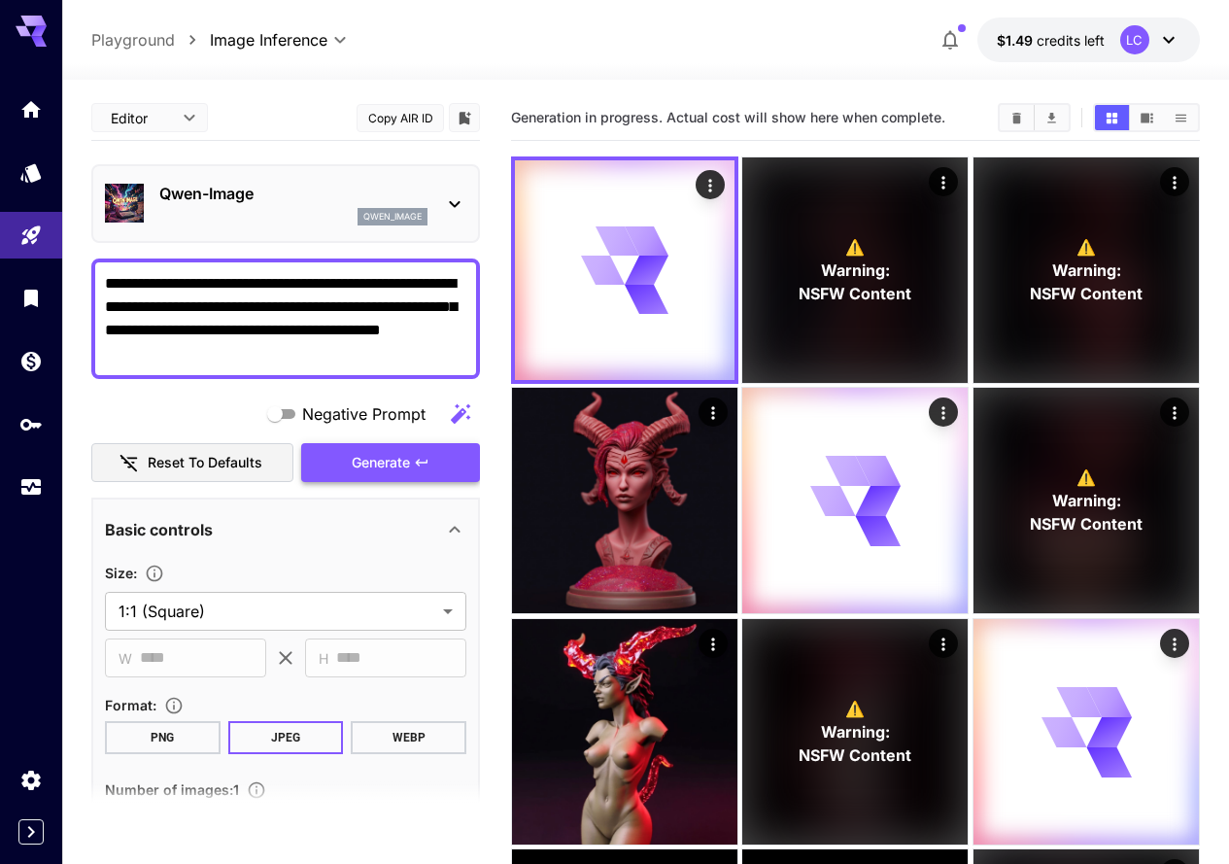
click at [372, 467] on span "Generate" at bounding box center [381, 463] width 58 height 24
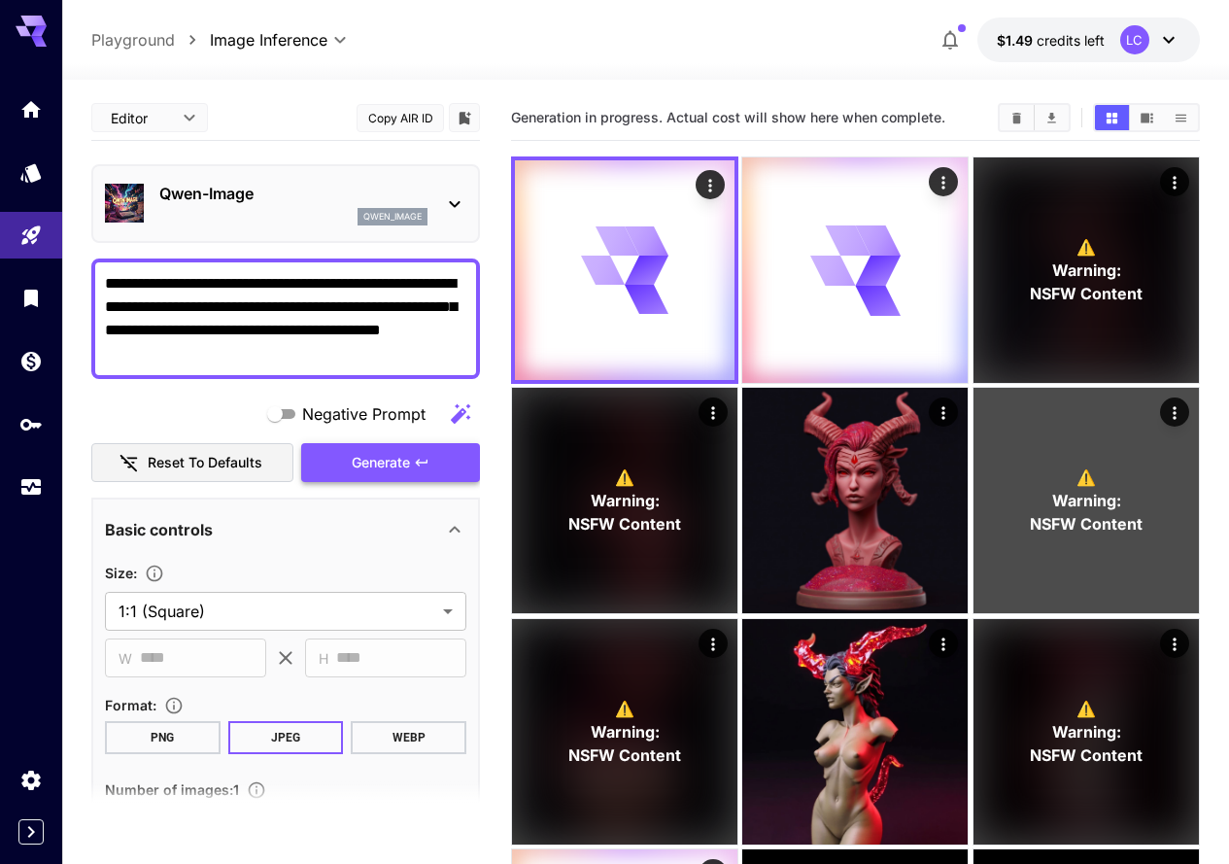
click at [381, 462] on span "Generate" at bounding box center [381, 463] width 58 height 24
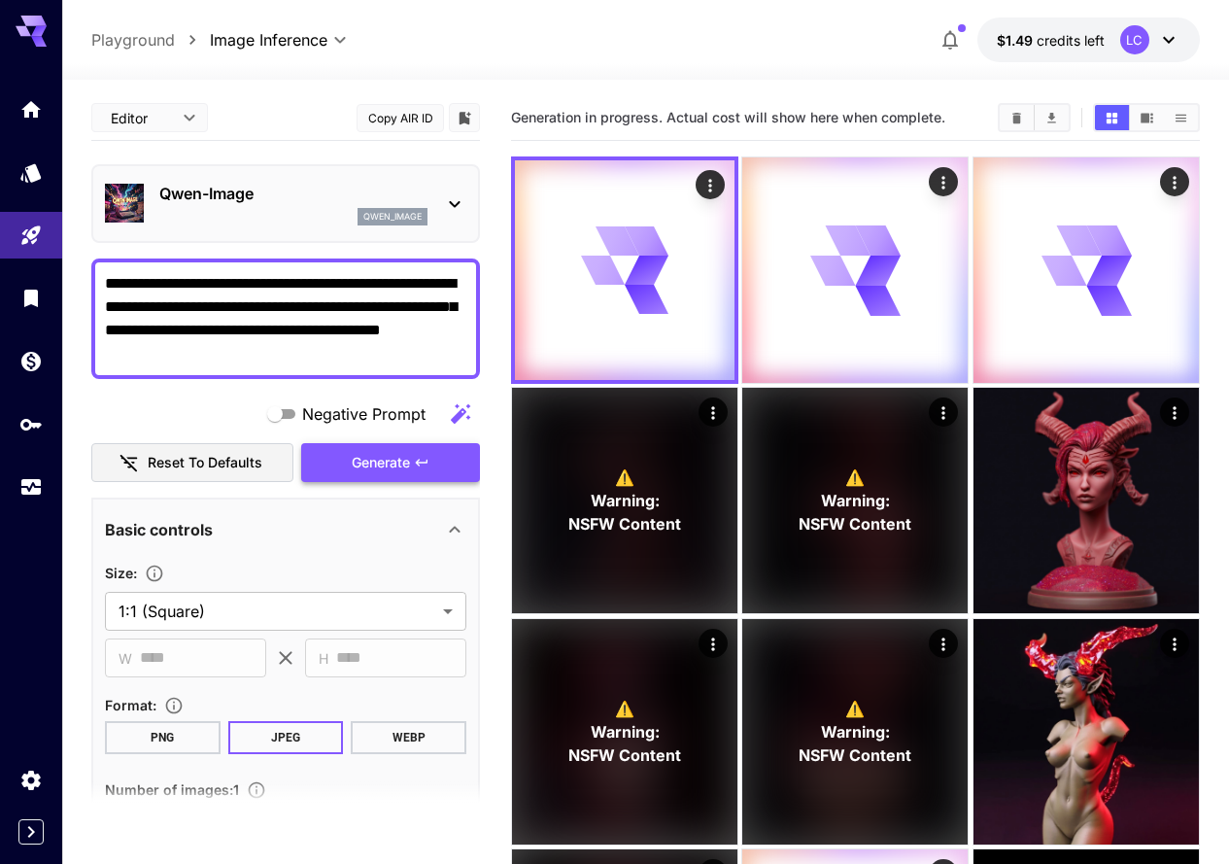
click at [382, 462] on span "Generate" at bounding box center [381, 463] width 58 height 24
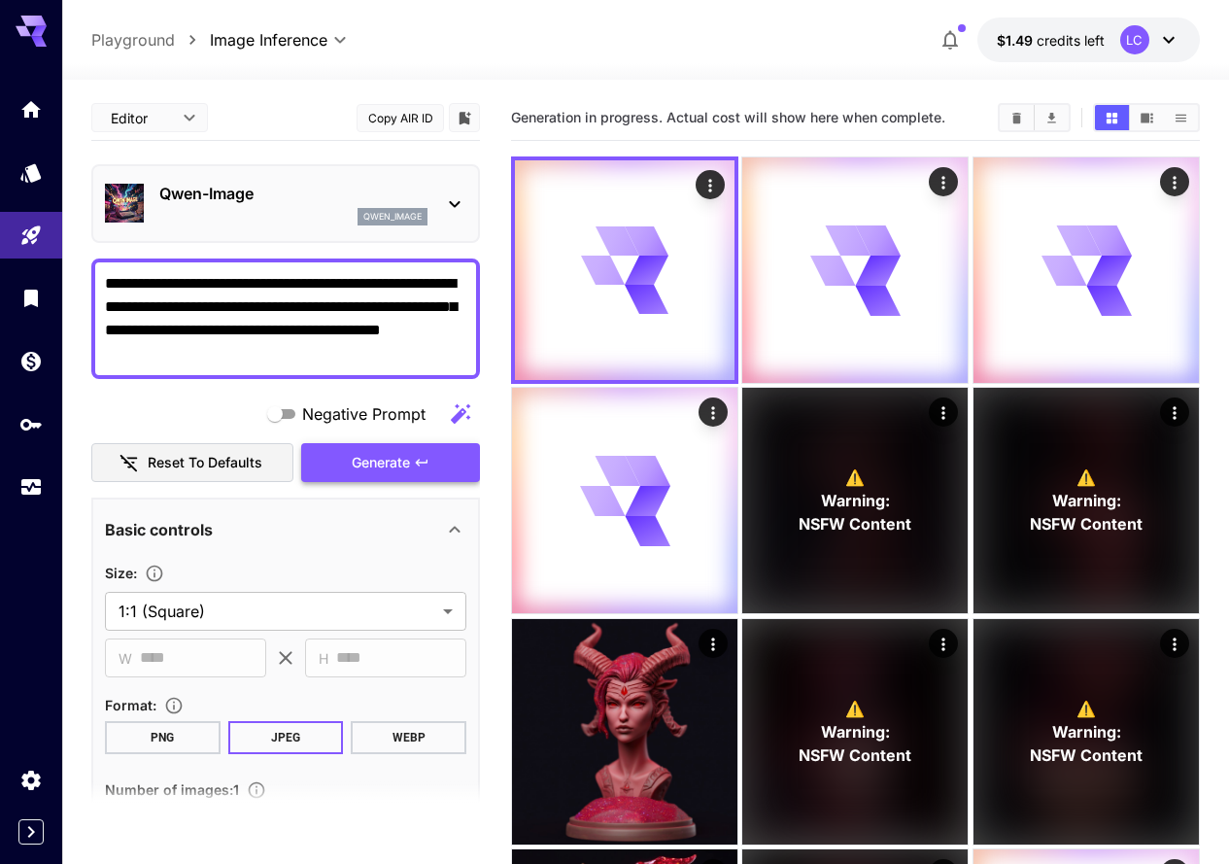
click at [382, 456] on span "Generate" at bounding box center [381, 463] width 58 height 24
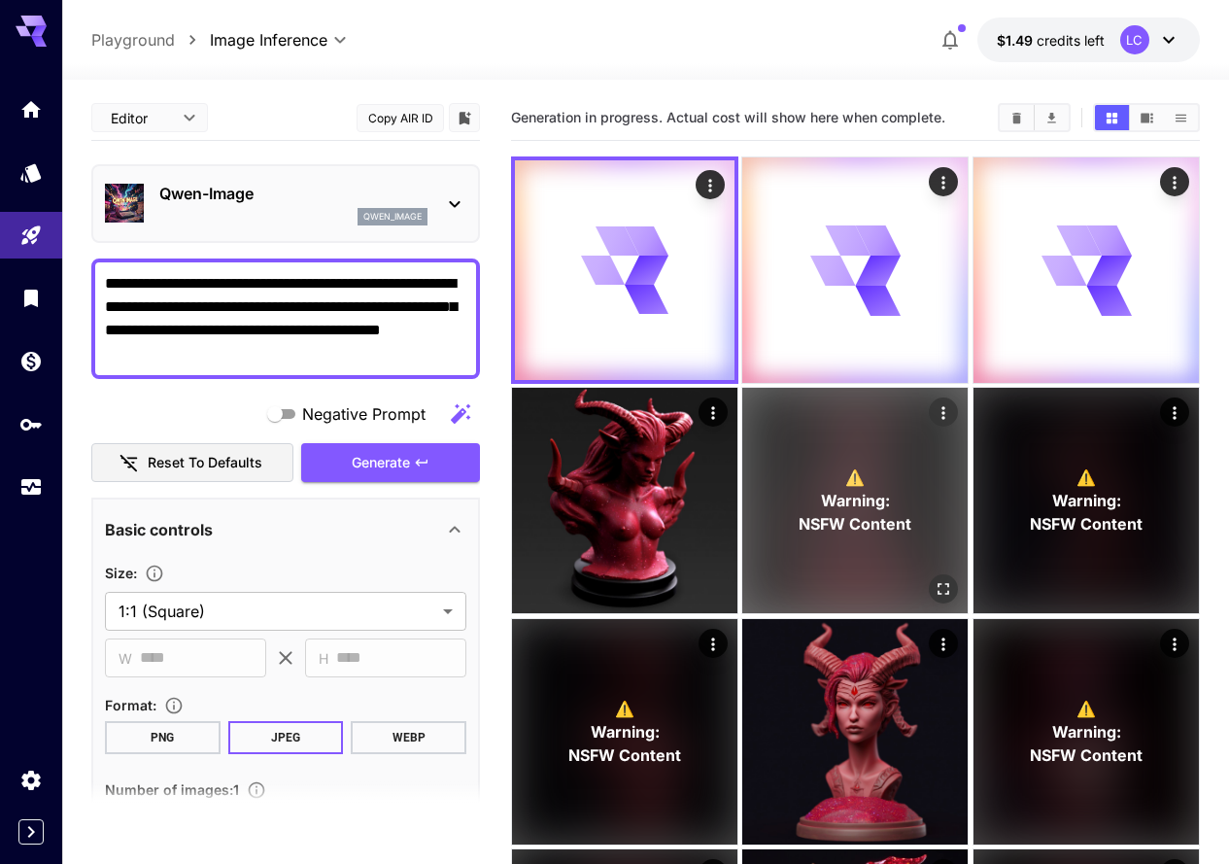
click at [846, 465] on span "⚠️" at bounding box center [855, 476] width 19 height 23
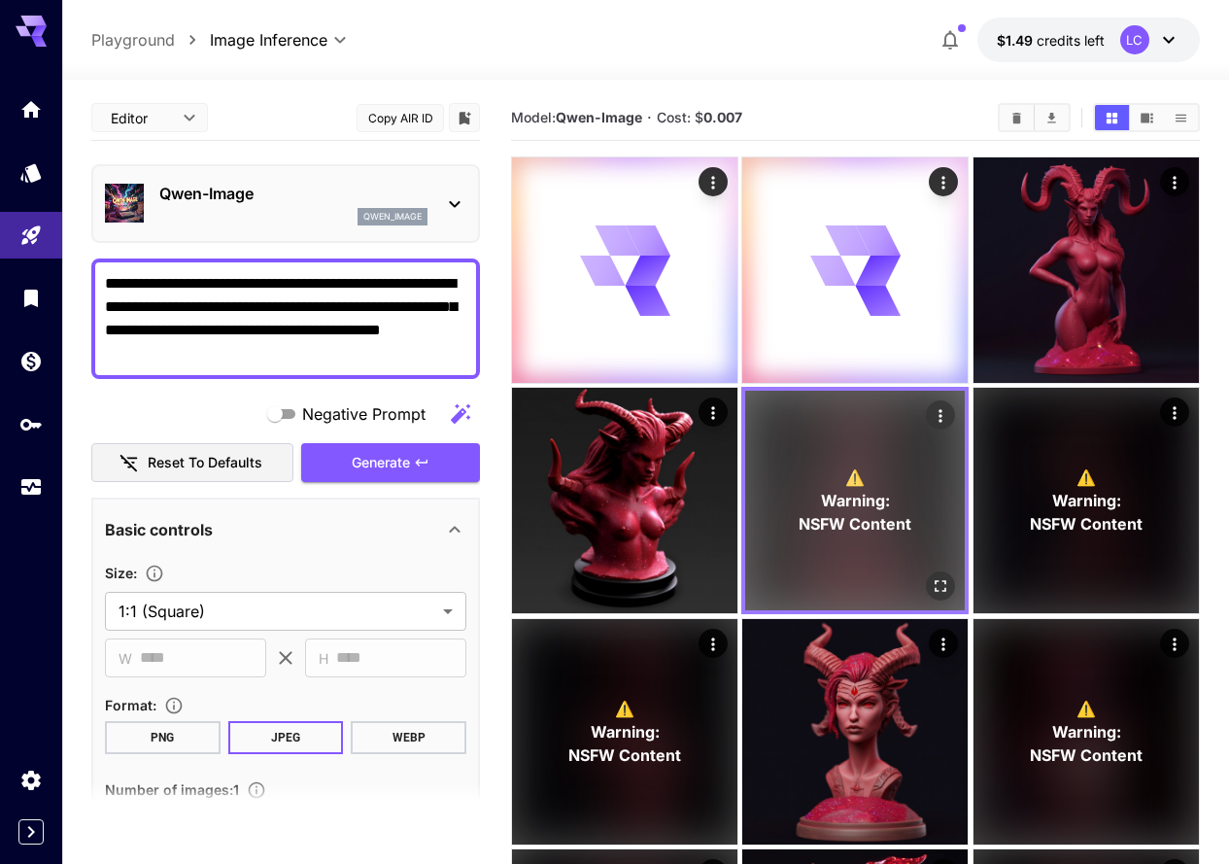
click at [799, 465] on p "⚠️ Warning: NSFW Content" at bounding box center [855, 500] width 113 height 70
drag, startPoint x: 592, startPoint y: 391, endPoint x: 620, endPoint y: 456, distance: 70.0
click at [846, 465] on span "⚠️" at bounding box center [855, 476] width 19 height 23
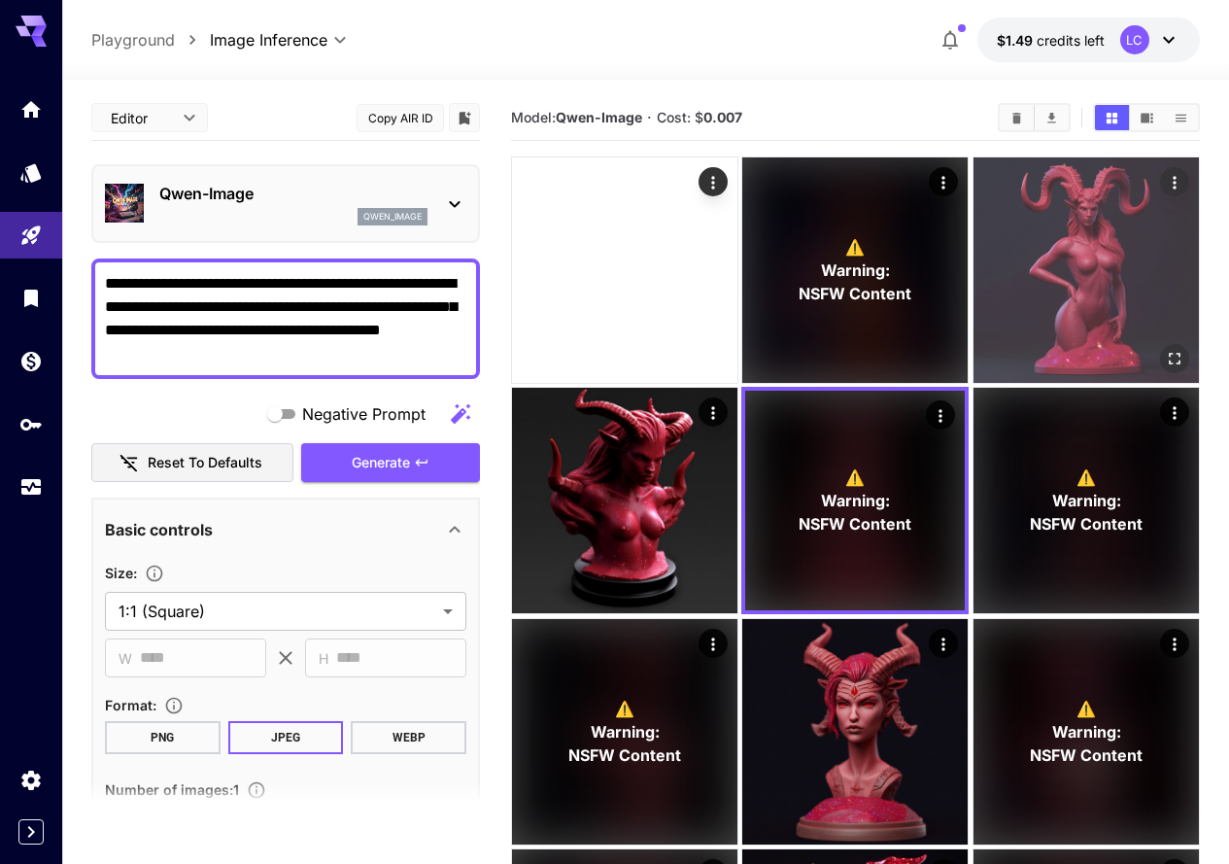
click at [973, 242] on img at bounding box center [1085, 269] width 225 height 225
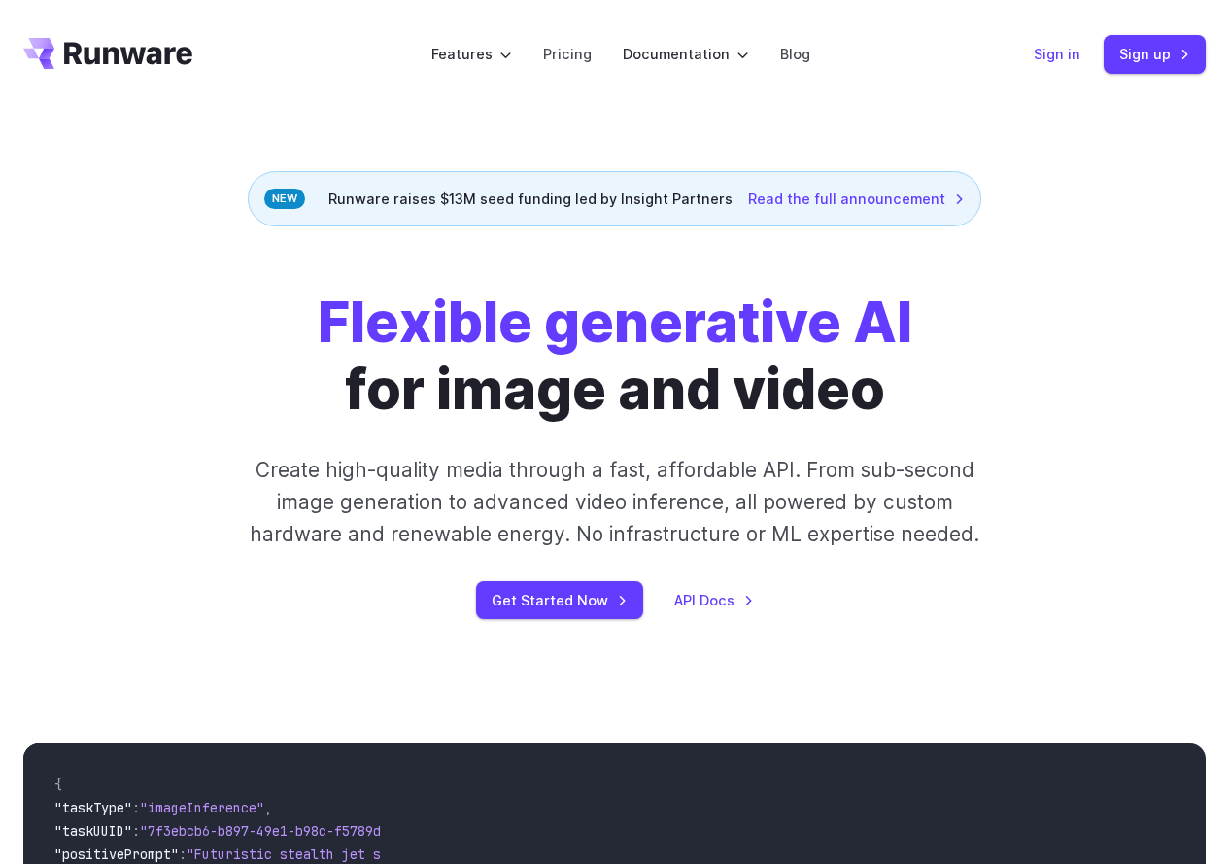
click at [1064, 60] on link "Sign in" at bounding box center [1057, 54] width 47 height 22
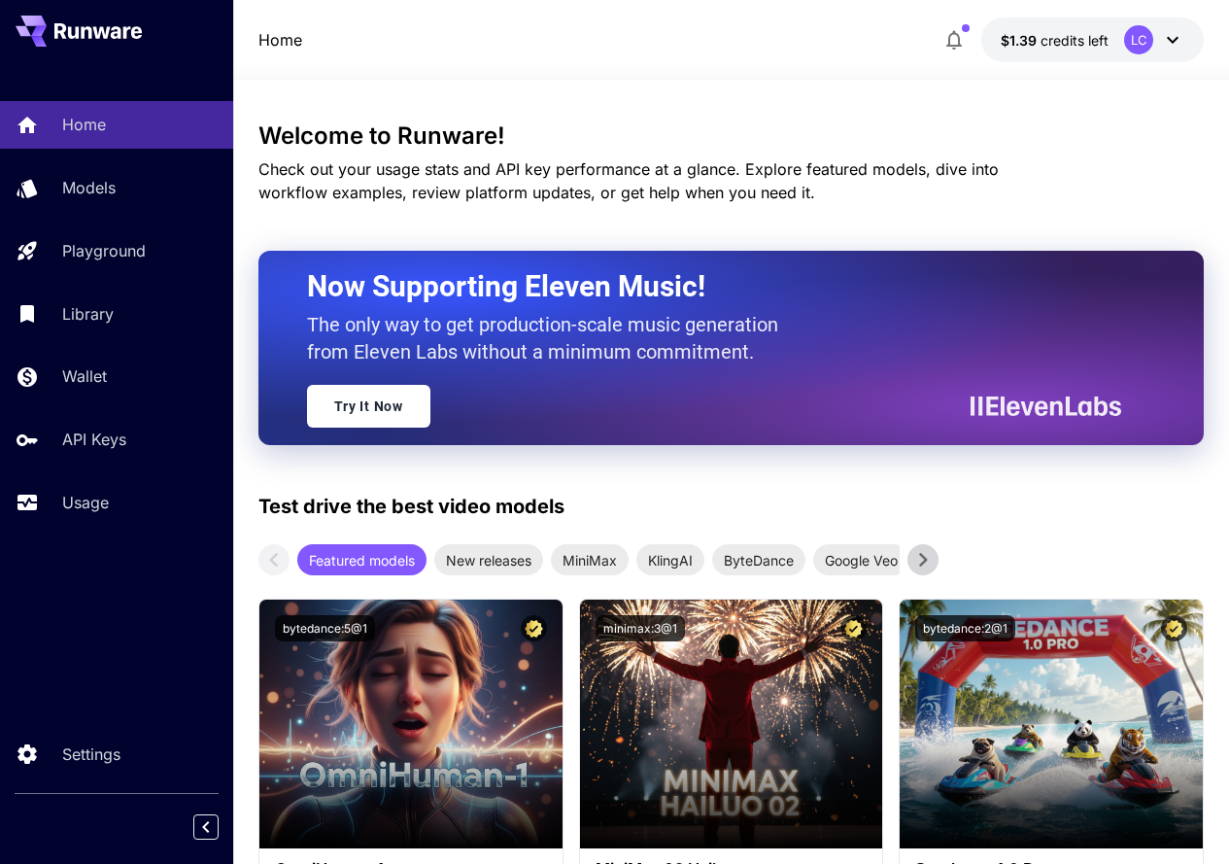
click at [958, 38] on icon "button" at bounding box center [953, 39] width 23 height 23
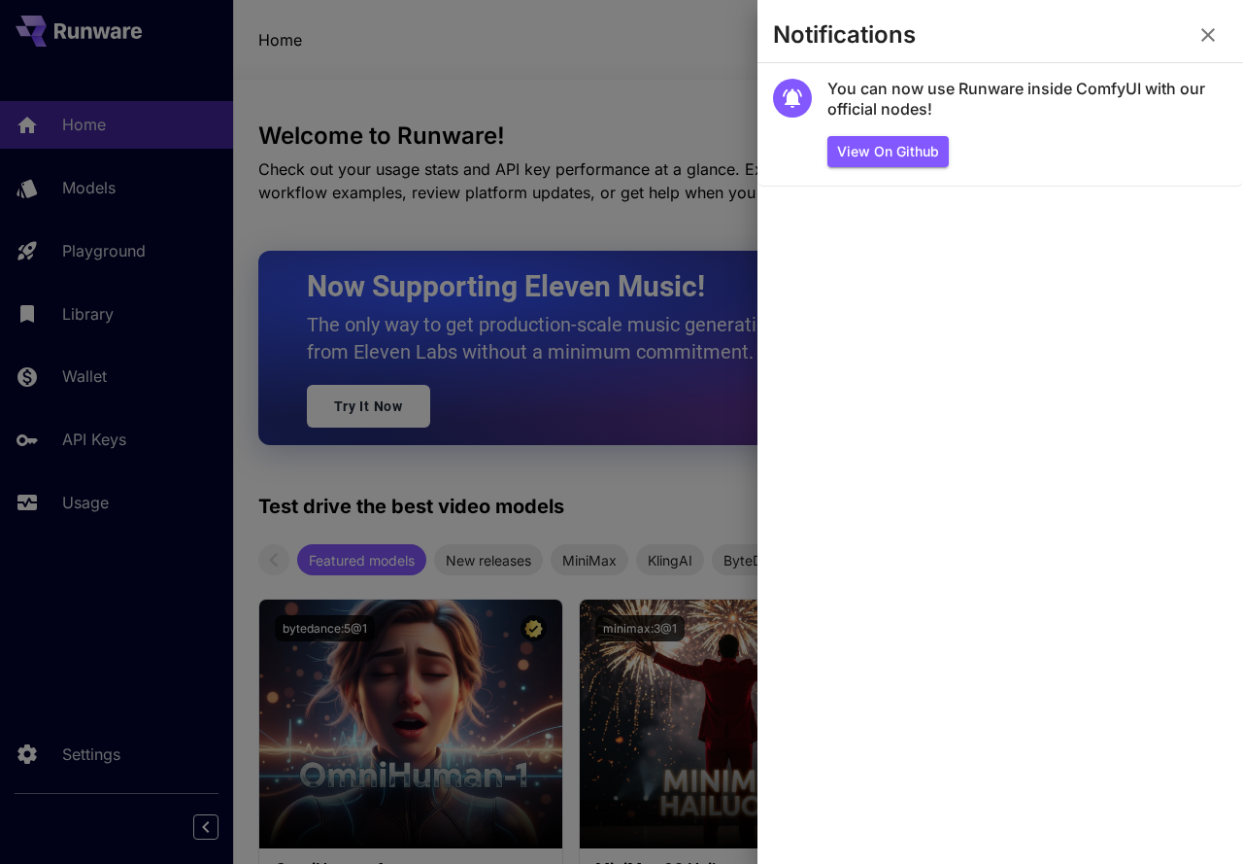
click at [76, 190] on div at bounding box center [621, 432] width 1243 height 864
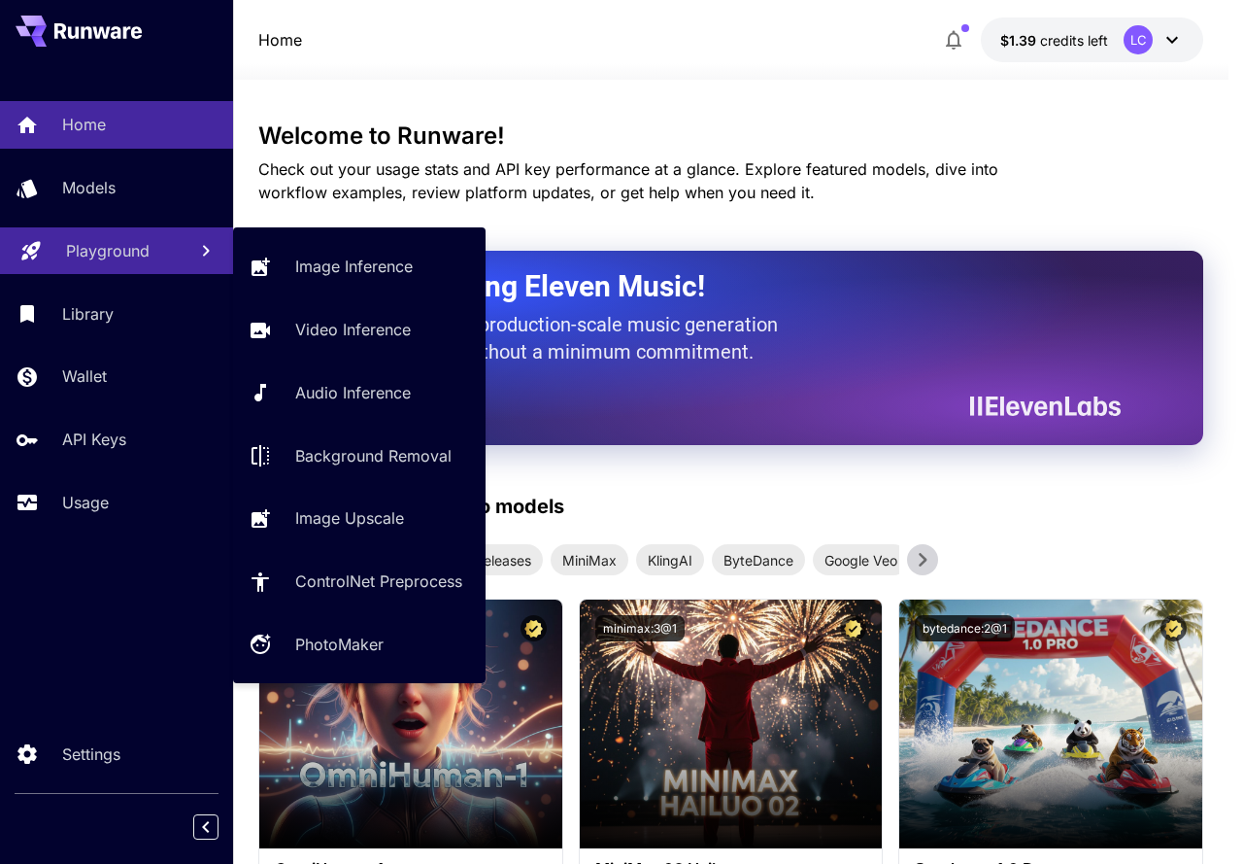
click at [90, 257] on p "Playground" at bounding box center [108, 250] width 84 height 23
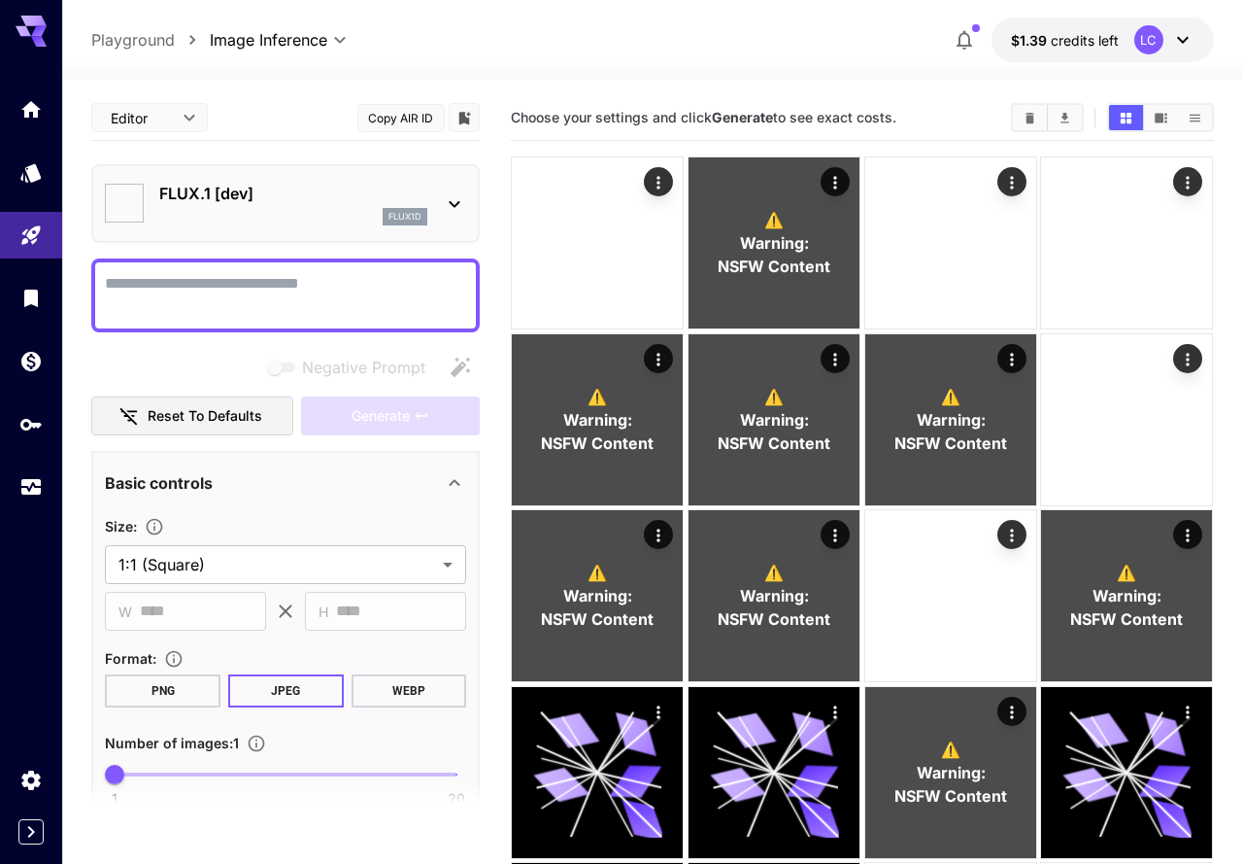
type input "**********"
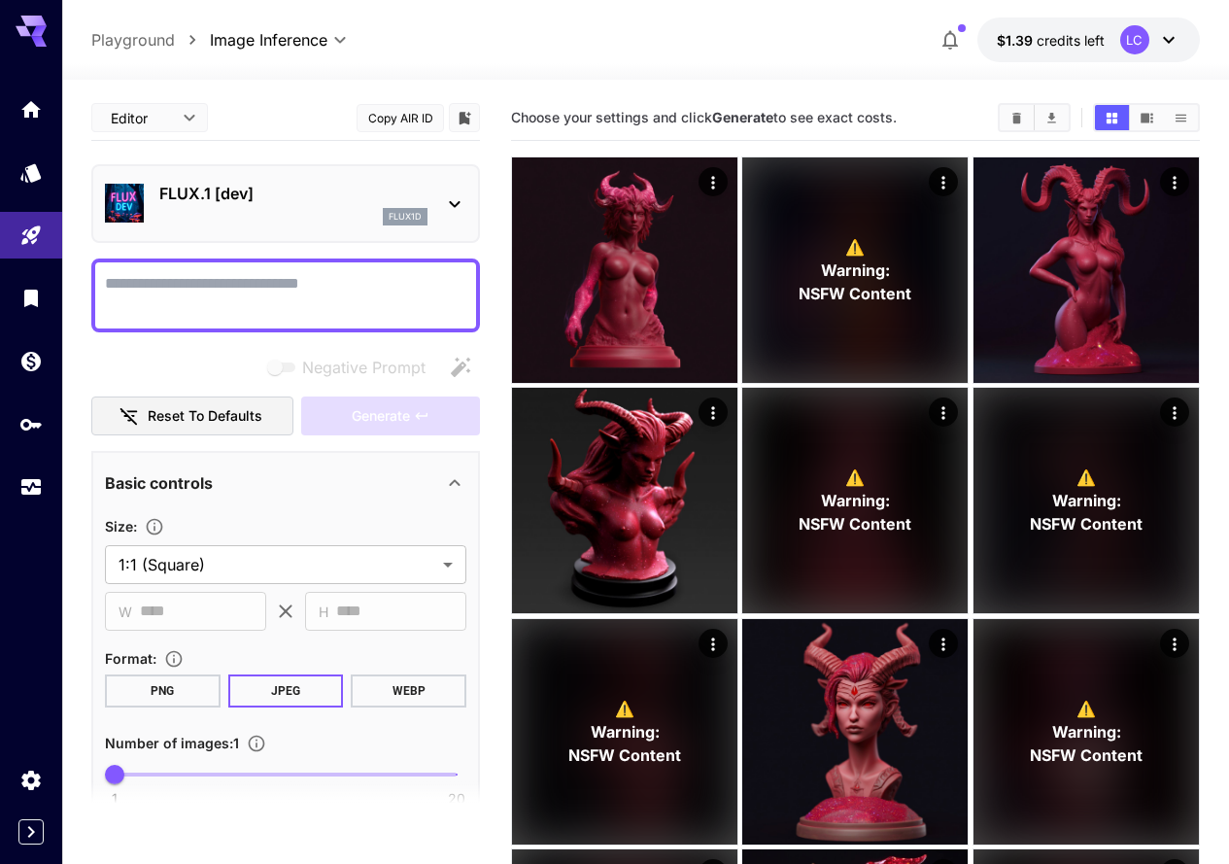
click at [289, 290] on textarea "Negative Prompt" at bounding box center [285, 295] width 361 height 47
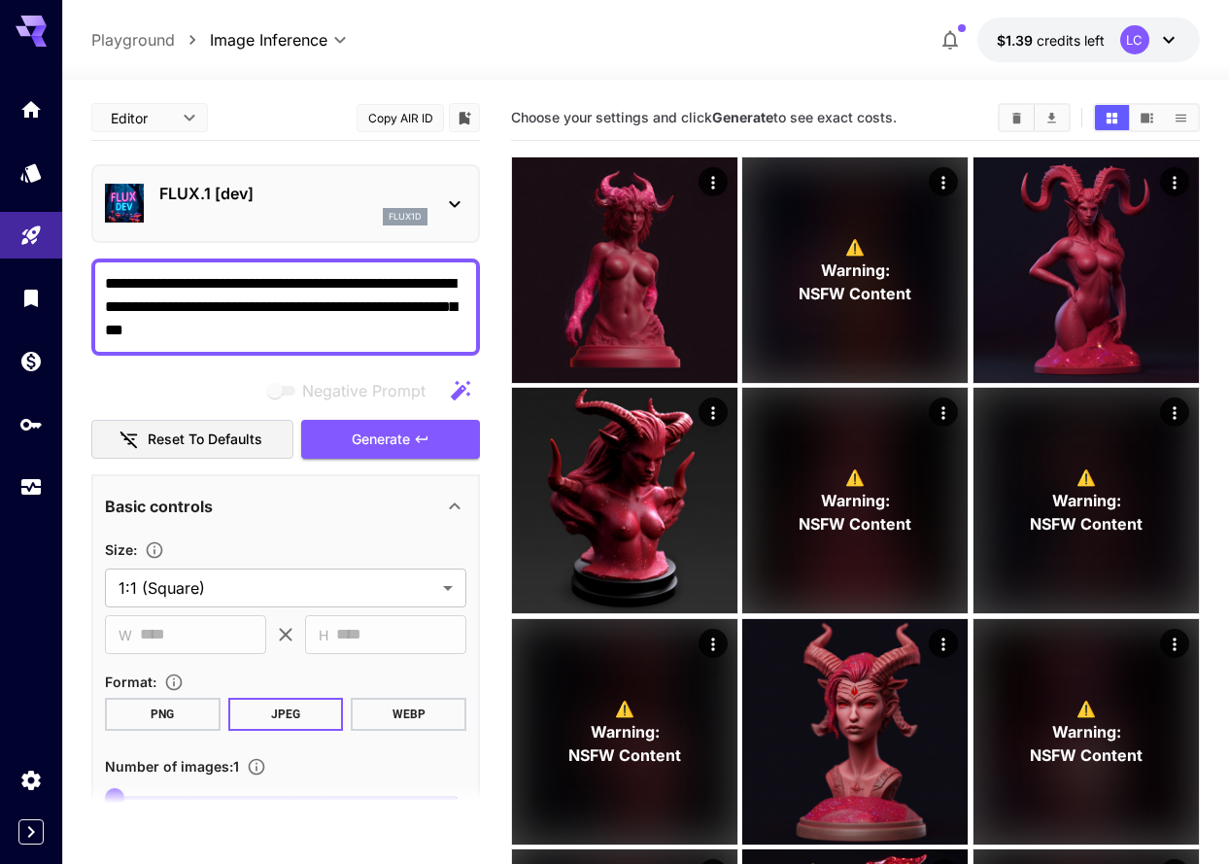
drag, startPoint x: 262, startPoint y: 332, endPoint x: 106, endPoint y: 331, distance: 156.4
click at [106, 331] on textarea "**********" at bounding box center [285, 307] width 361 height 70
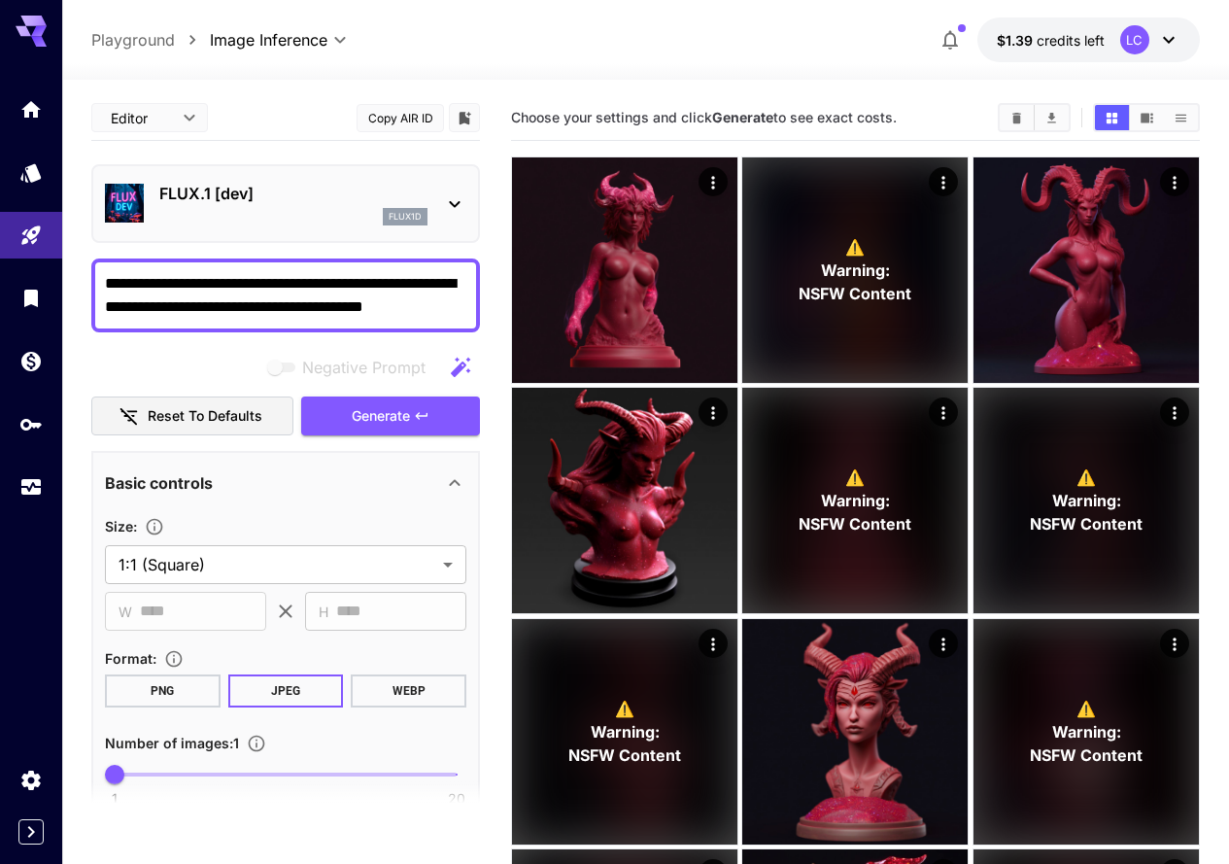
type textarea "**********"
click at [410, 414] on span "Generate" at bounding box center [381, 416] width 58 height 24
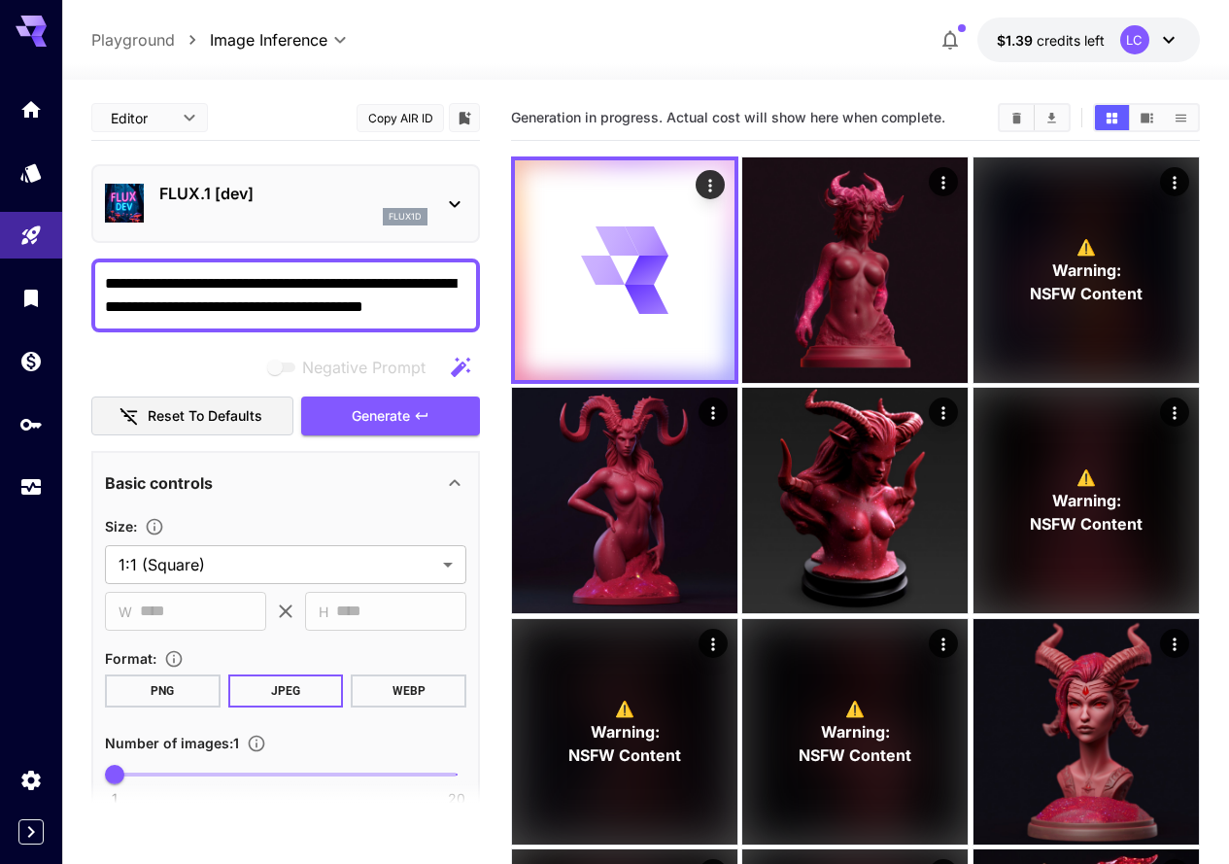
scroll to position [453, 0]
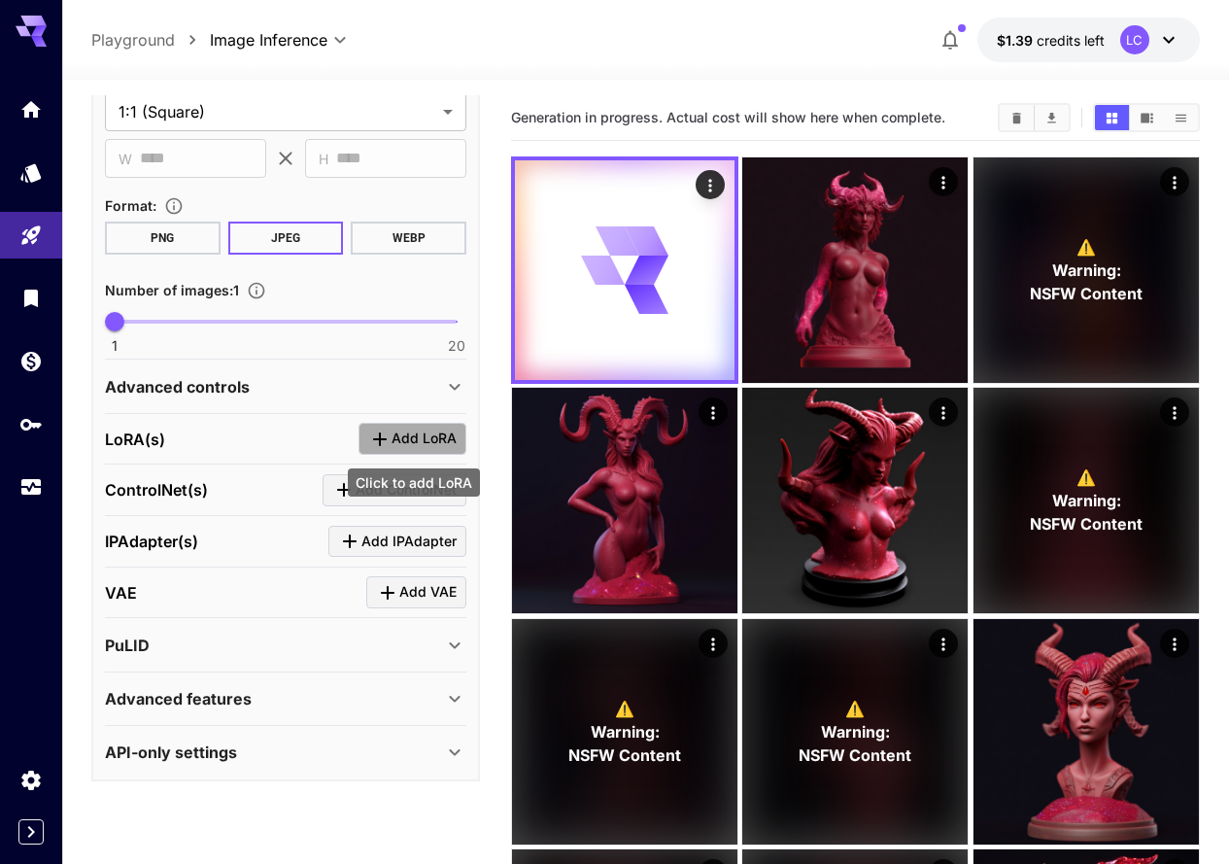
click at [425, 442] on span "Add LoRA" at bounding box center [423, 438] width 65 height 24
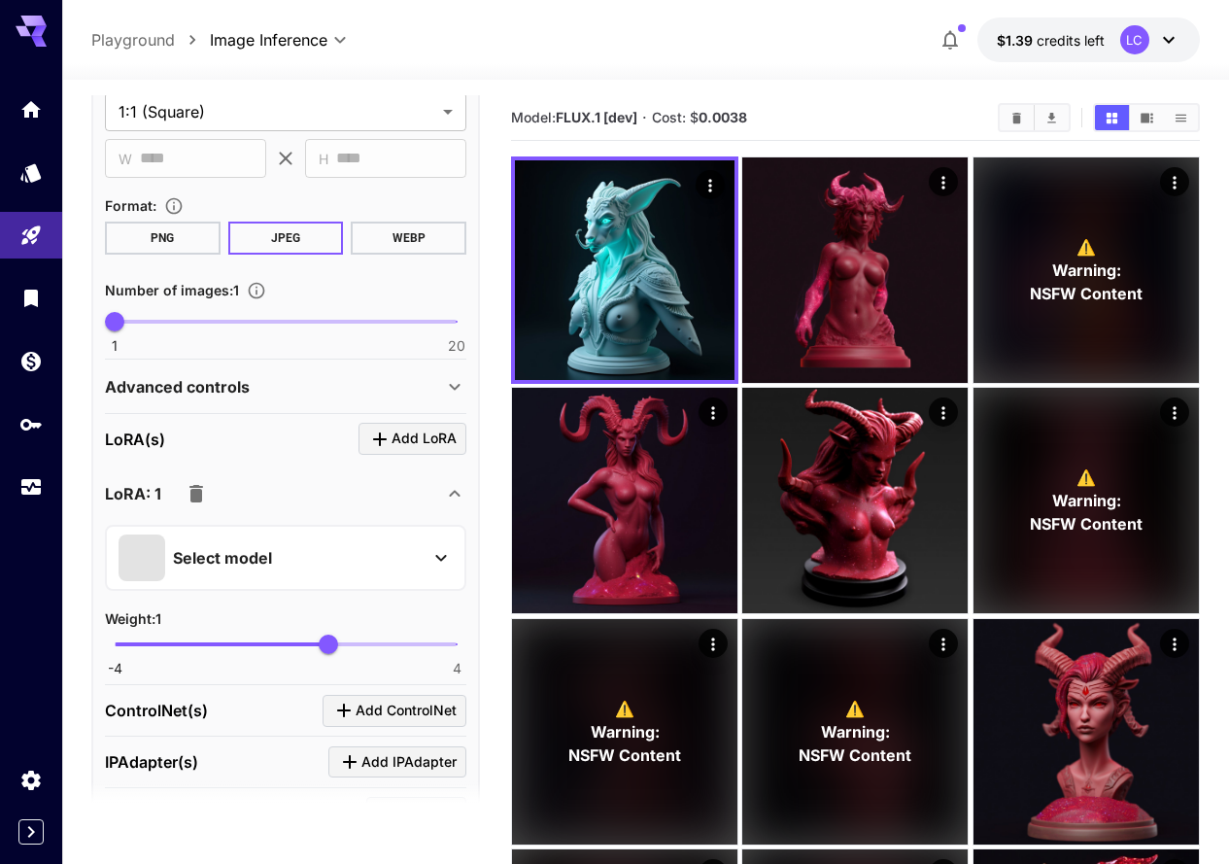
click at [437, 560] on icon at bounding box center [440, 557] width 23 height 23
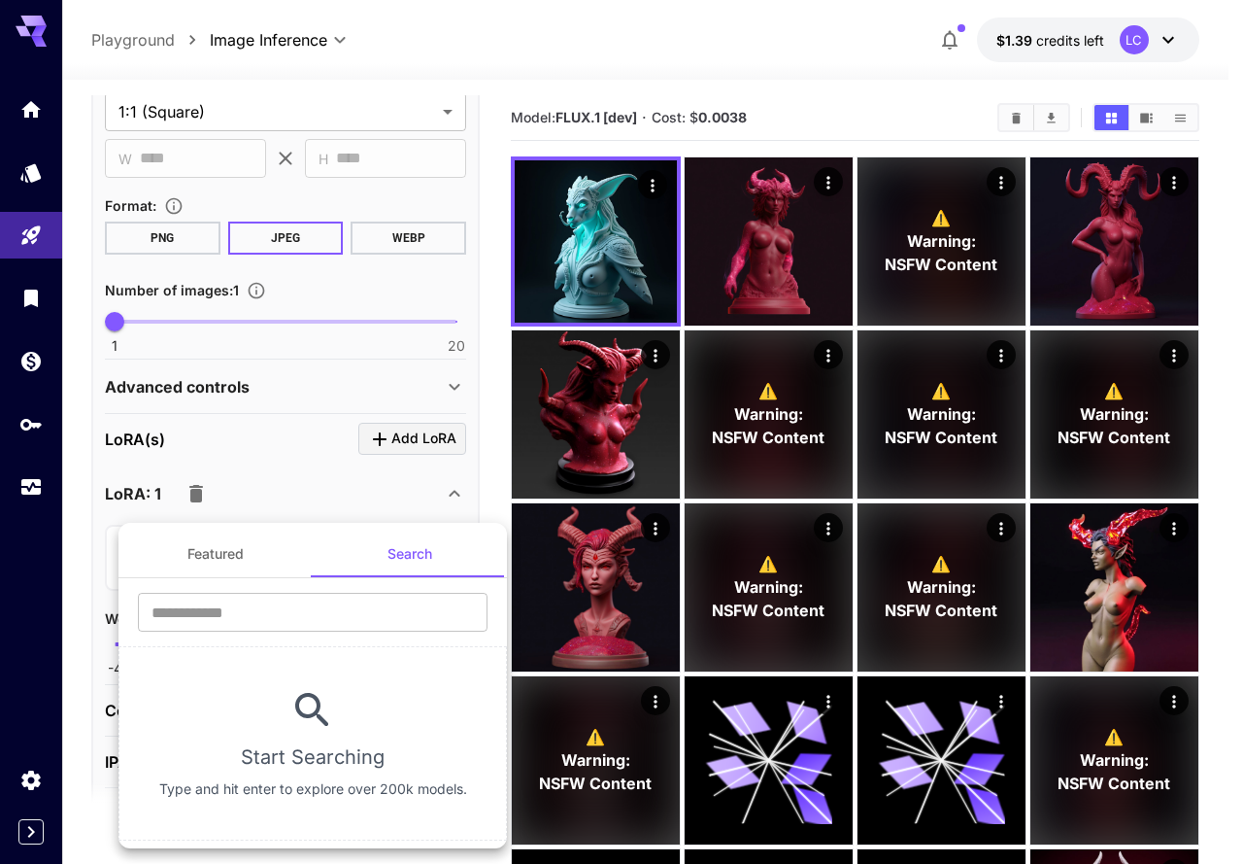
click at [220, 550] on button "Featured" at bounding box center [216, 553] width 194 height 47
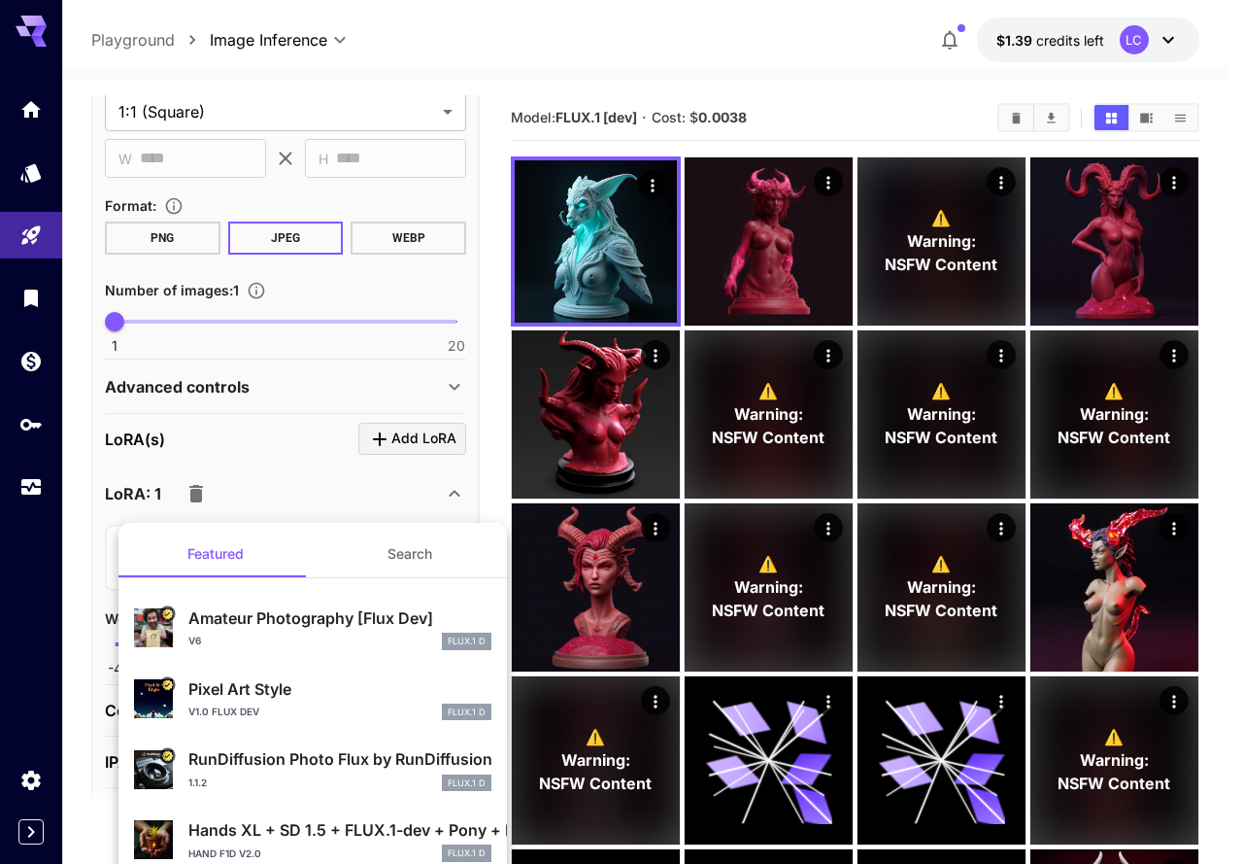
click at [86, 364] on div at bounding box center [621, 432] width 1243 height 864
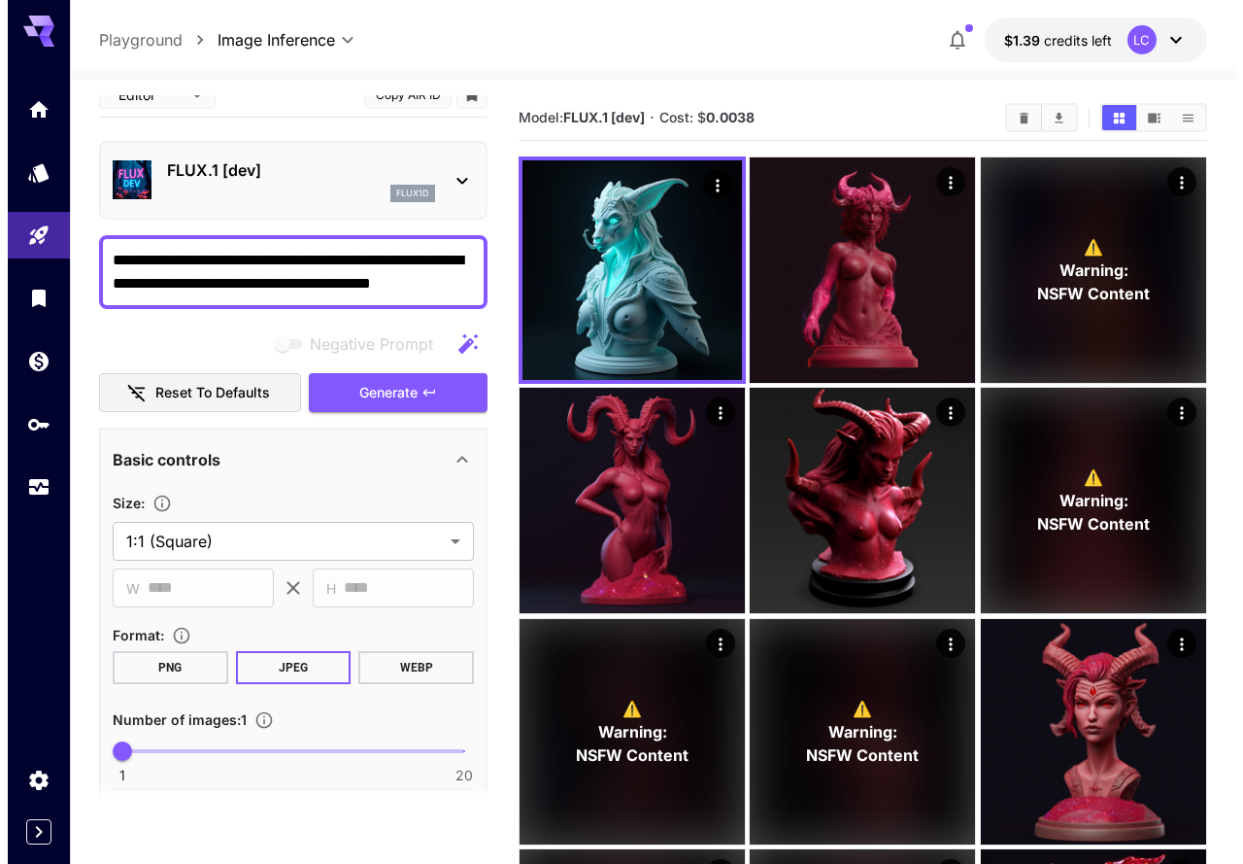
scroll to position [0, 0]
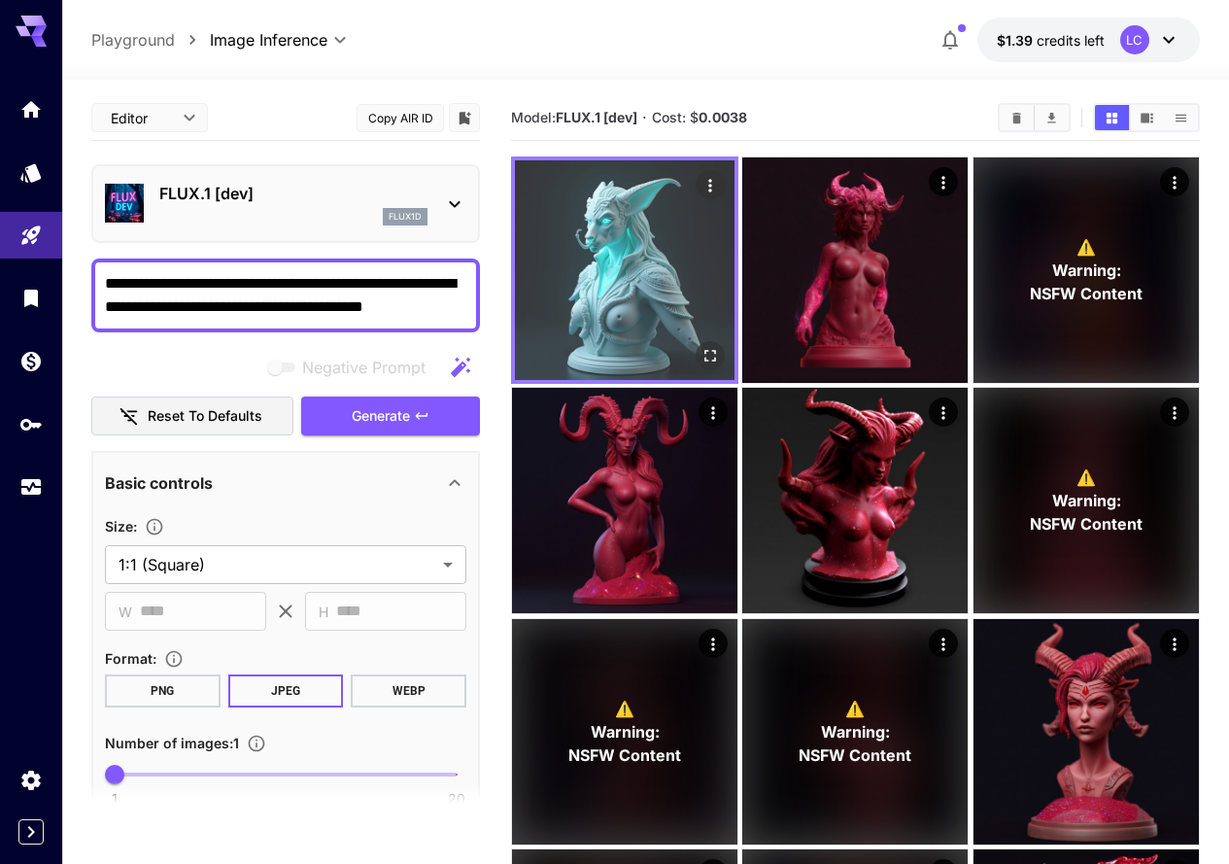
click at [584, 253] on img at bounding box center [625, 270] width 220 height 220
click at [700, 346] on icon "Open in fullscreen" at bounding box center [709, 355] width 19 height 19
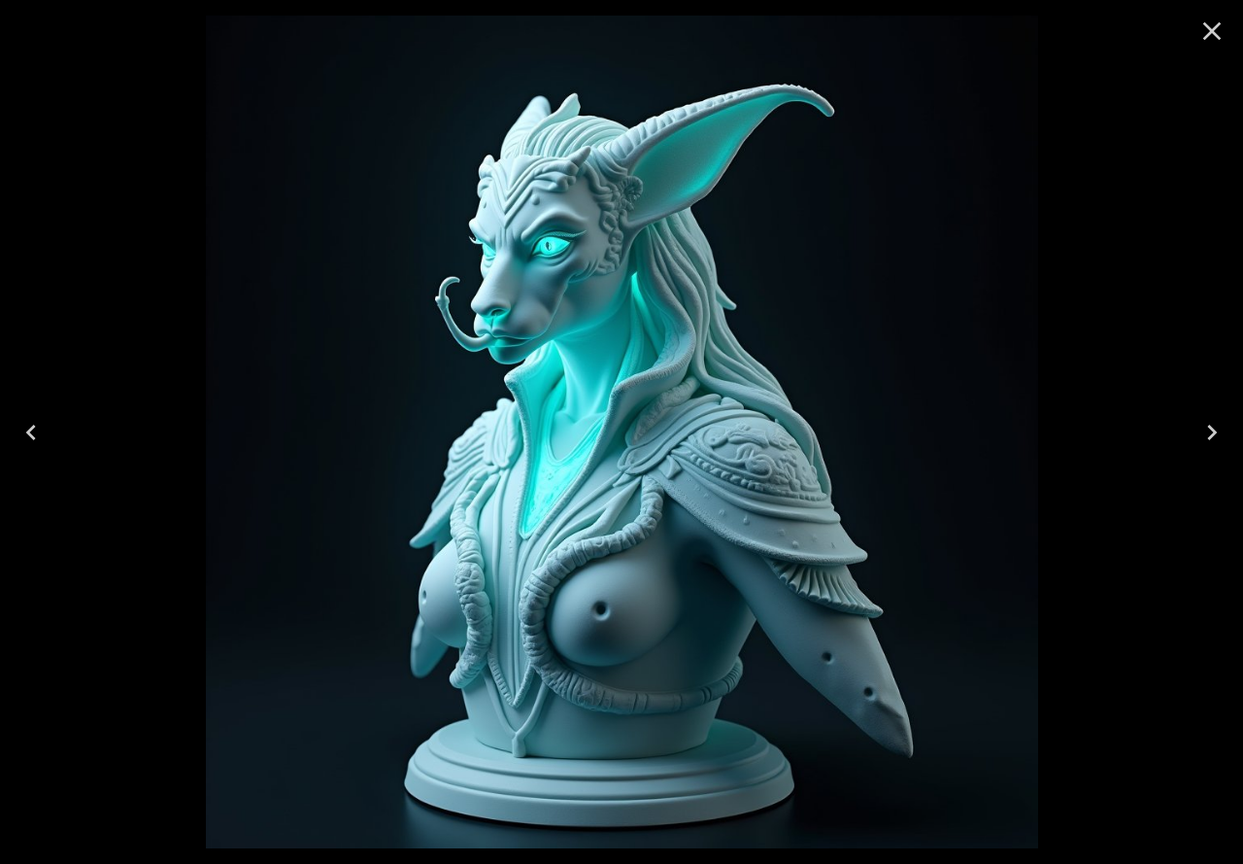
click at [1221, 17] on icon "Close" at bounding box center [1212, 31] width 31 height 31
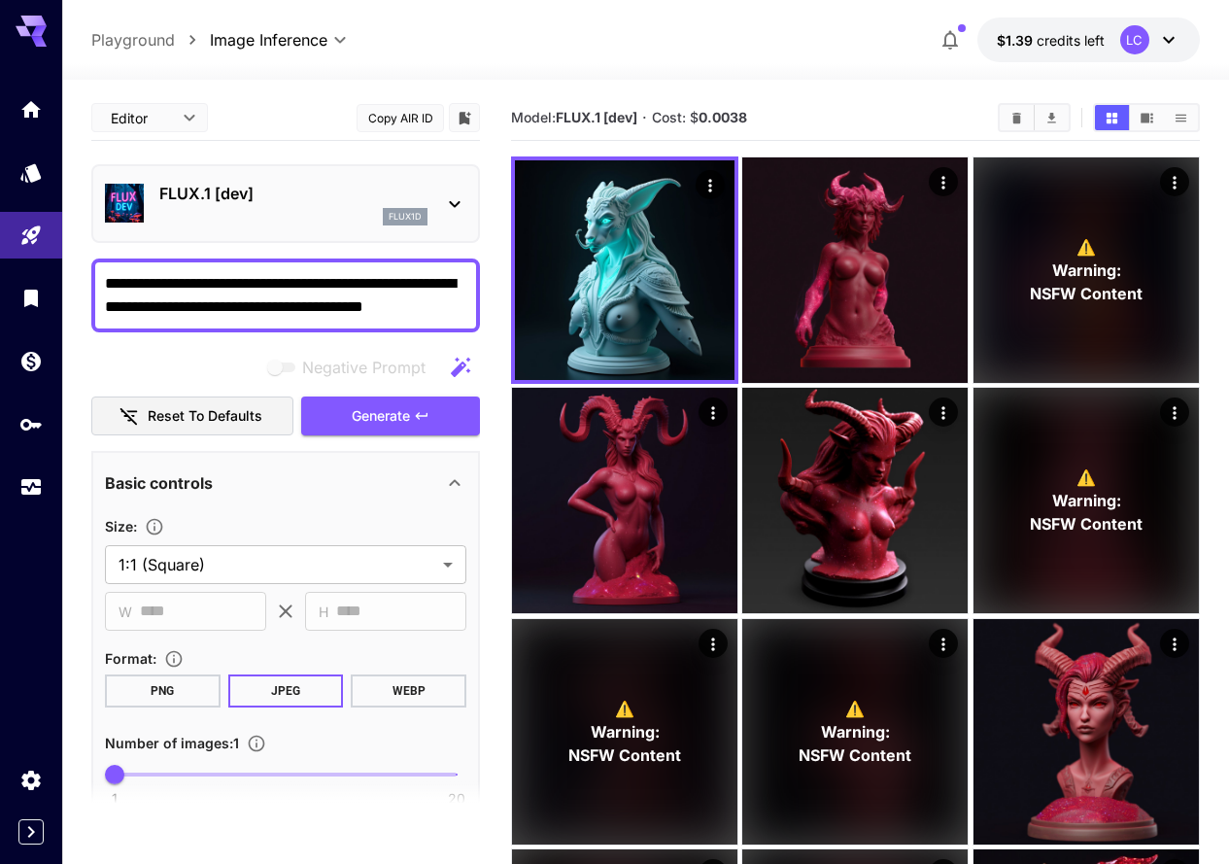
click at [440, 185] on div "FLUX.1 [dev] flux1d" at bounding box center [285, 203] width 361 height 59
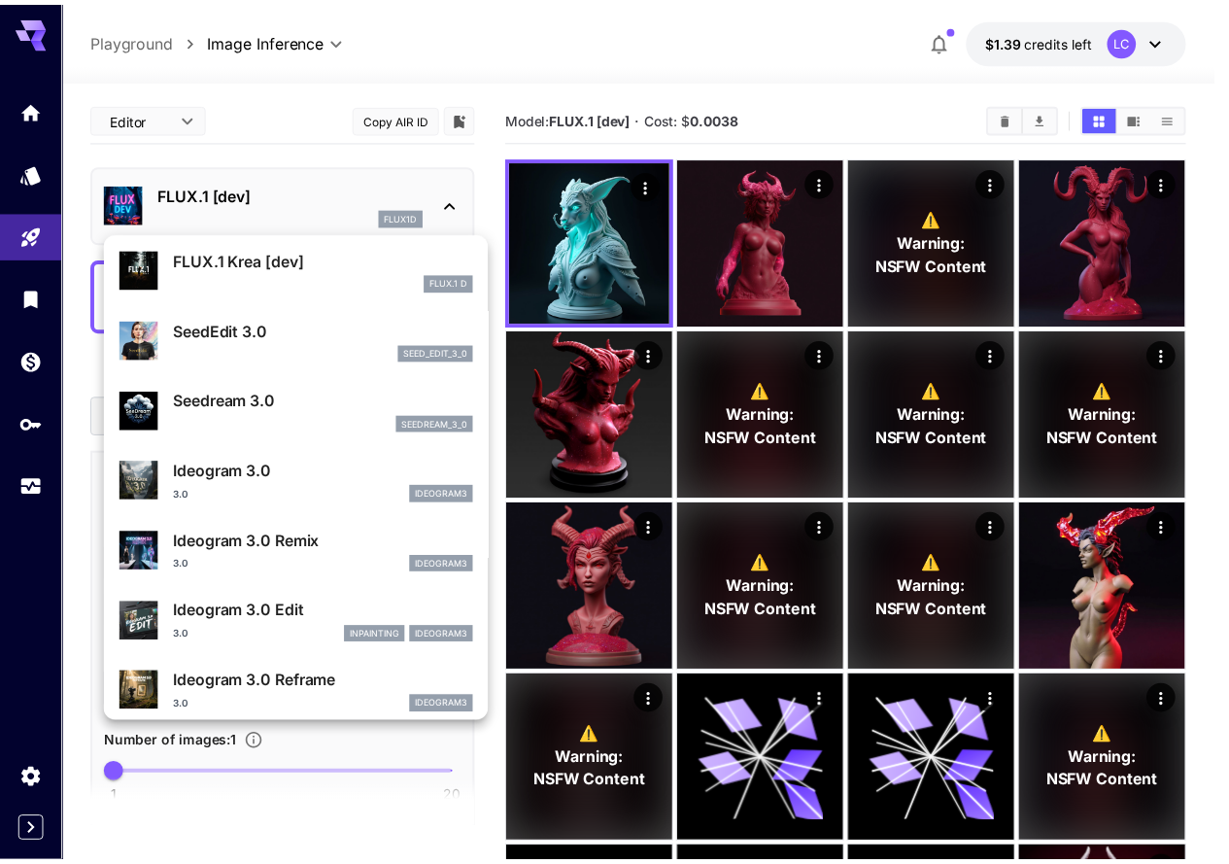
scroll to position [195, 0]
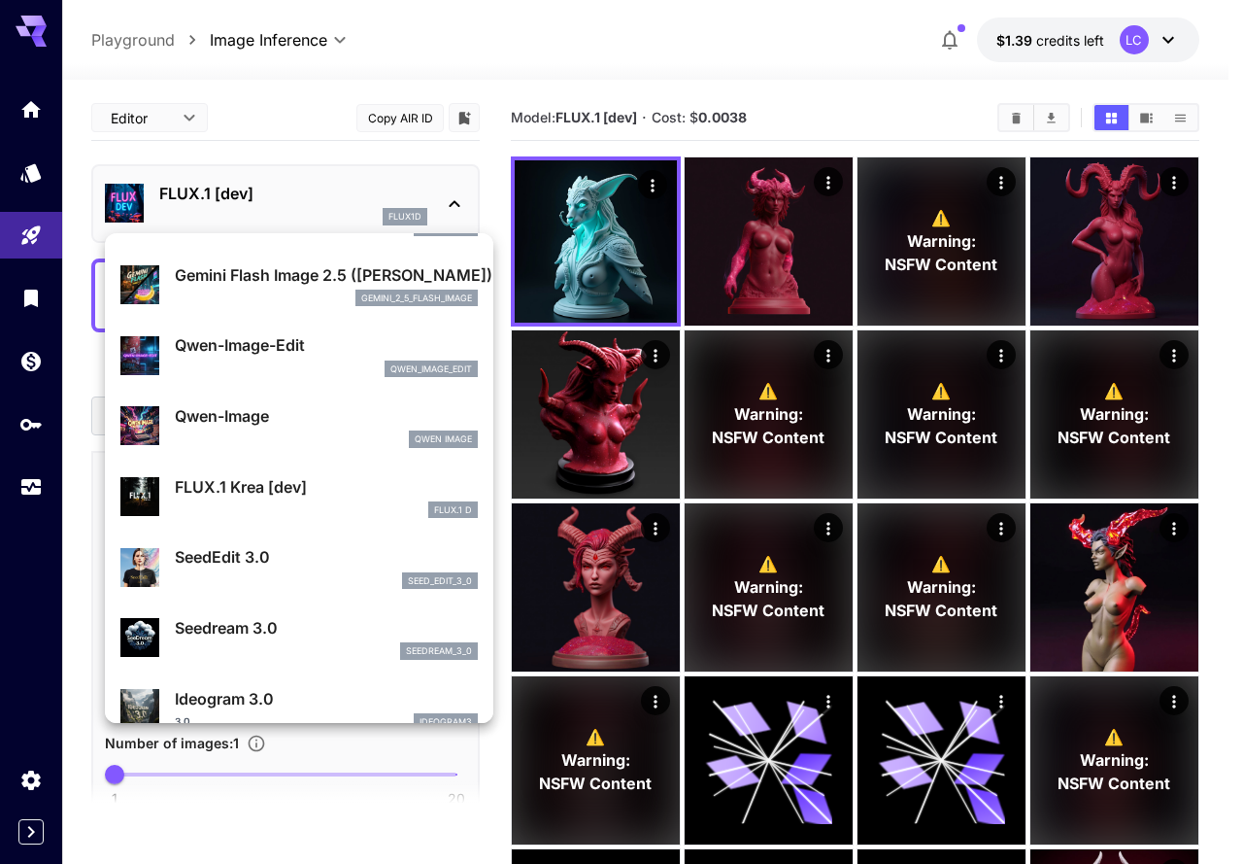
click at [281, 417] on p "Qwen-Image" at bounding box center [326, 415] width 303 height 23
type input "**"
type input "***"
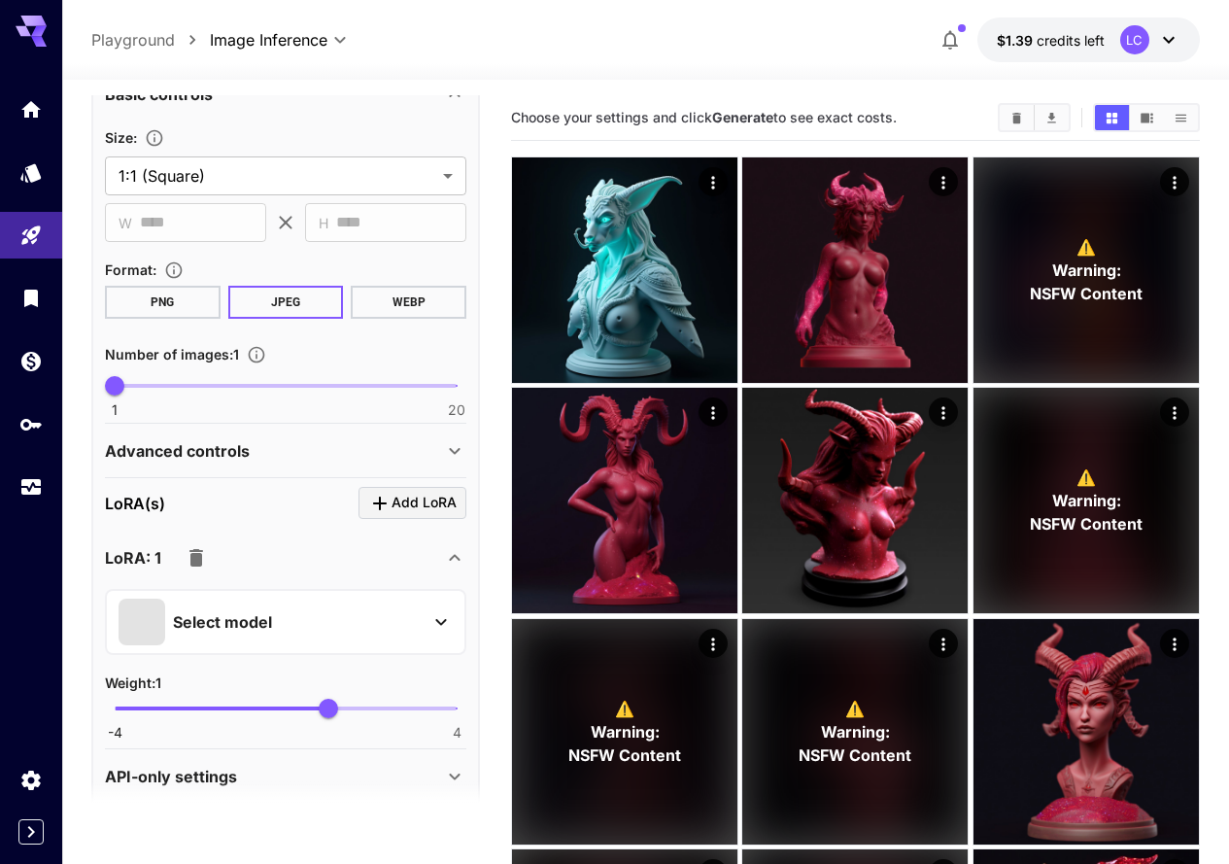
scroll to position [412, 0]
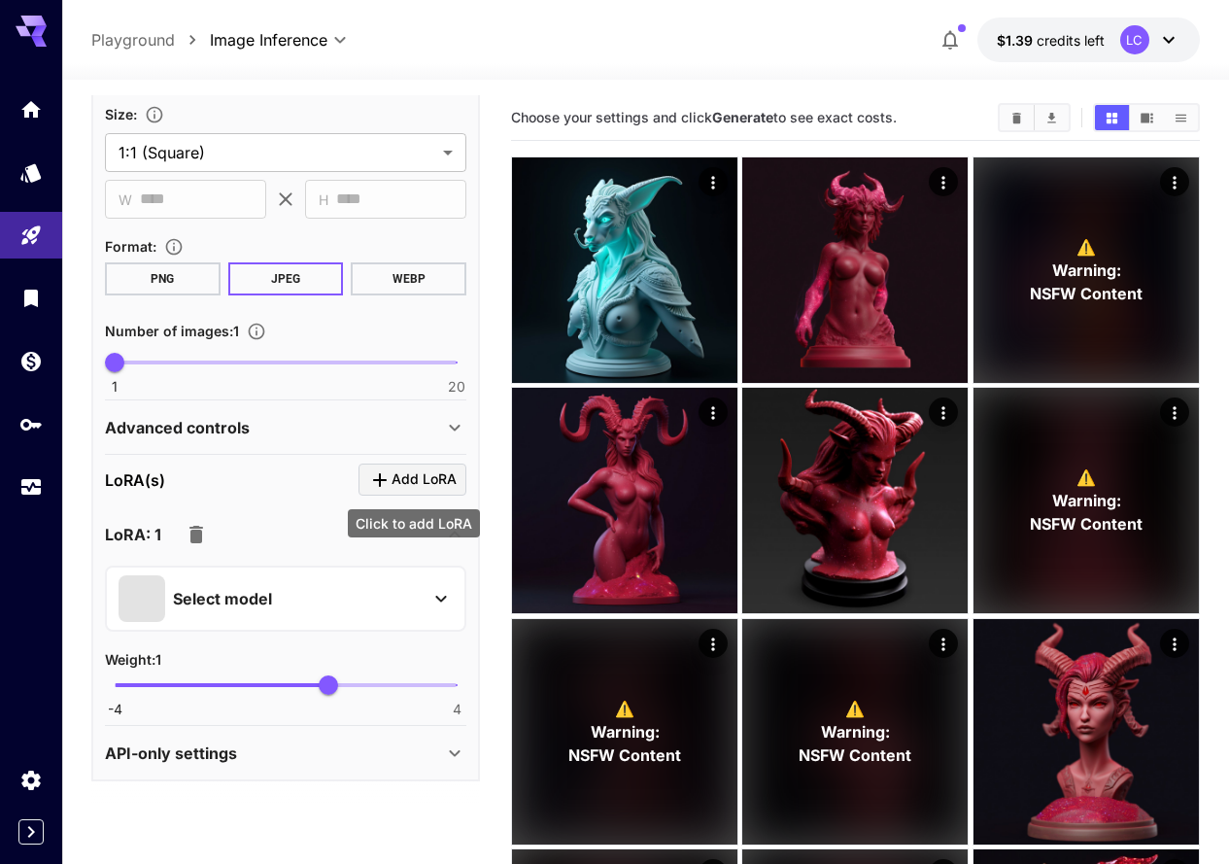
click at [385, 474] on icon "Click to add LoRA" at bounding box center [379, 479] width 23 height 23
drag, startPoint x: 385, startPoint y: 474, endPoint x: 247, endPoint y: 729, distance: 289.5
click at [385, 473] on icon "Click to add LoRA" at bounding box center [379, 479] width 23 height 23
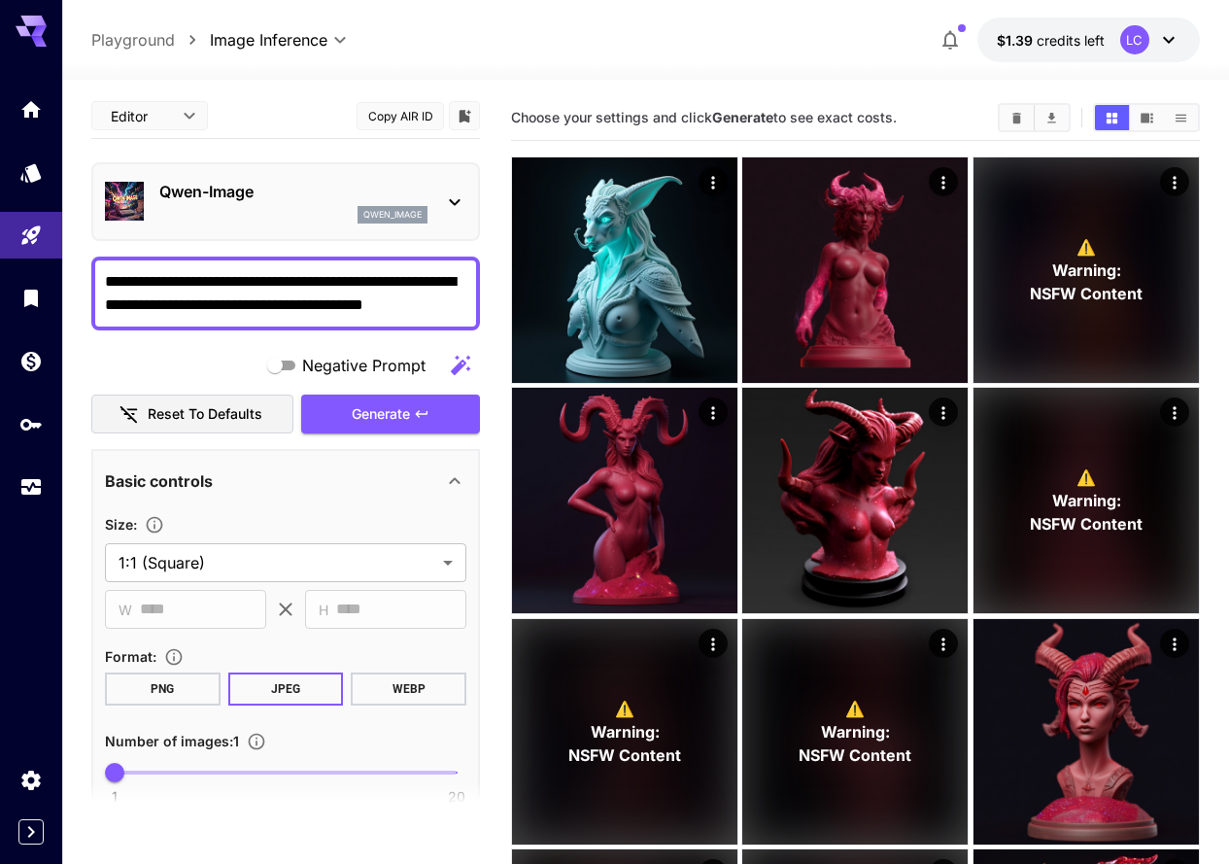
scroll to position [0, 0]
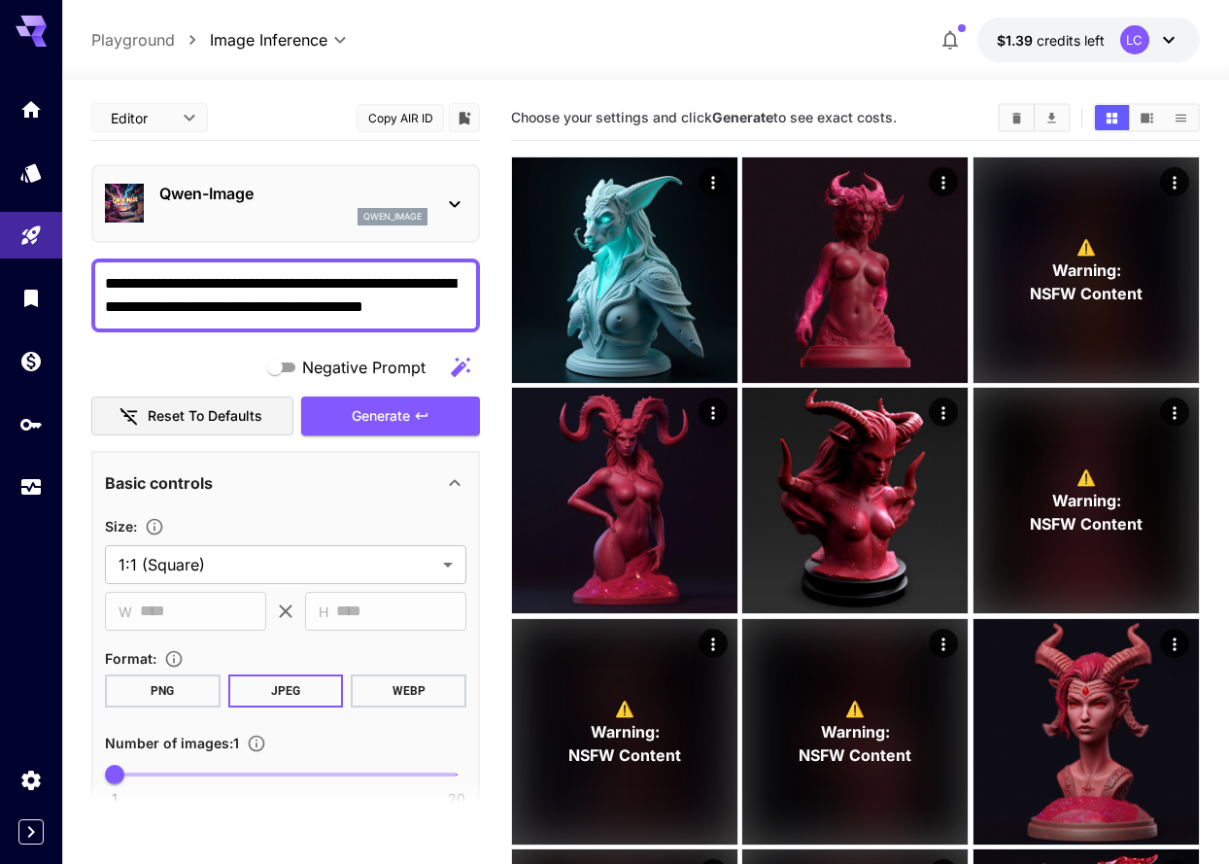
click at [399, 392] on div "Negative Prompt Reset to defaults Generate" at bounding box center [285, 392] width 389 height 88
click at [399, 411] on span "Generate" at bounding box center [381, 416] width 58 height 24
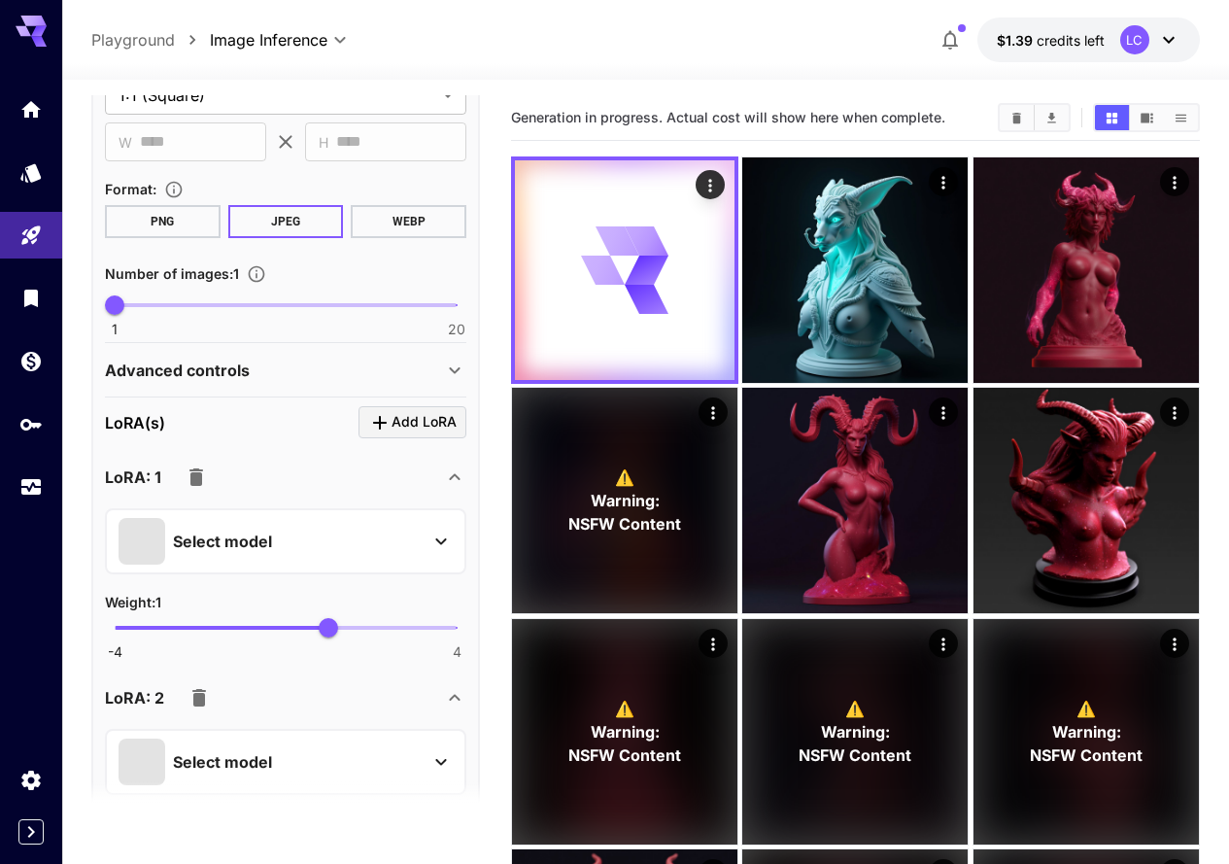
scroll to position [486, 0]
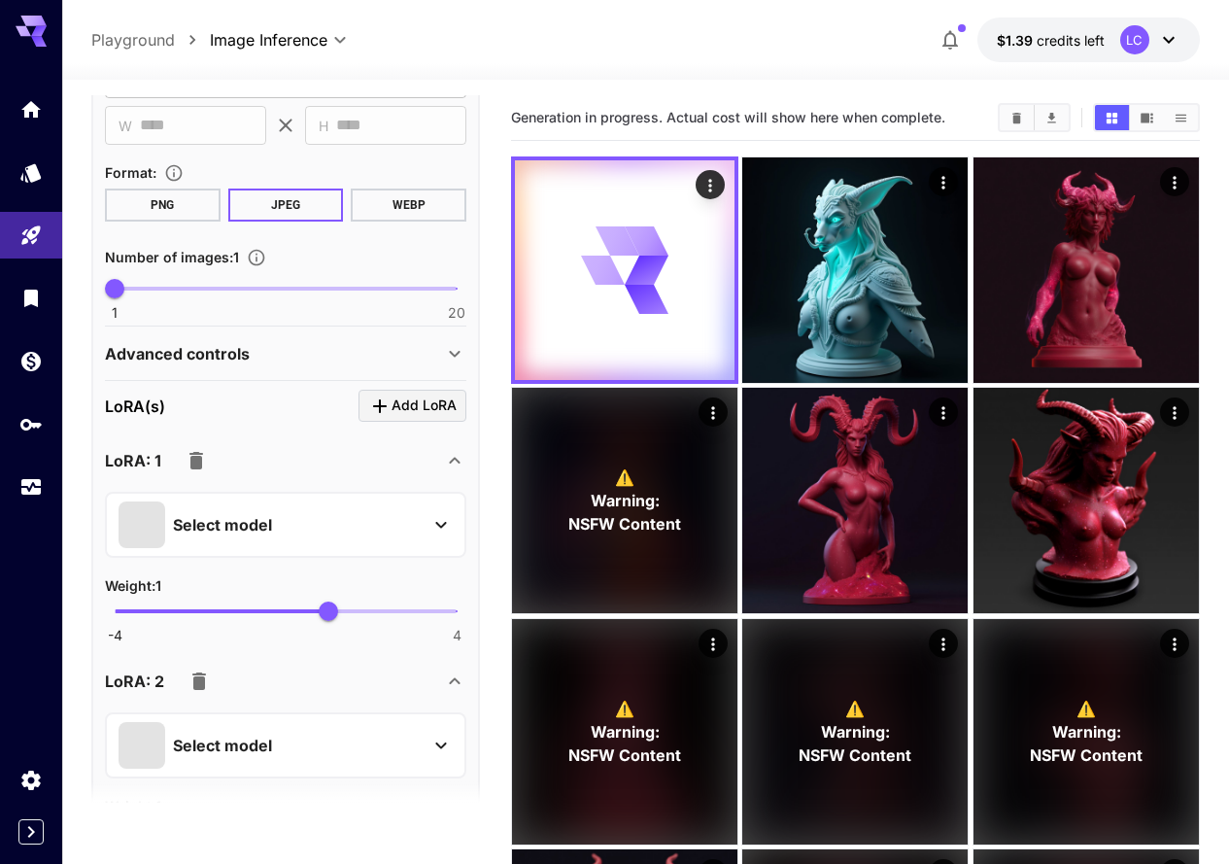
click at [376, 520] on div "Select model" at bounding box center [270, 524] width 303 height 47
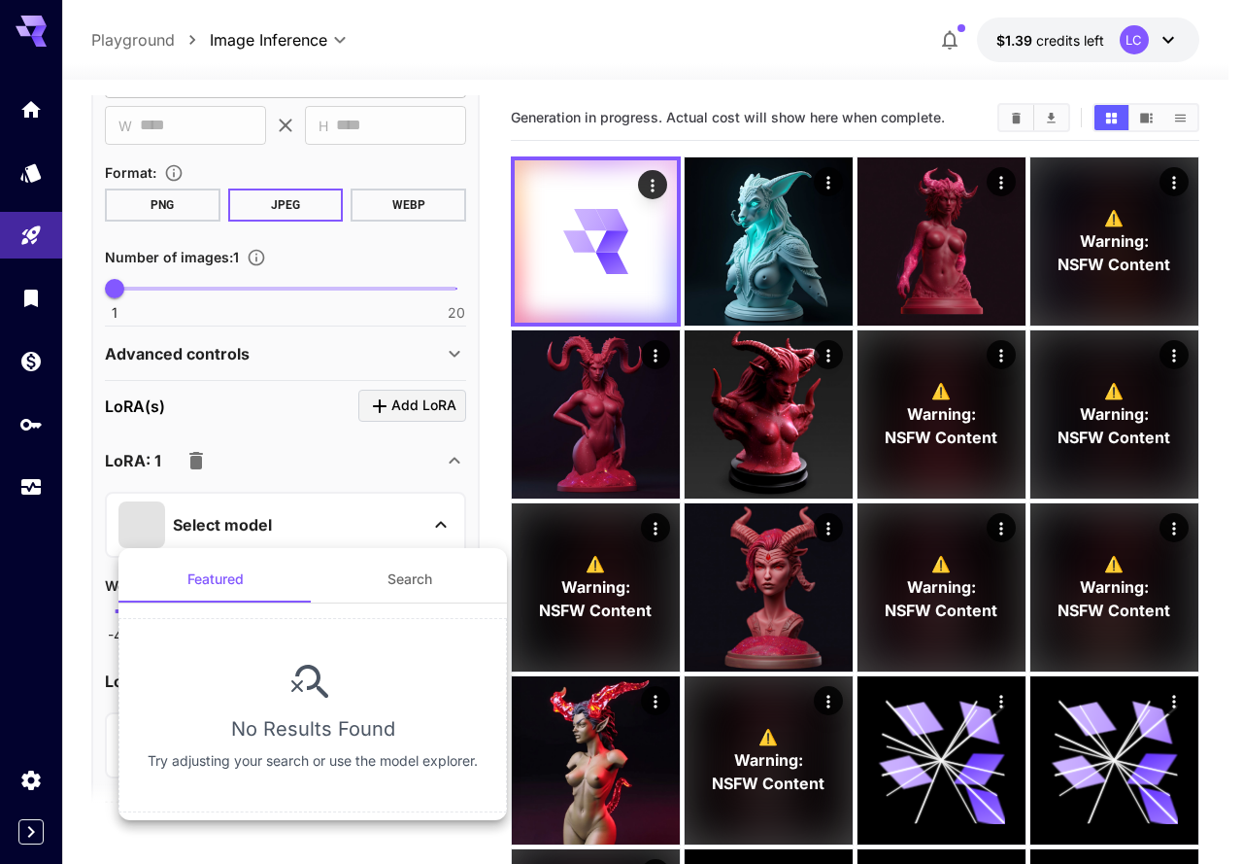
click at [391, 583] on button "Search" at bounding box center [410, 579] width 194 height 47
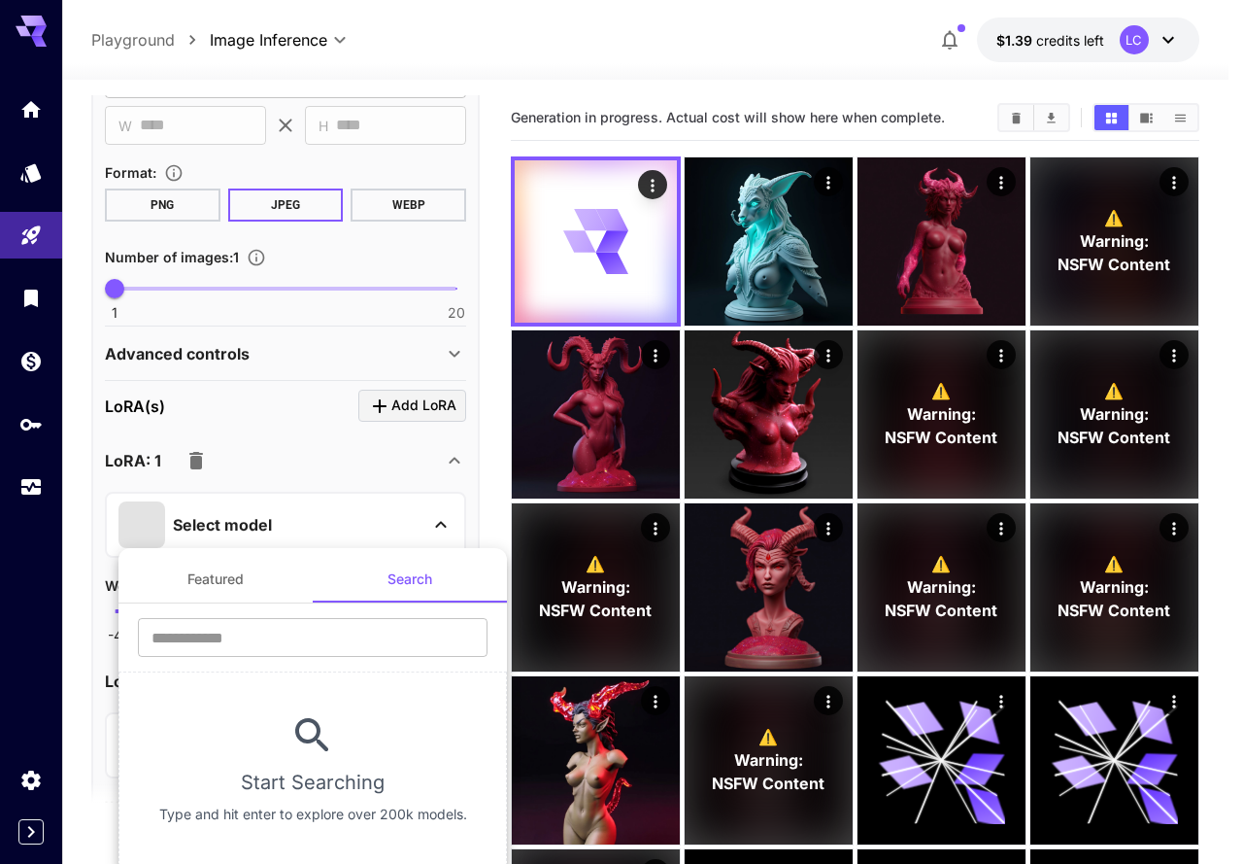
click at [359, 525] on div at bounding box center [621, 432] width 1243 height 864
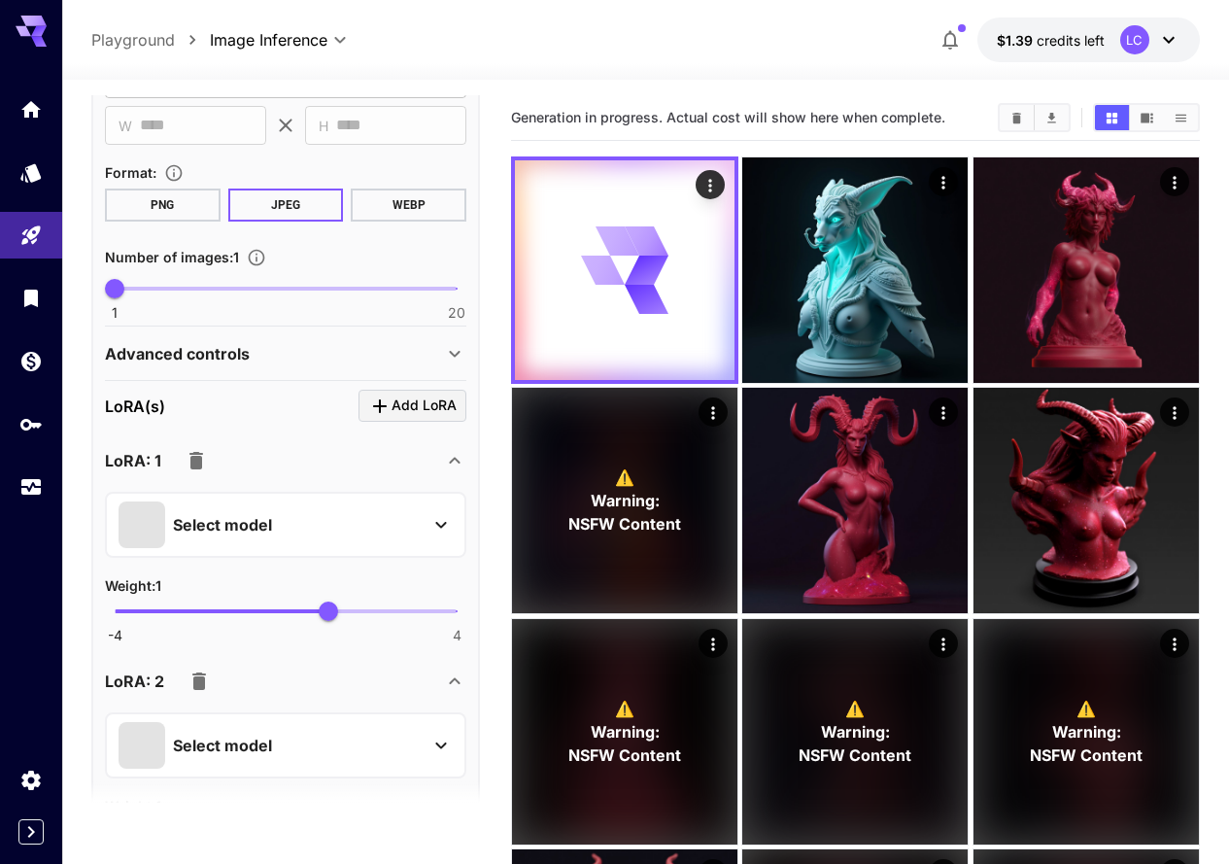
click at [207, 460] on icon "button" at bounding box center [196, 460] width 23 height 23
click at [191, 465] on icon "button" at bounding box center [196, 460] width 14 height 17
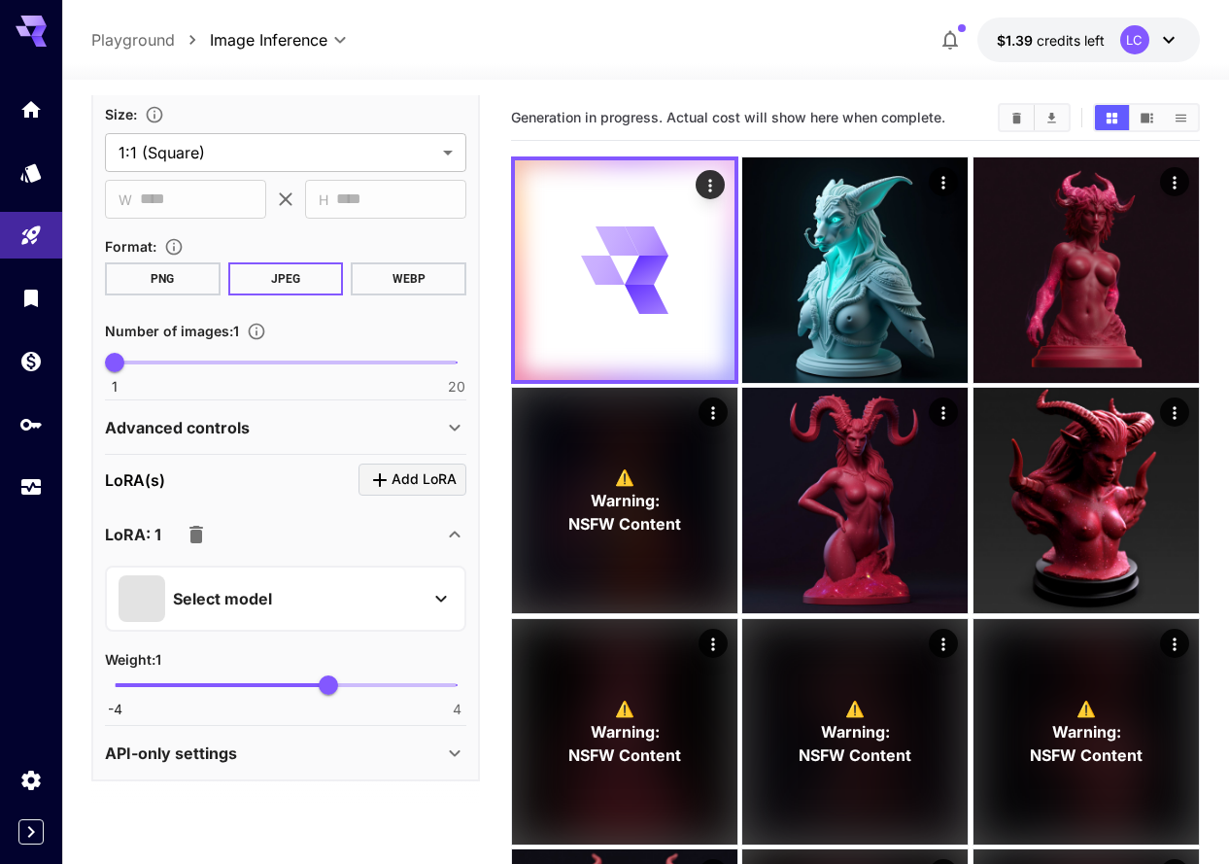
drag, startPoint x: 194, startPoint y: 533, endPoint x: 204, endPoint y: 606, distance: 73.5
click at [196, 533] on icon "button" at bounding box center [196, 534] width 14 height 17
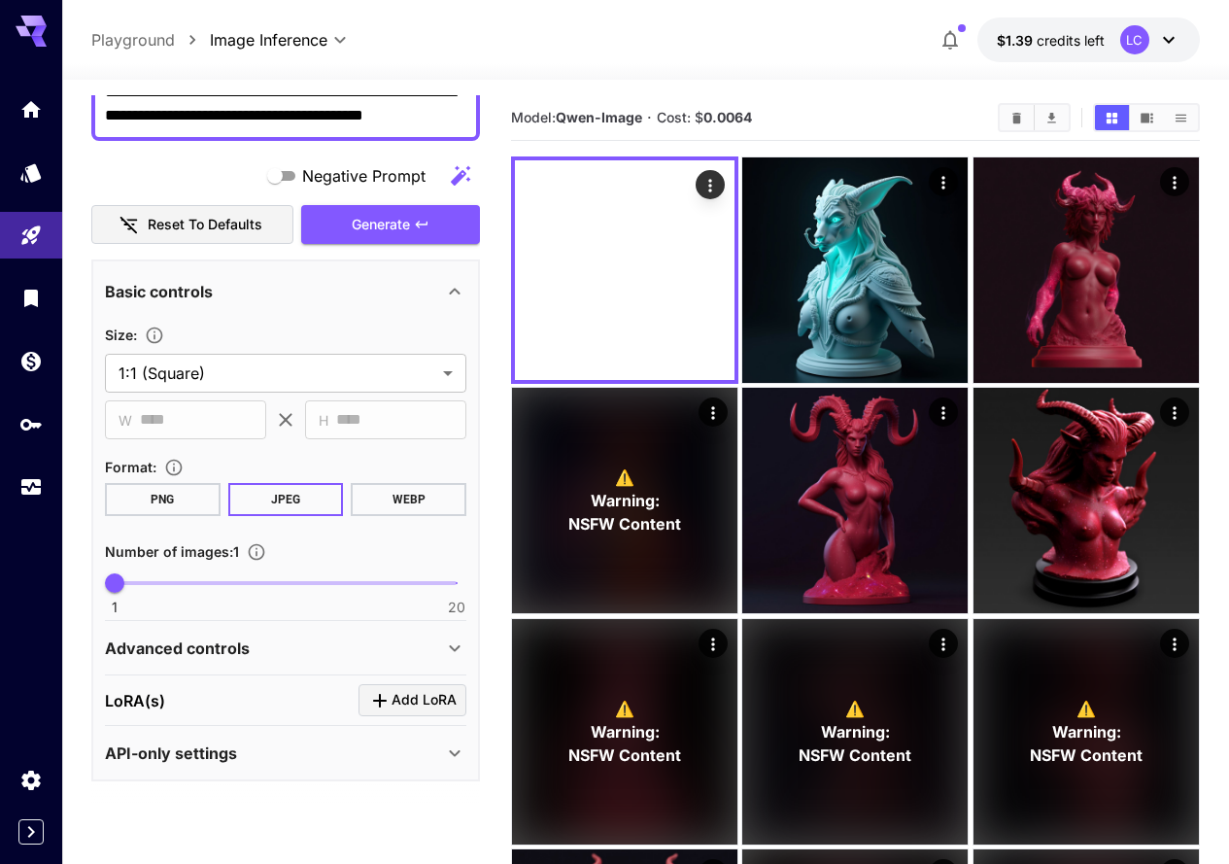
scroll to position [191, 0]
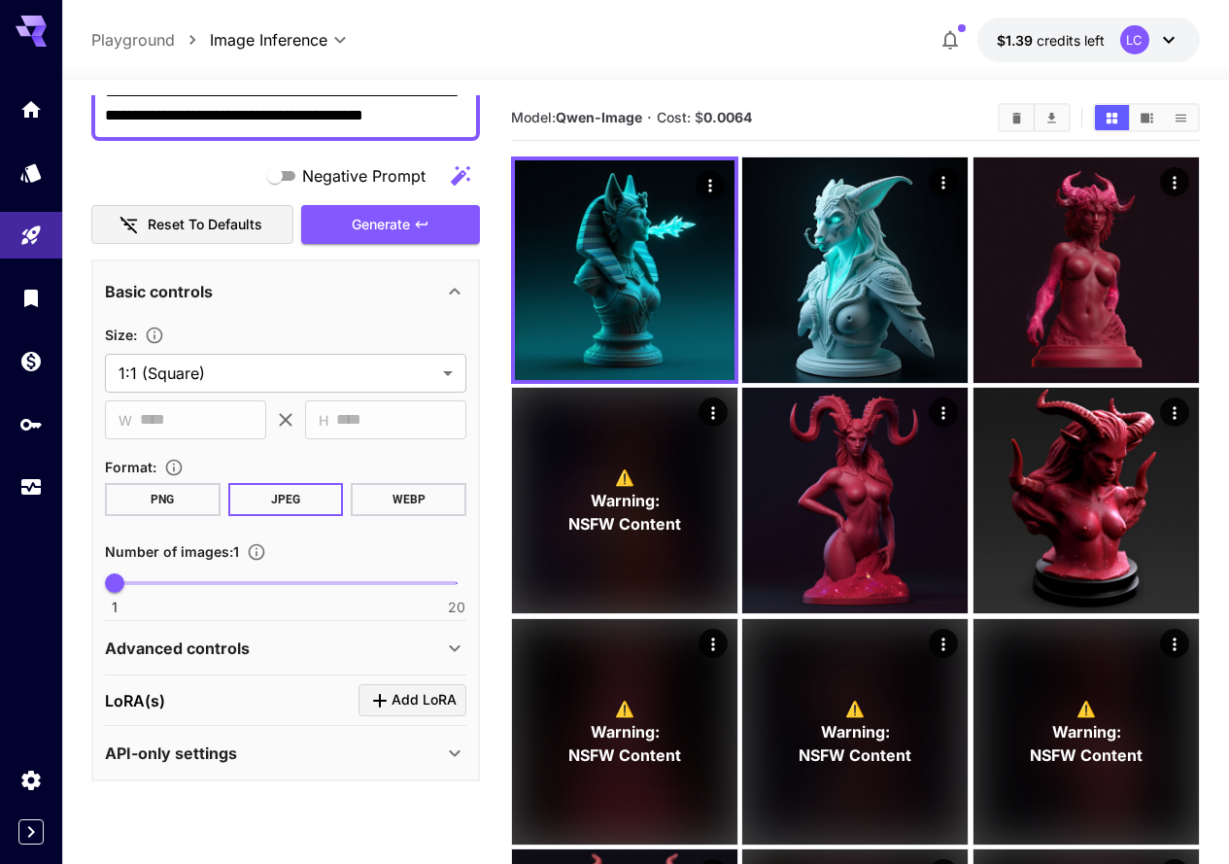
click at [392, 709] on span "Add LoRA" at bounding box center [423, 700] width 65 height 24
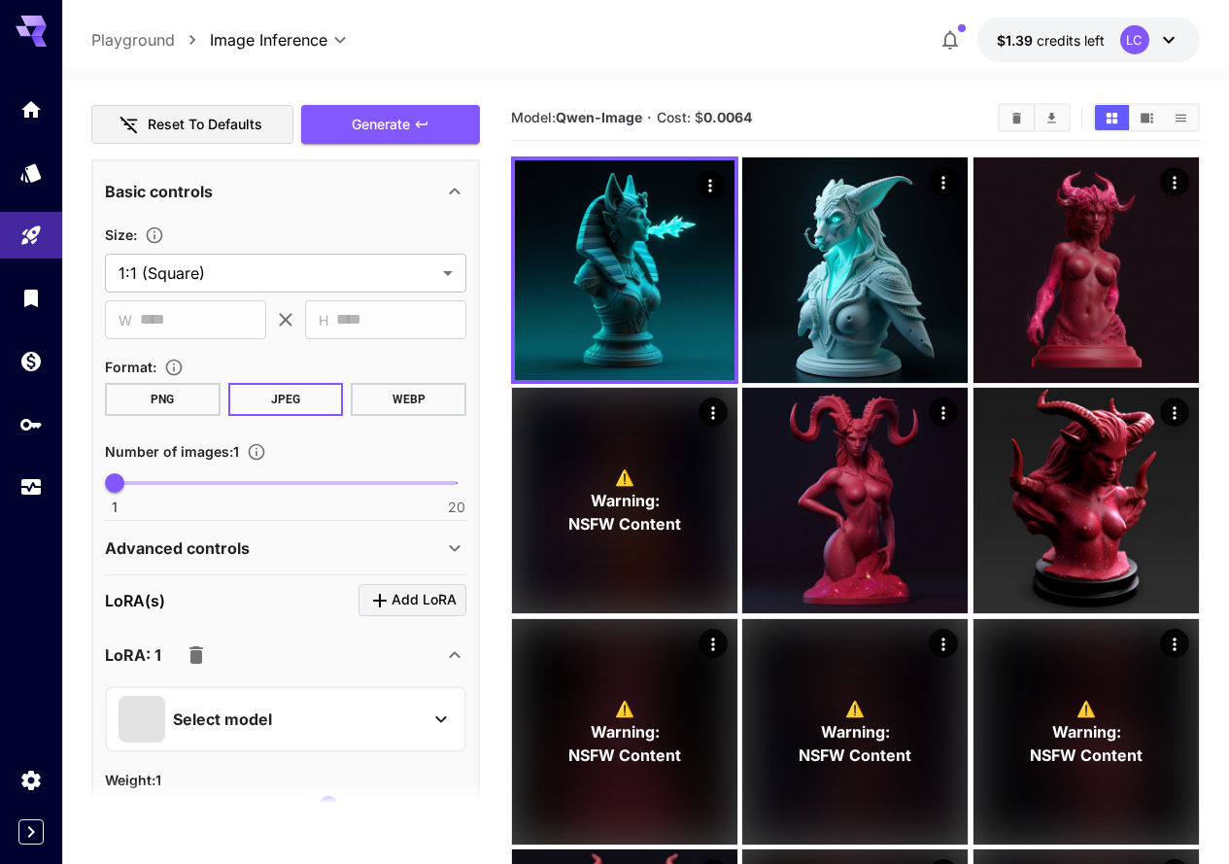
scroll to position [386, 0]
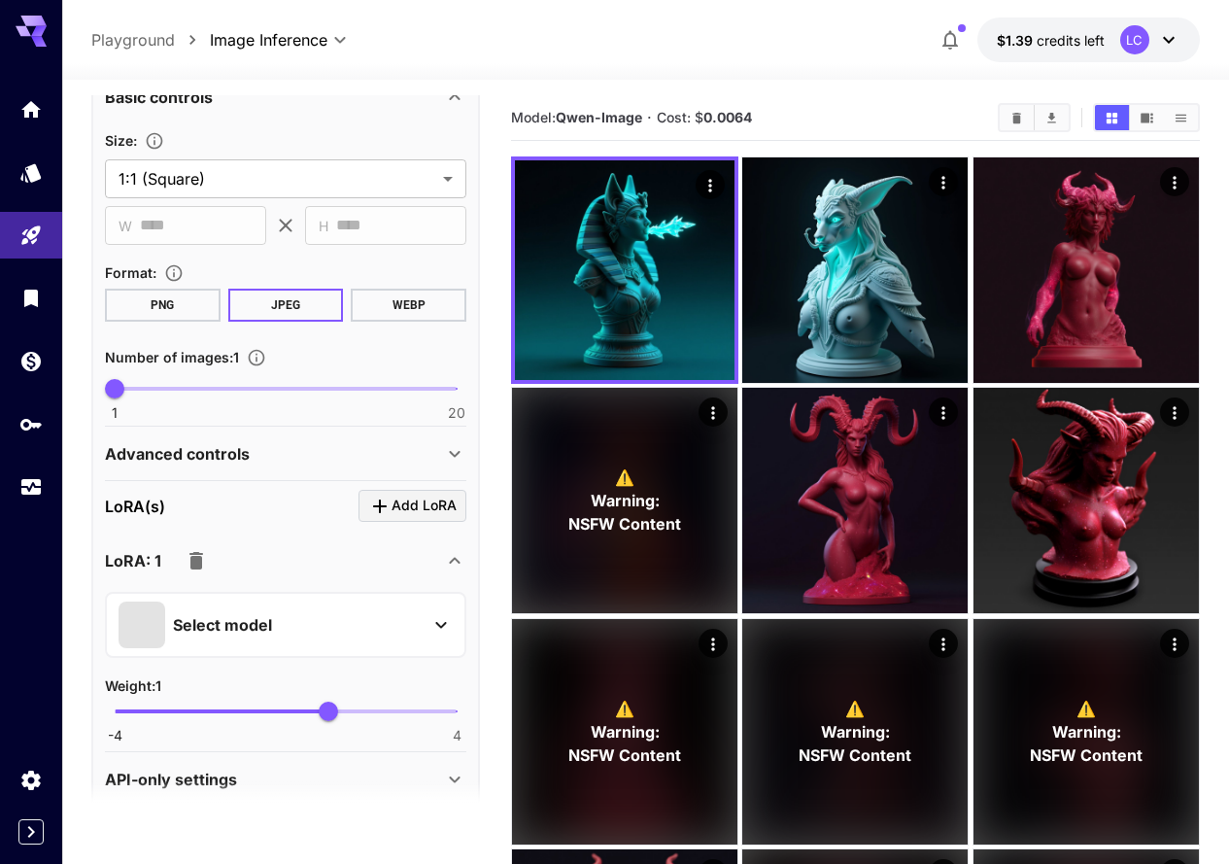
click at [400, 615] on div "Select model" at bounding box center [270, 624] width 303 height 47
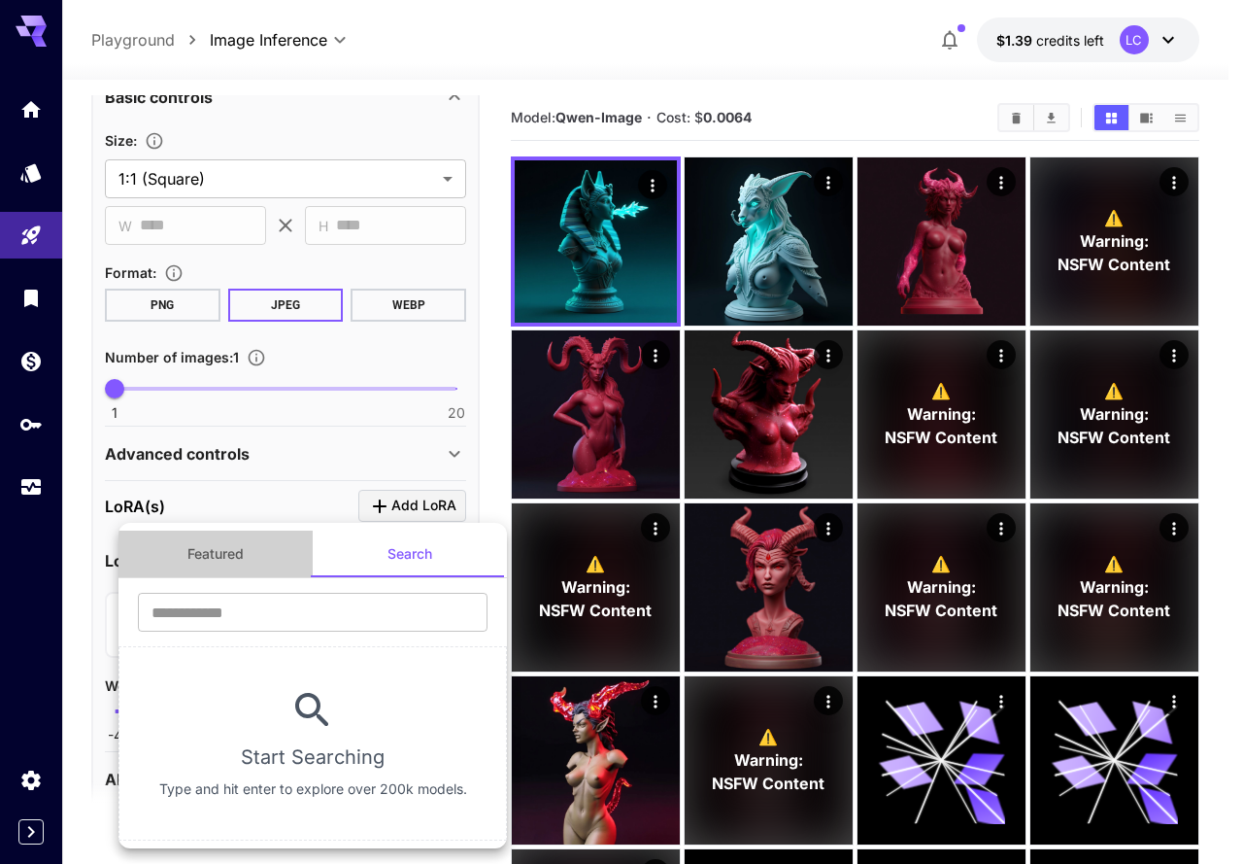
click at [209, 551] on button "Featured" at bounding box center [216, 553] width 194 height 47
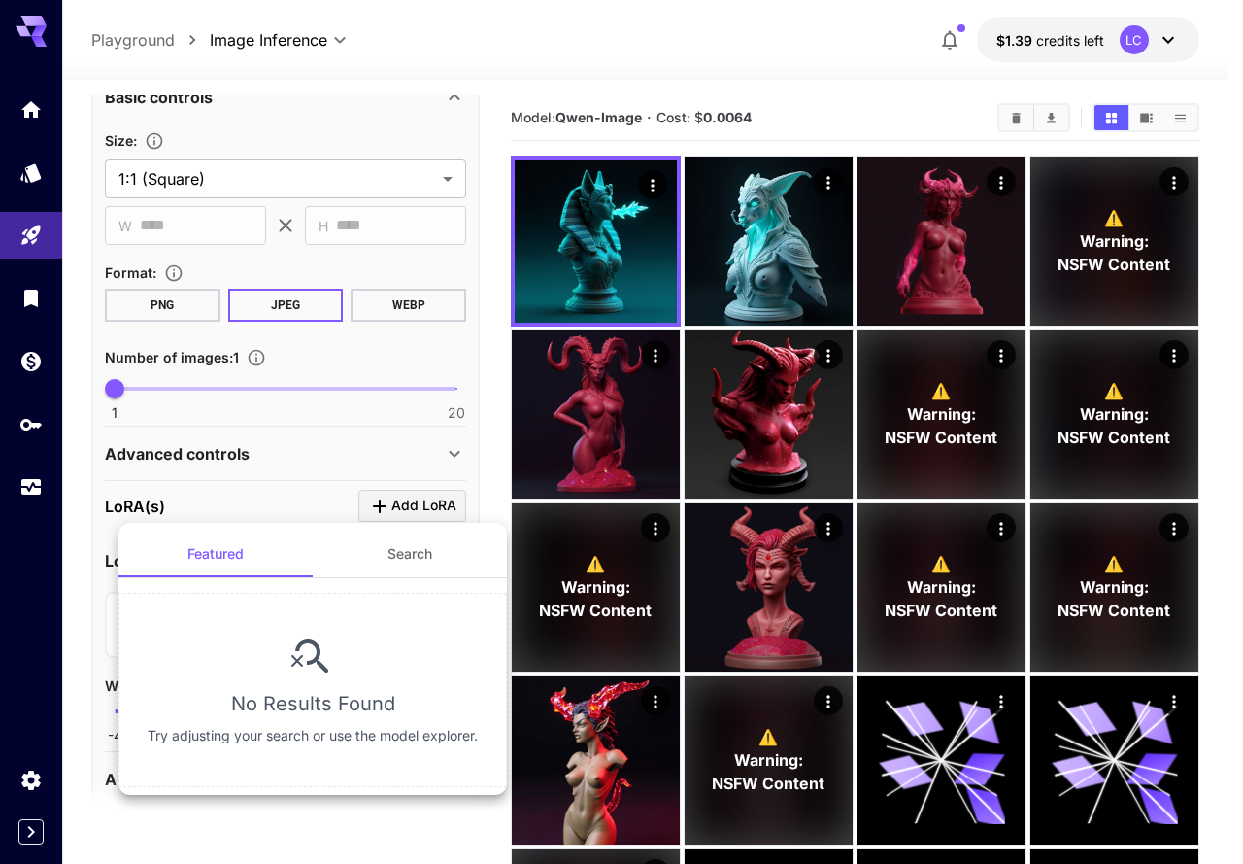
drag, startPoint x: 395, startPoint y: 559, endPoint x: 368, endPoint y: 584, distance: 37.1
click at [394, 560] on button "Search" at bounding box center [410, 553] width 194 height 47
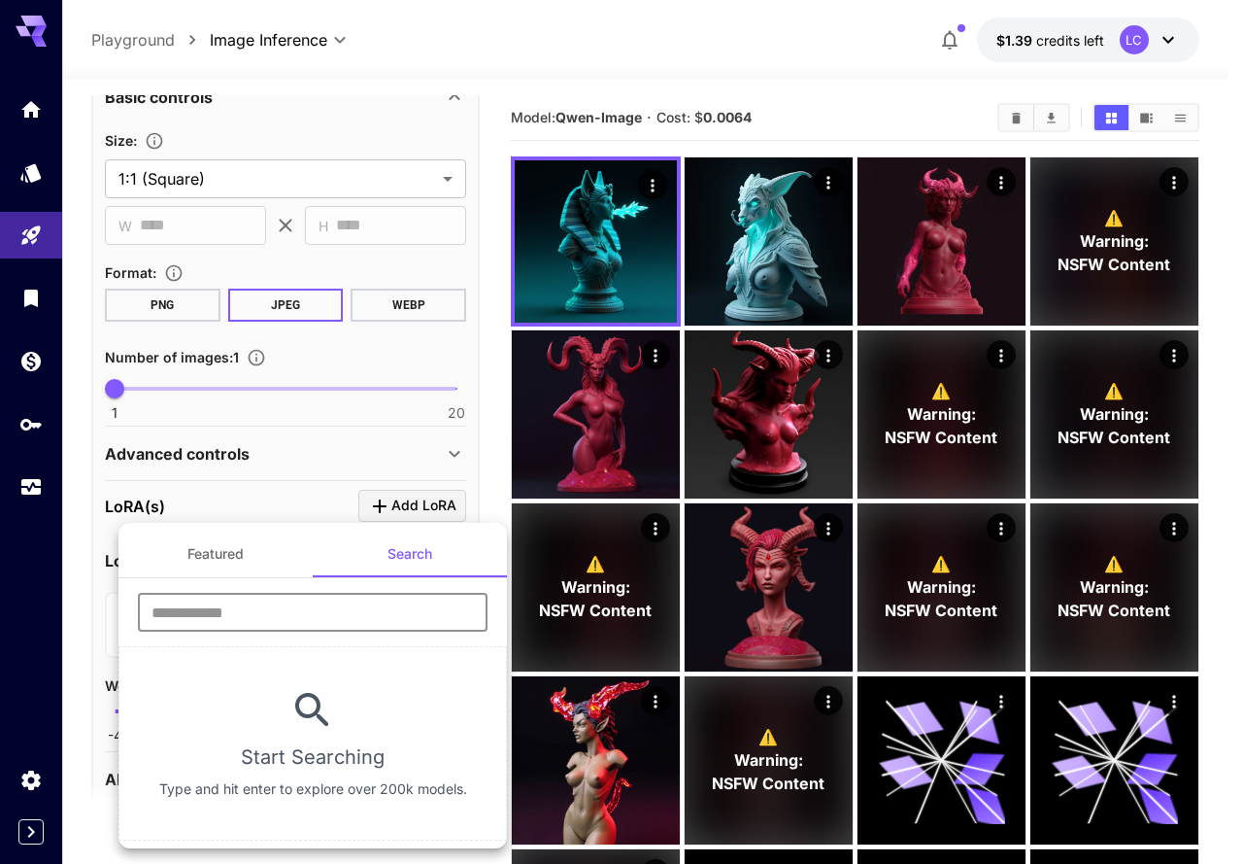
click at [315, 605] on input "text" at bounding box center [313, 612] width 350 height 39
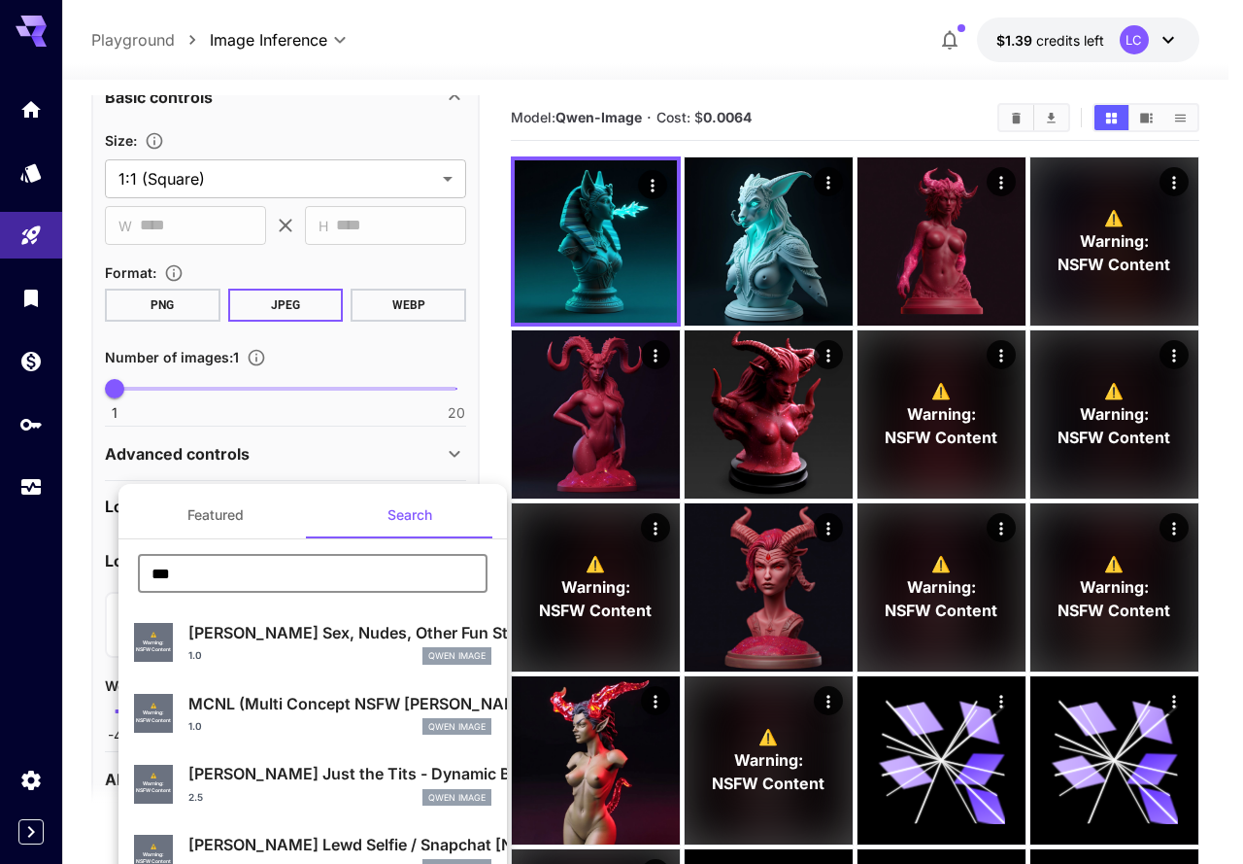
type input "***"
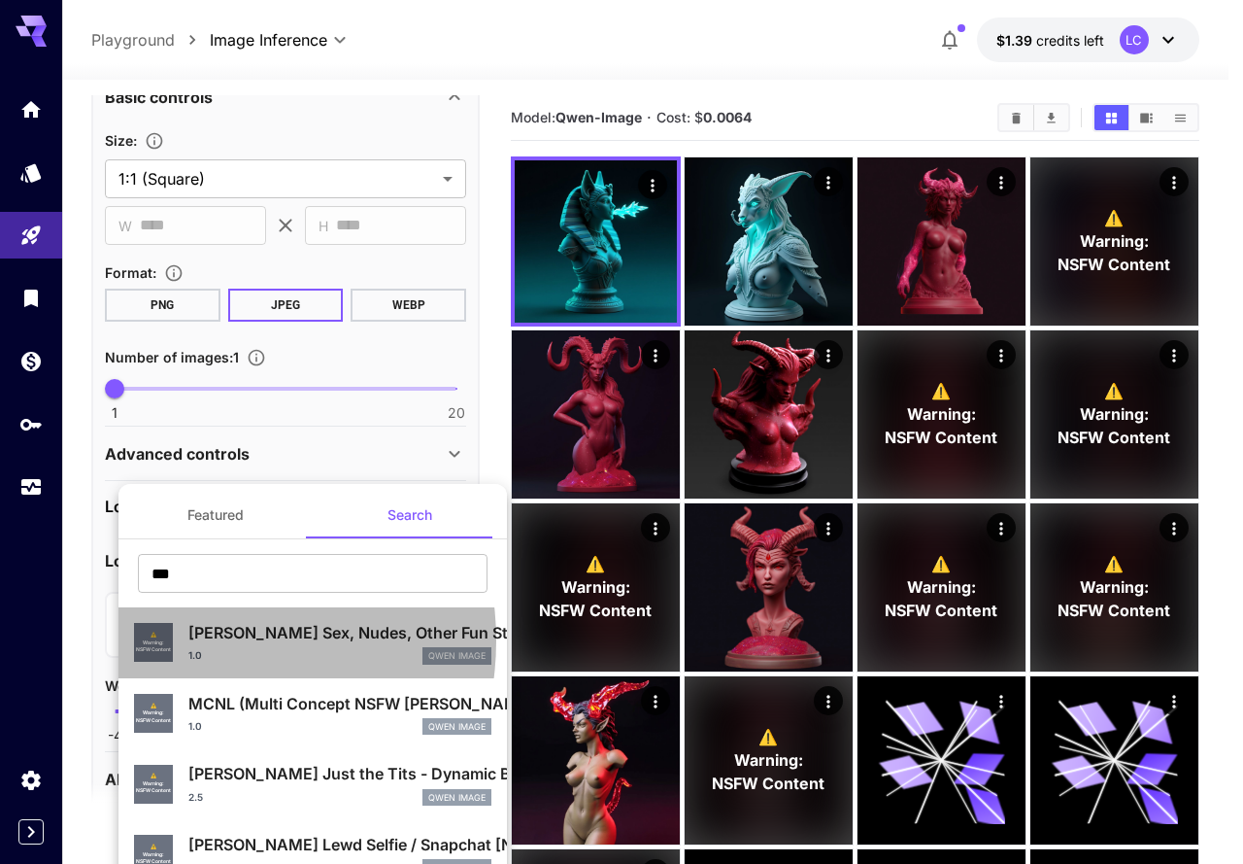
click at [198, 640] on p "[PERSON_NAME] Sex, Nudes, Other Fun Stuff (SNOFS) [NSFW]" at bounding box center [339, 632] width 303 height 23
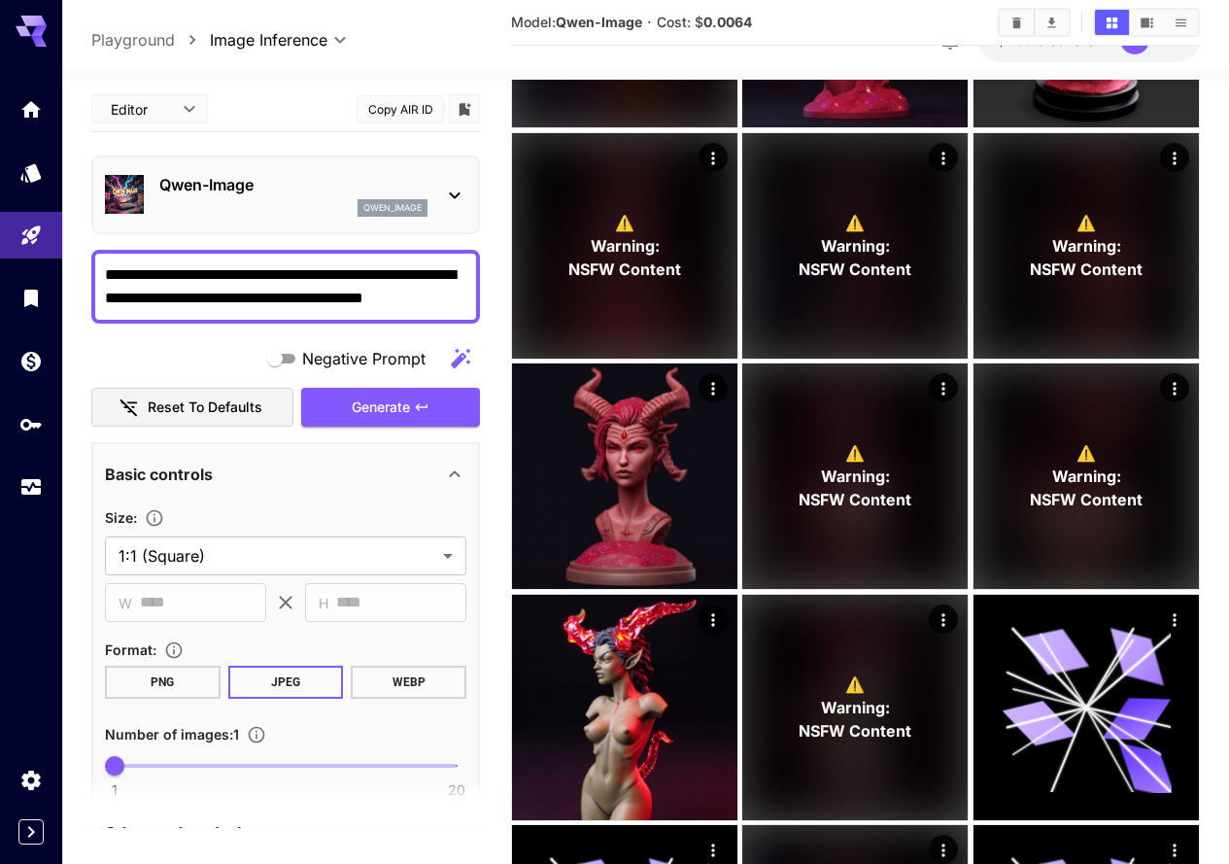
scroll to position [0, 0]
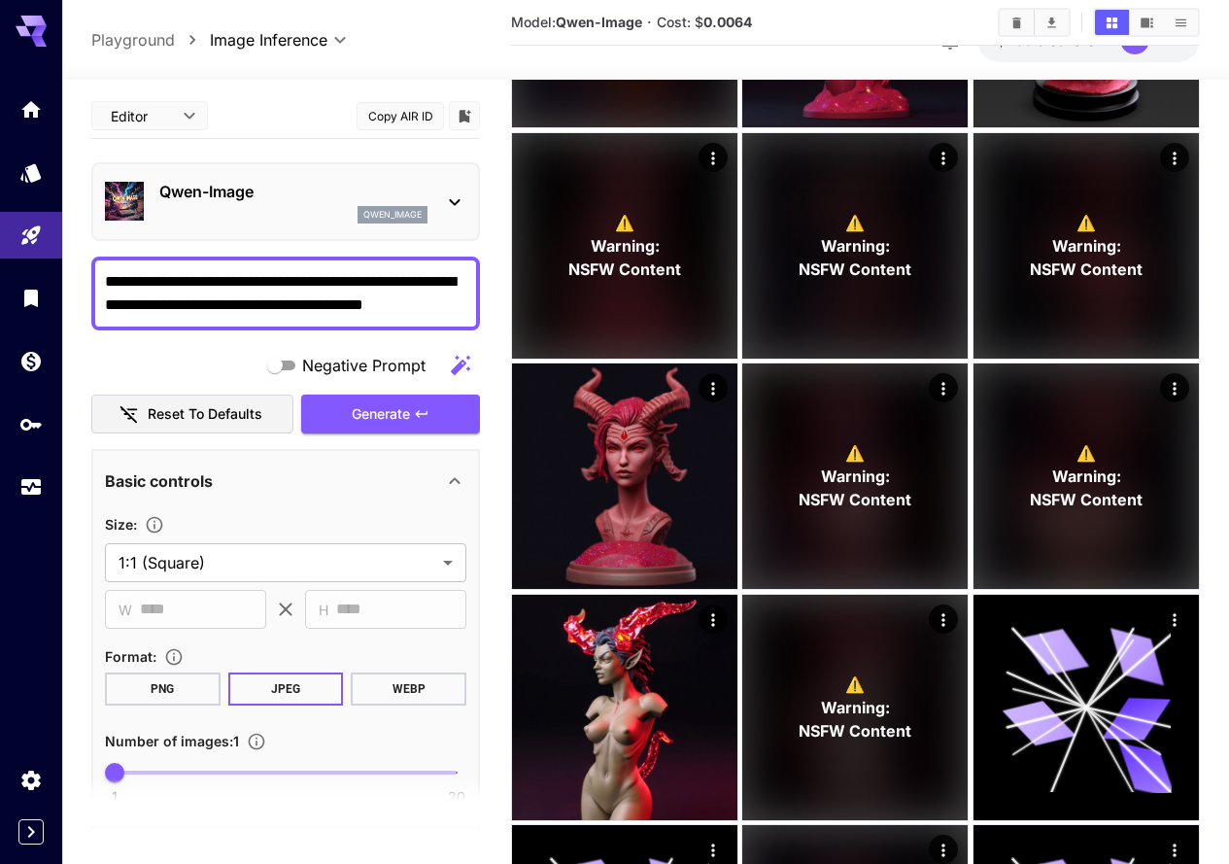
click at [392, 410] on span "Generate" at bounding box center [381, 414] width 58 height 24
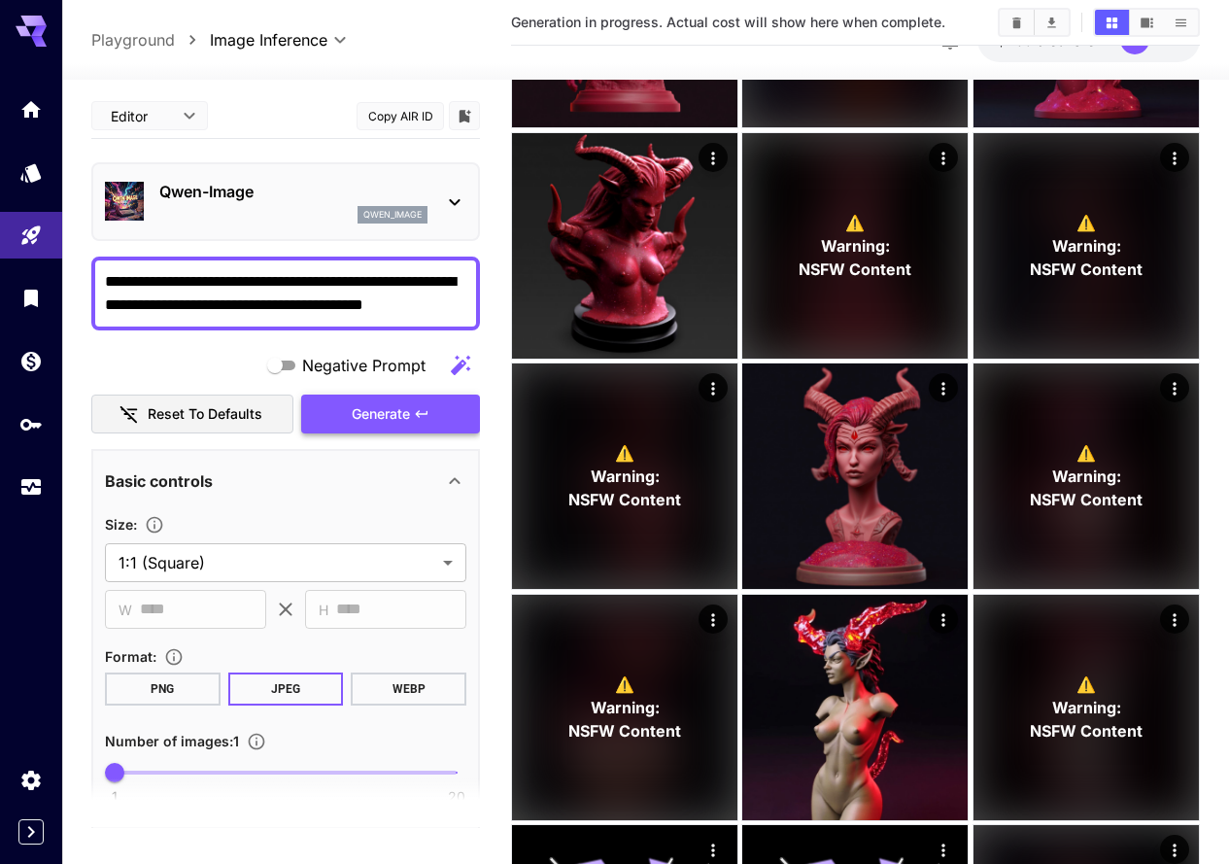
click at [394, 414] on span "Generate" at bounding box center [381, 414] width 58 height 24
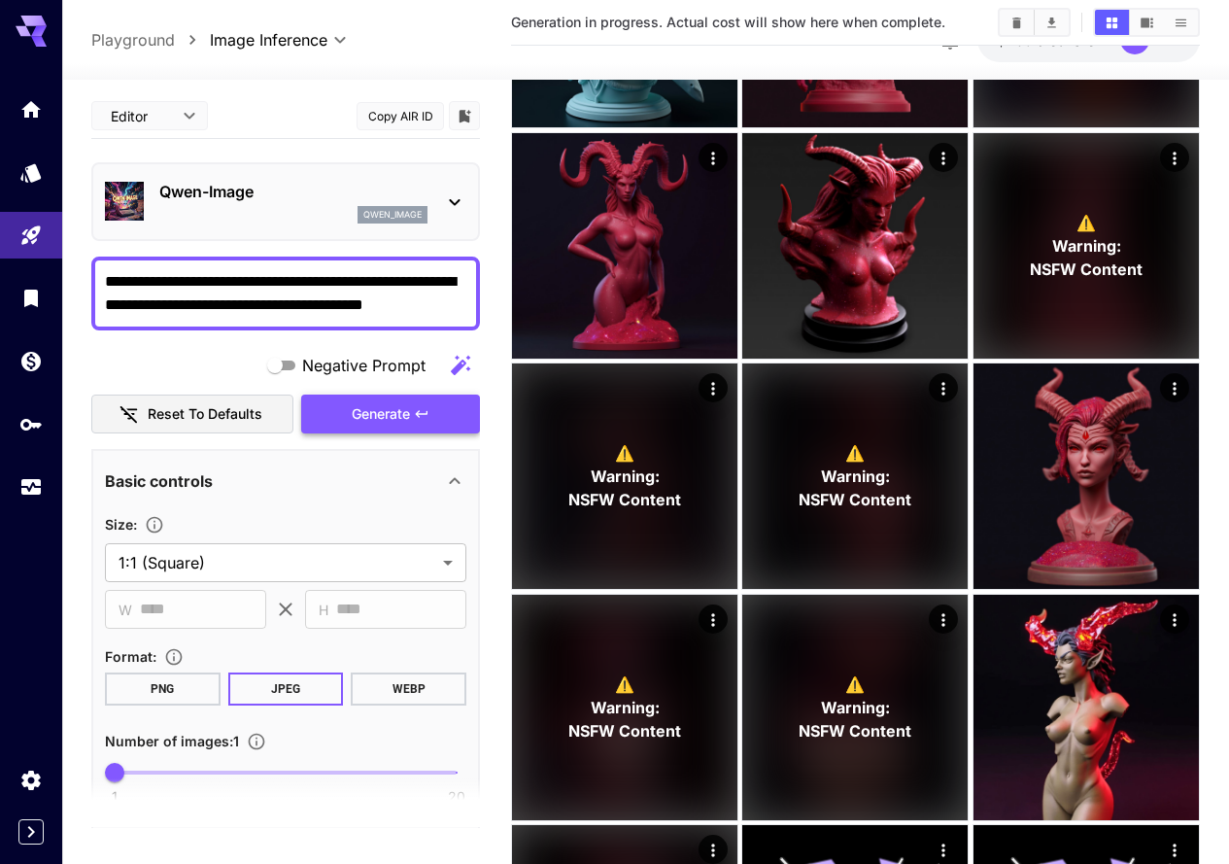
click at [416, 416] on icon "button" at bounding box center [422, 414] width 16 height 16
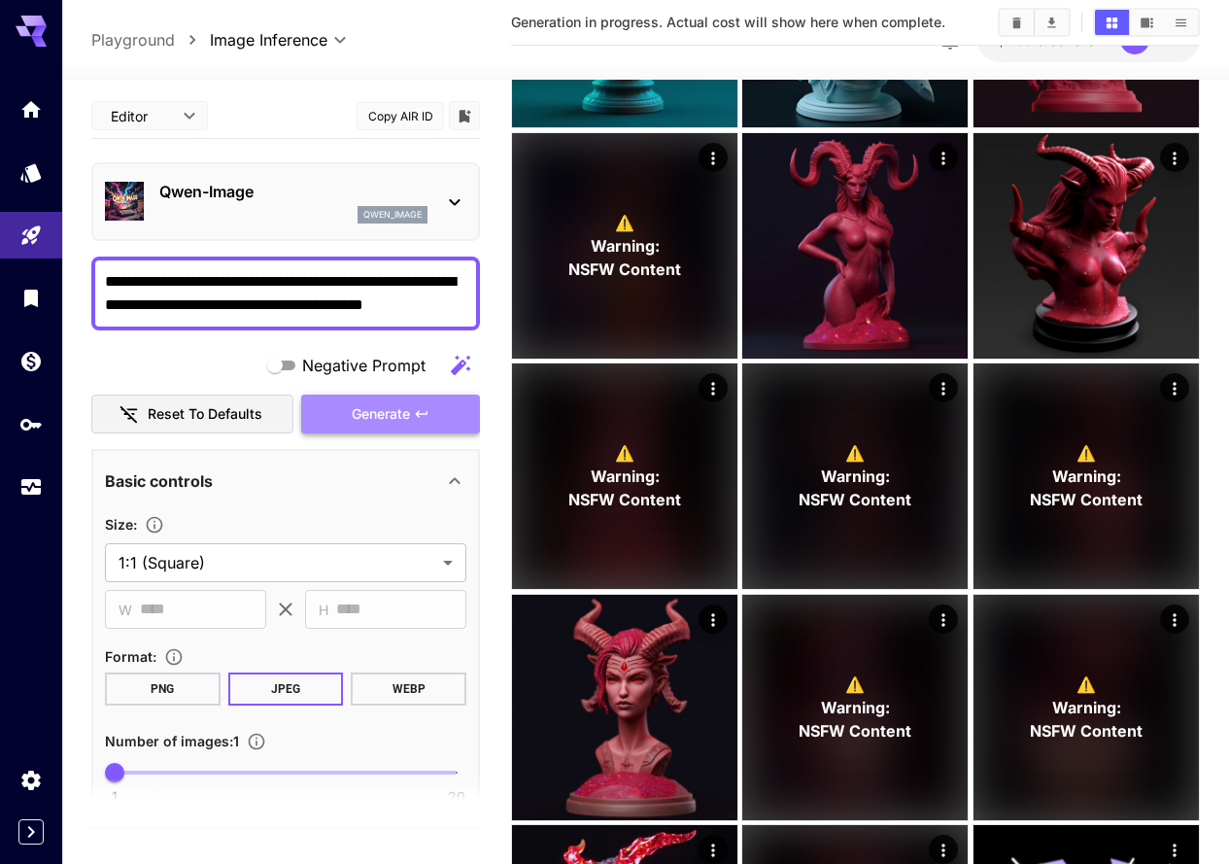
click at [424, 417] on icon "button" at bounding box center [422, 414] width 16 height 16
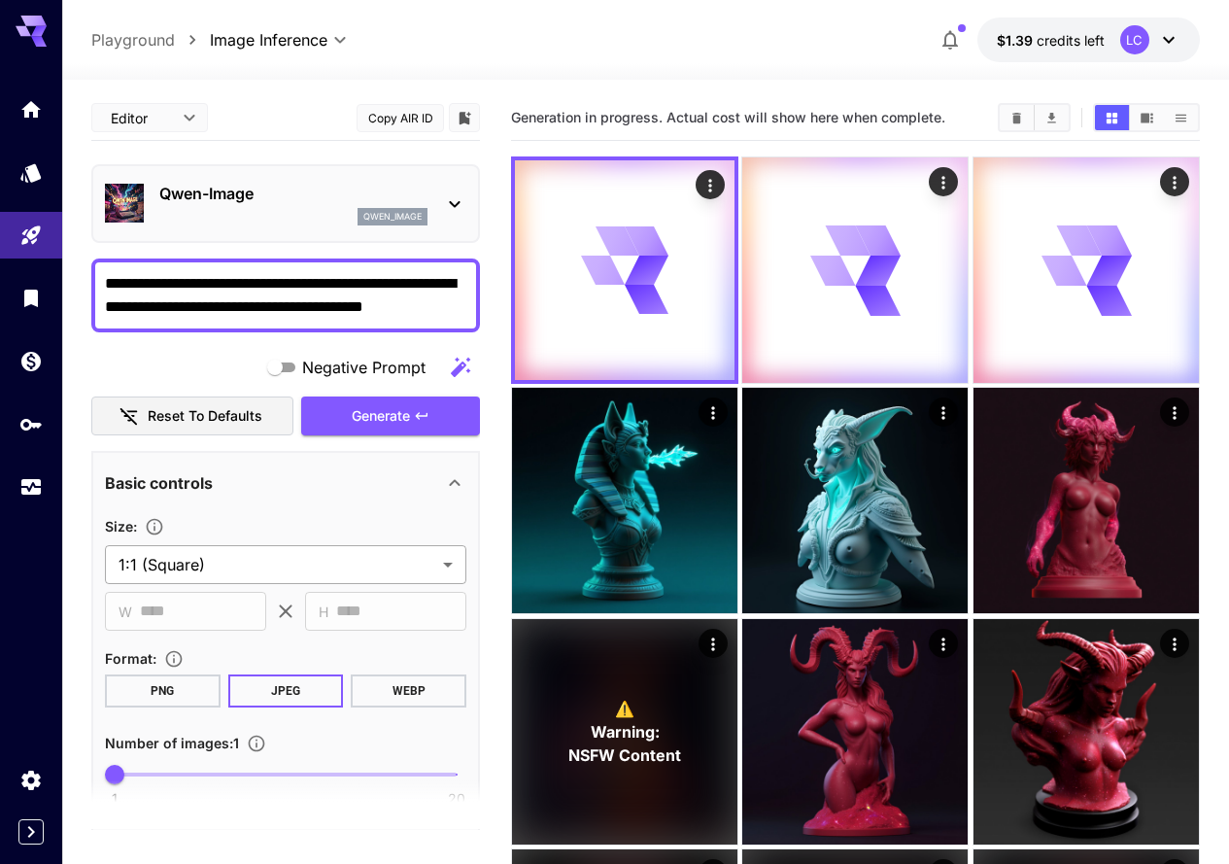
click at [388, 422] on span "Generate" at bounding box center [381, 416] width 58 height 24
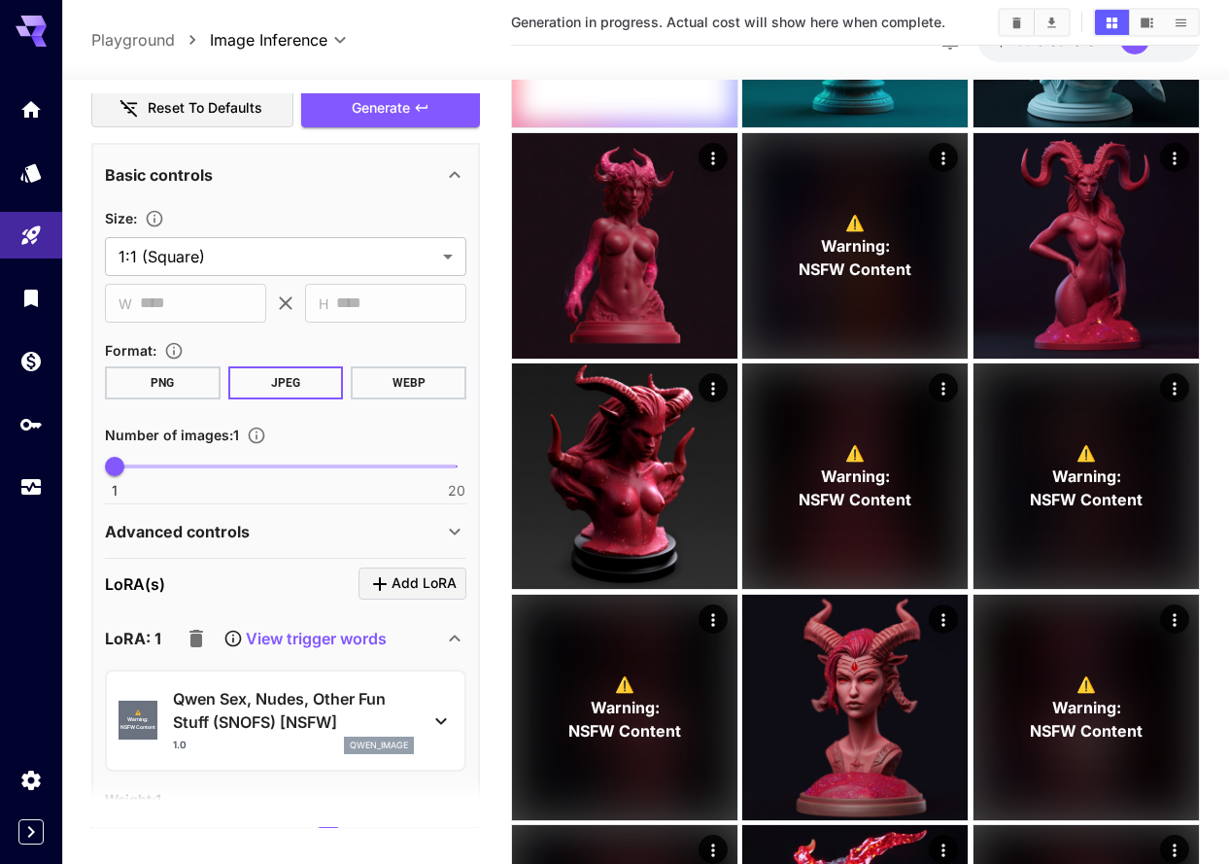
scroll to position [155, 0]
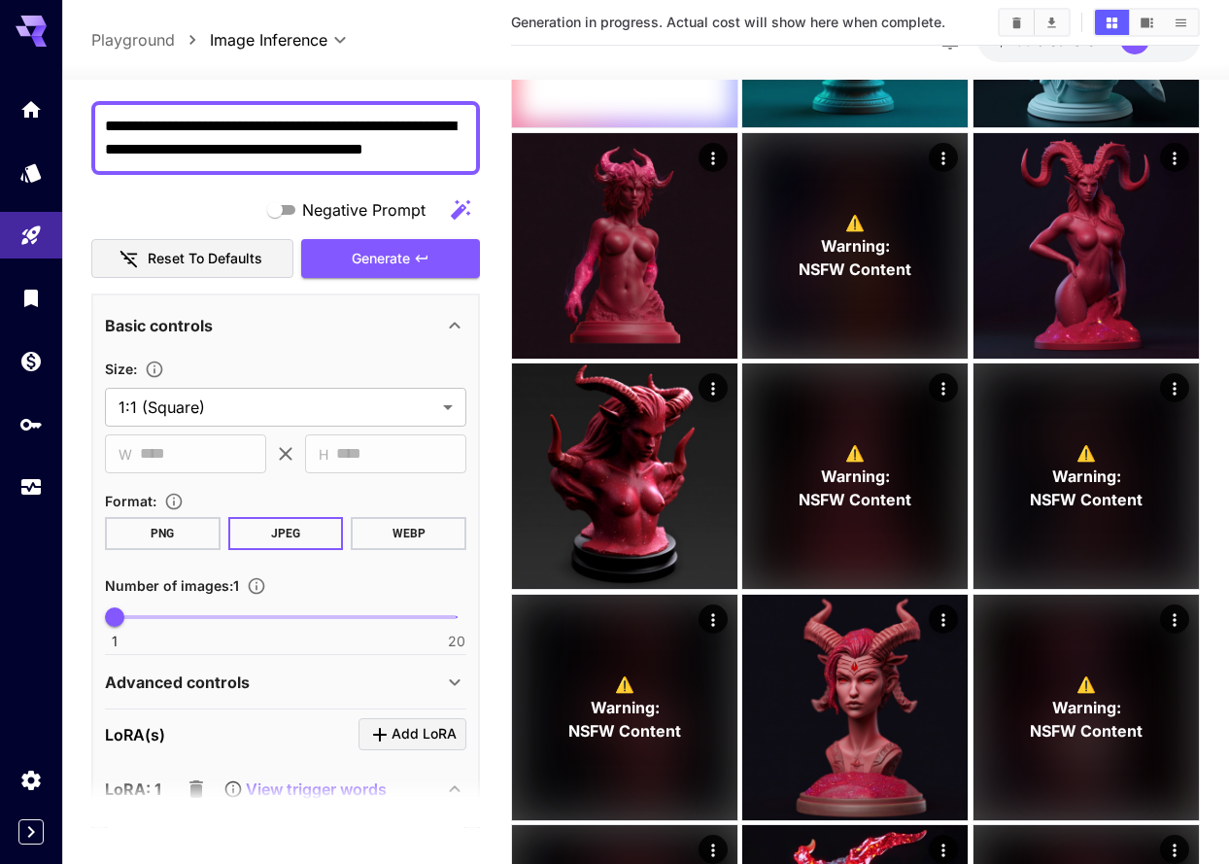
click at [288, 679] on div "Advanced controls" at bounding box center [274, 681] width 338 height 23
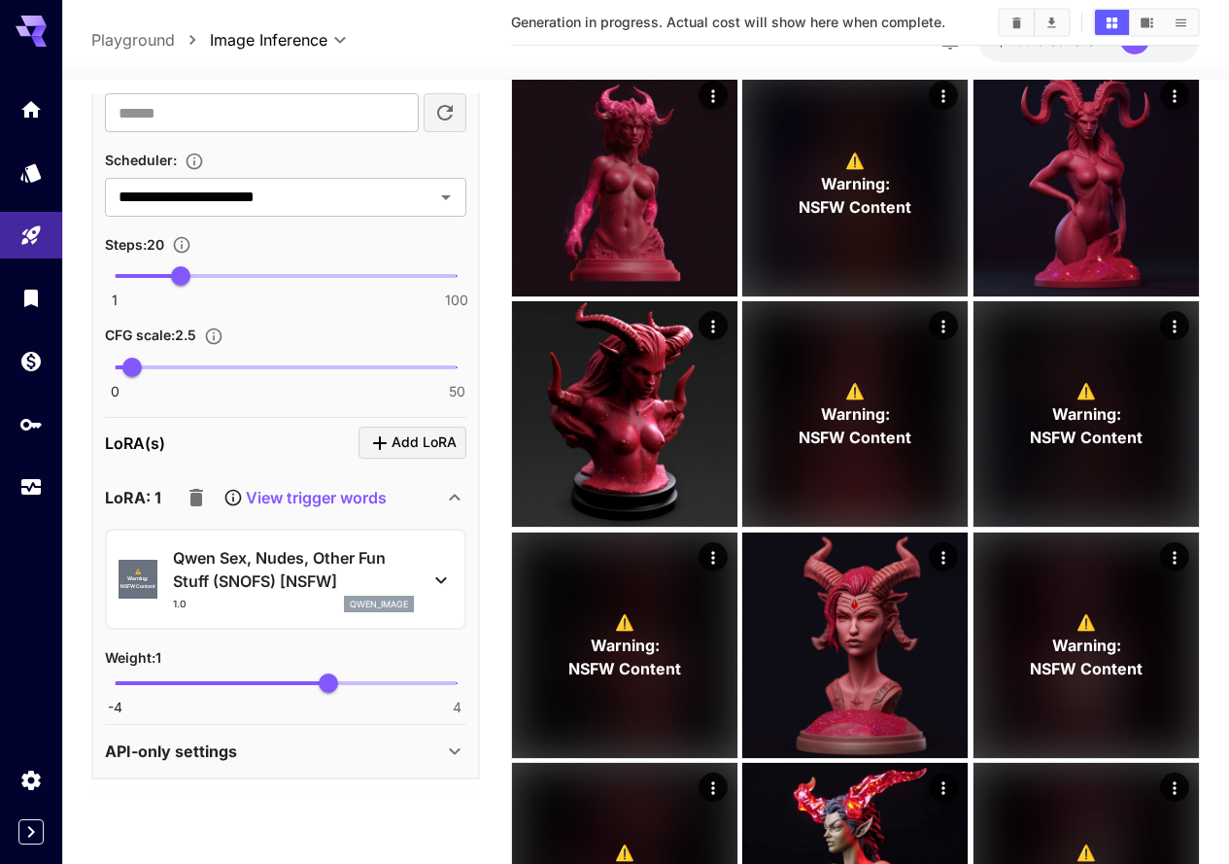
scroll to position [583, 0]
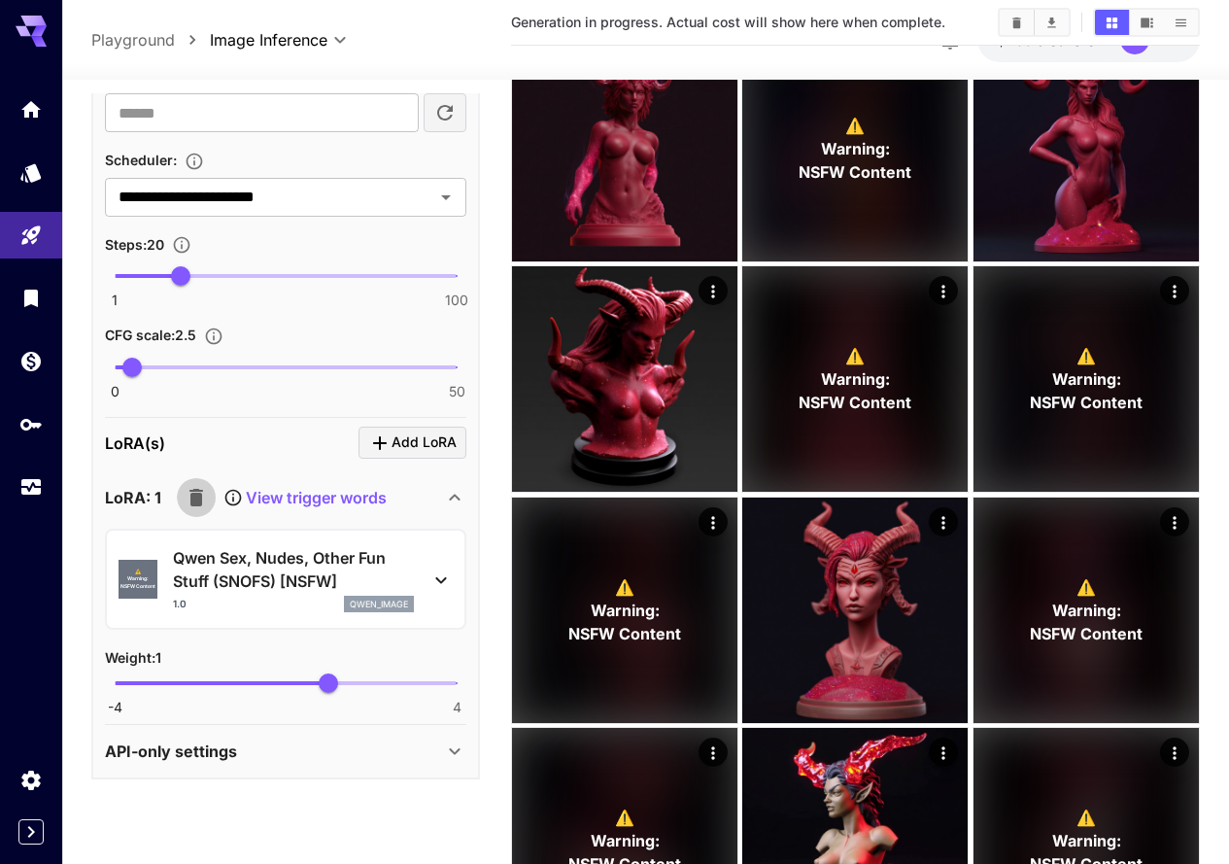
click at [196, 497] on icon "button" at bounding box center [196, 497] width 14 height 17
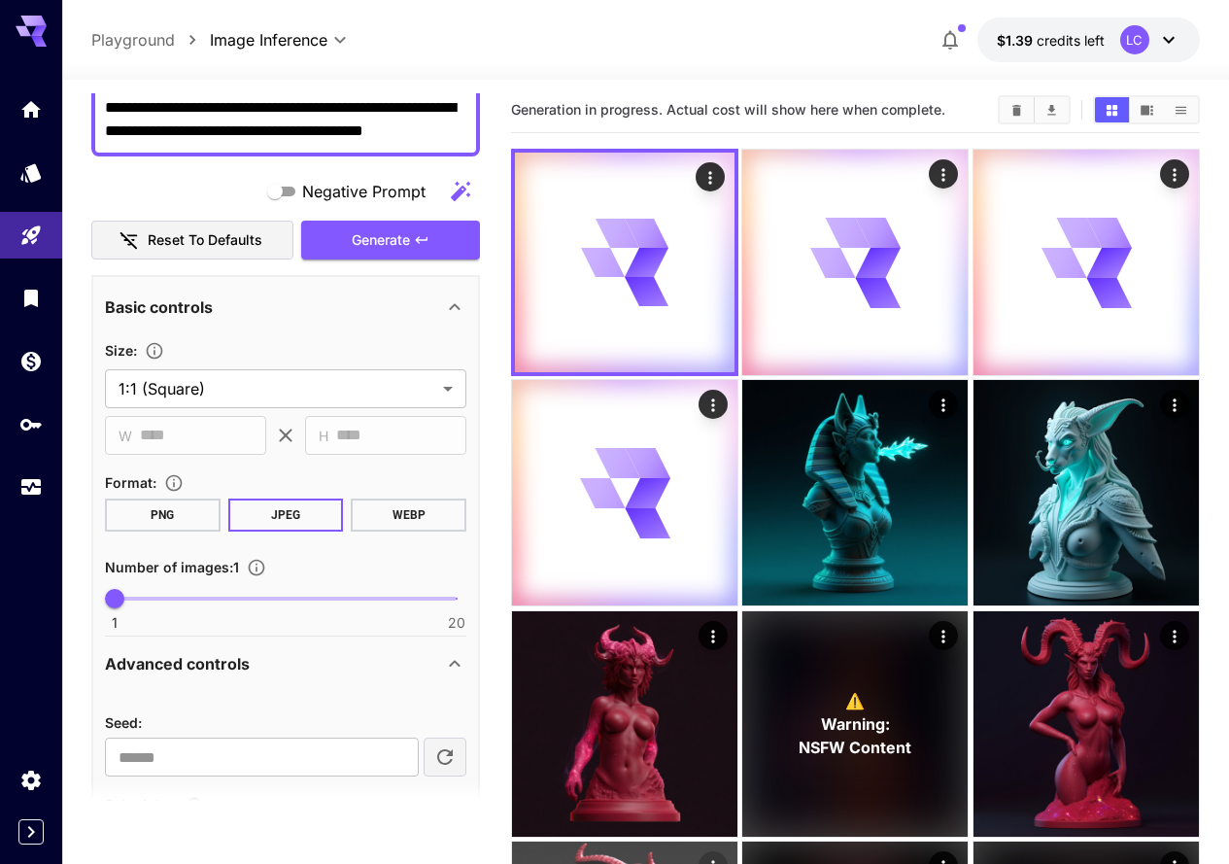
scroll to position [0, 0]
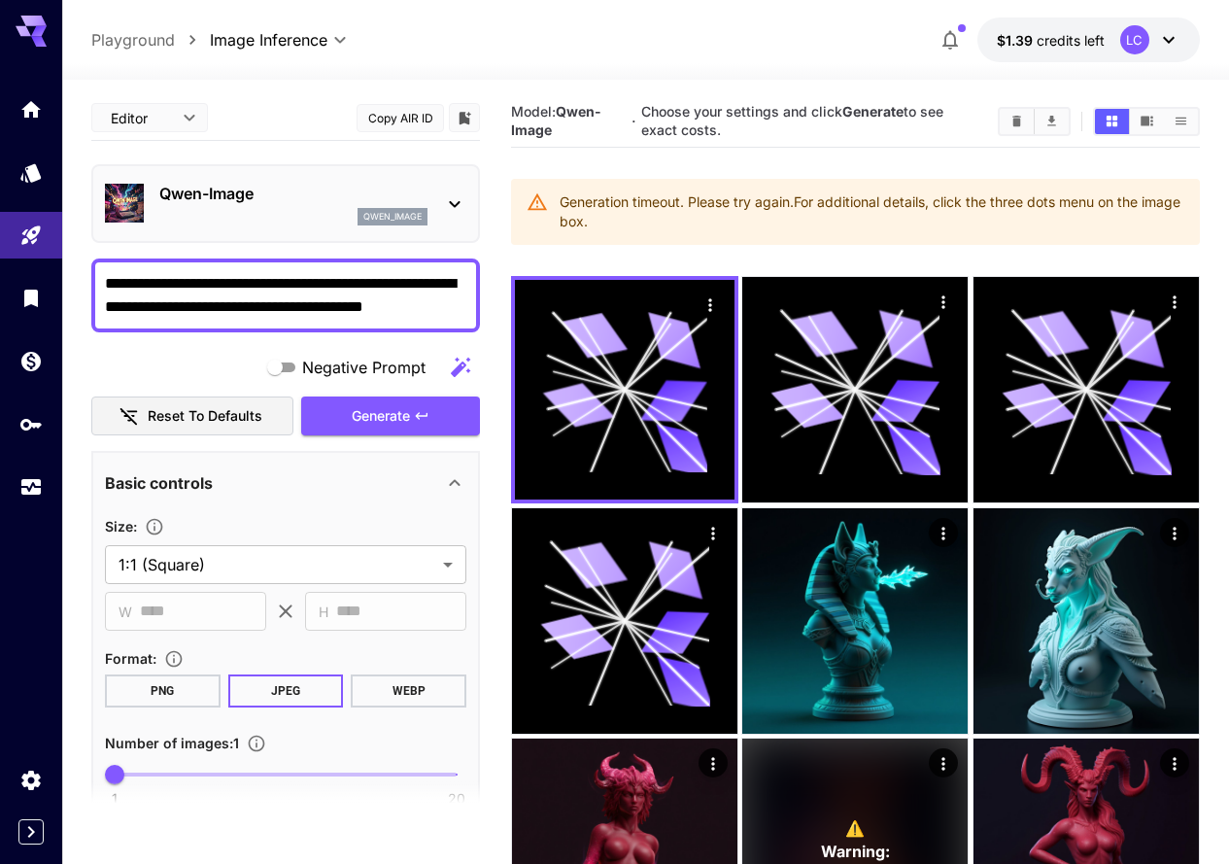
scroll to position [174, 0]
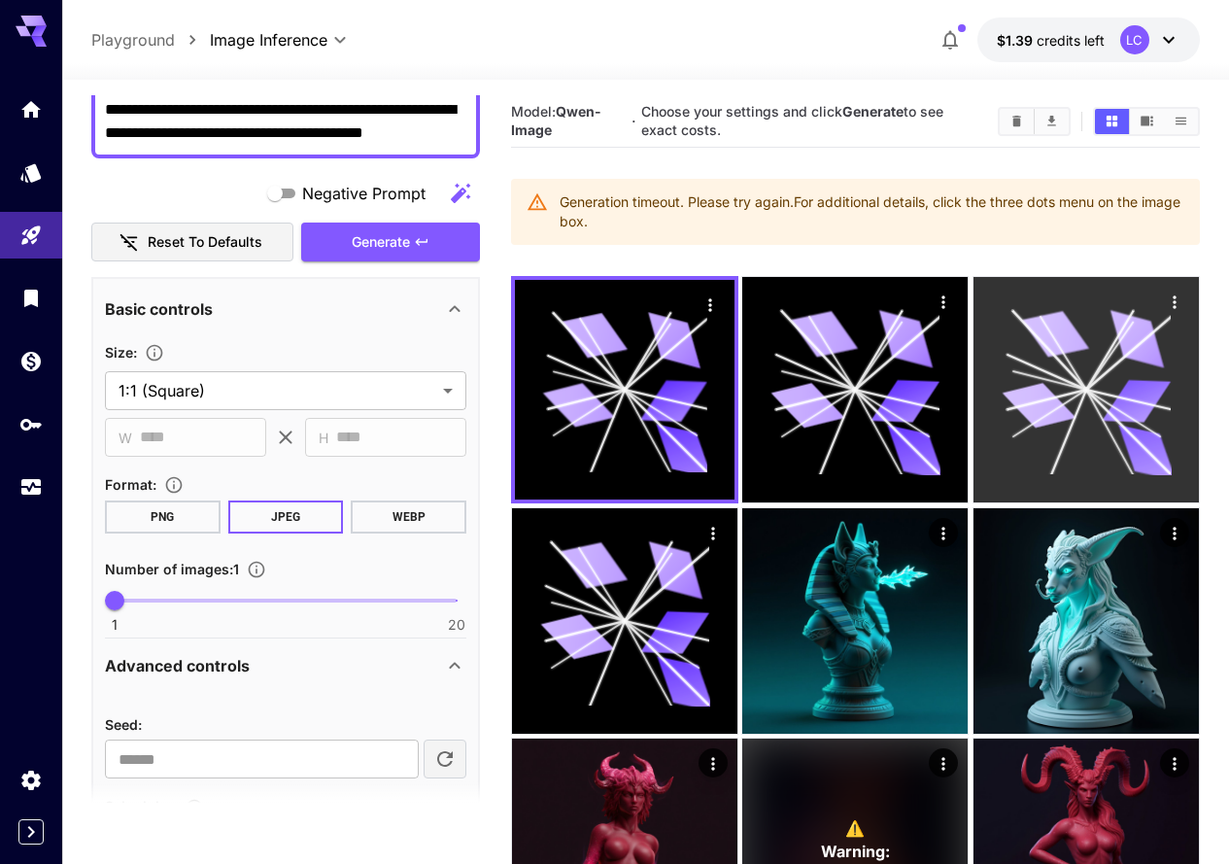
drag, startPoint x: 898, startPoint y: 364, endPoint x: 902, endPoint y: 381, distance: 17.2
click at [1001, 378] on icon at bounding box center [1038, 405] width 74 height 55
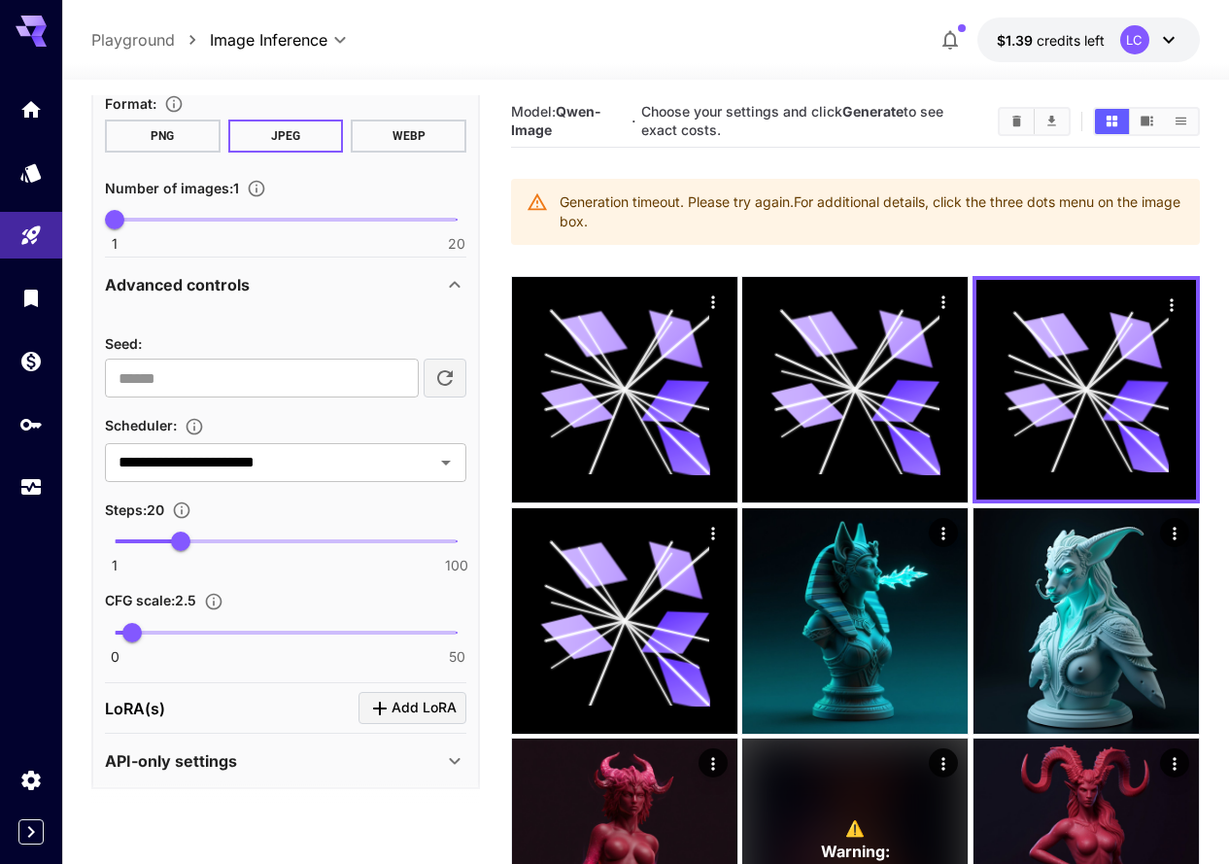
scroll to position [562, 0]
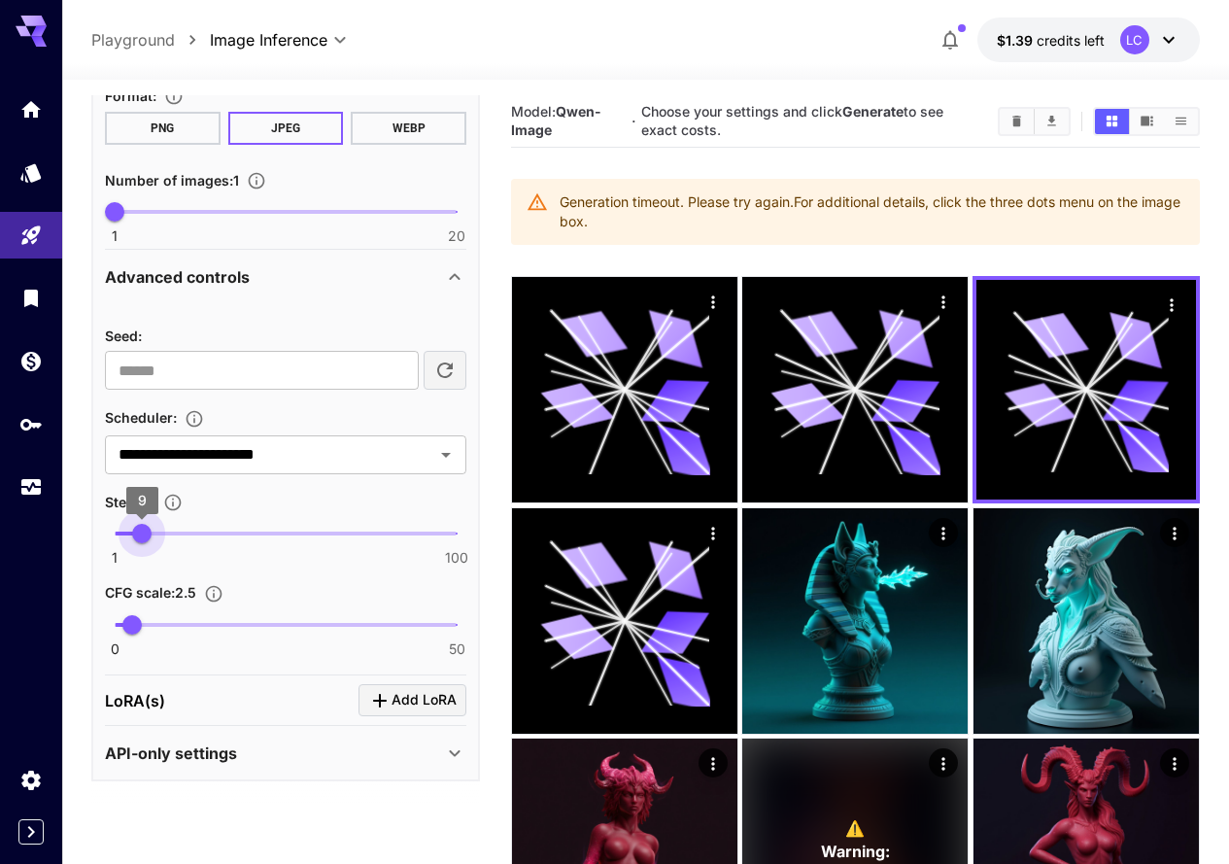
type input "**"
click at [147, 524] on span "10" at bounding box center [145, 533] width 19 height 19
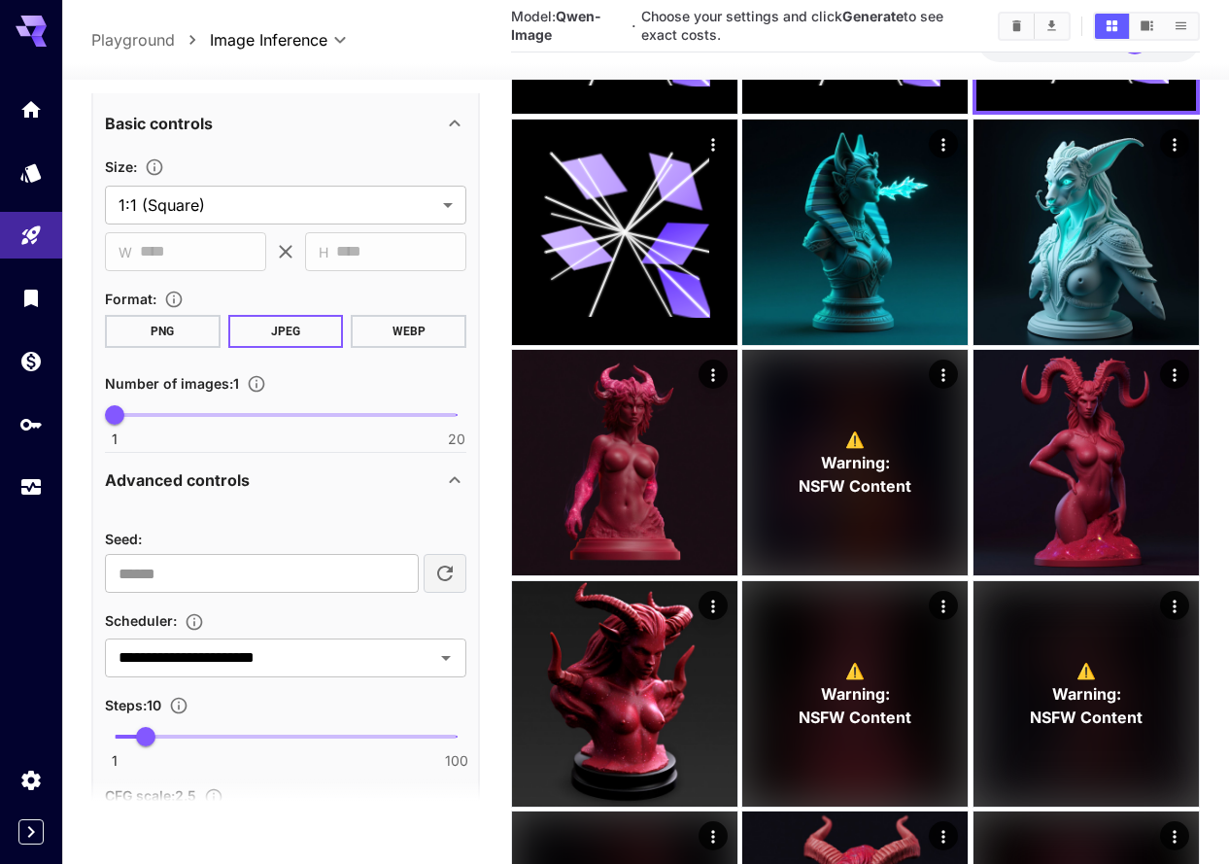
scroll to position [77, 0]
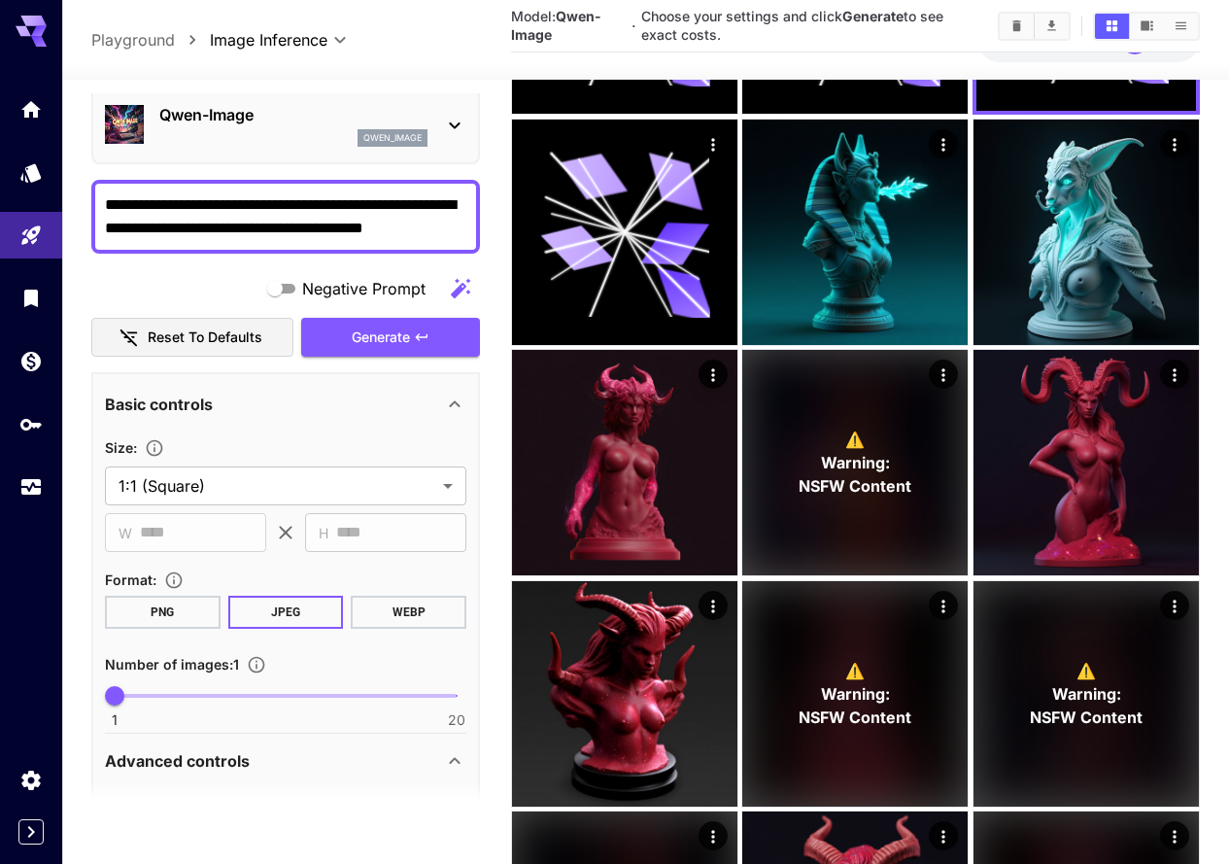
click at [376, 333] on span "Generate" at bounding box center [381, 337] width 58 height 24
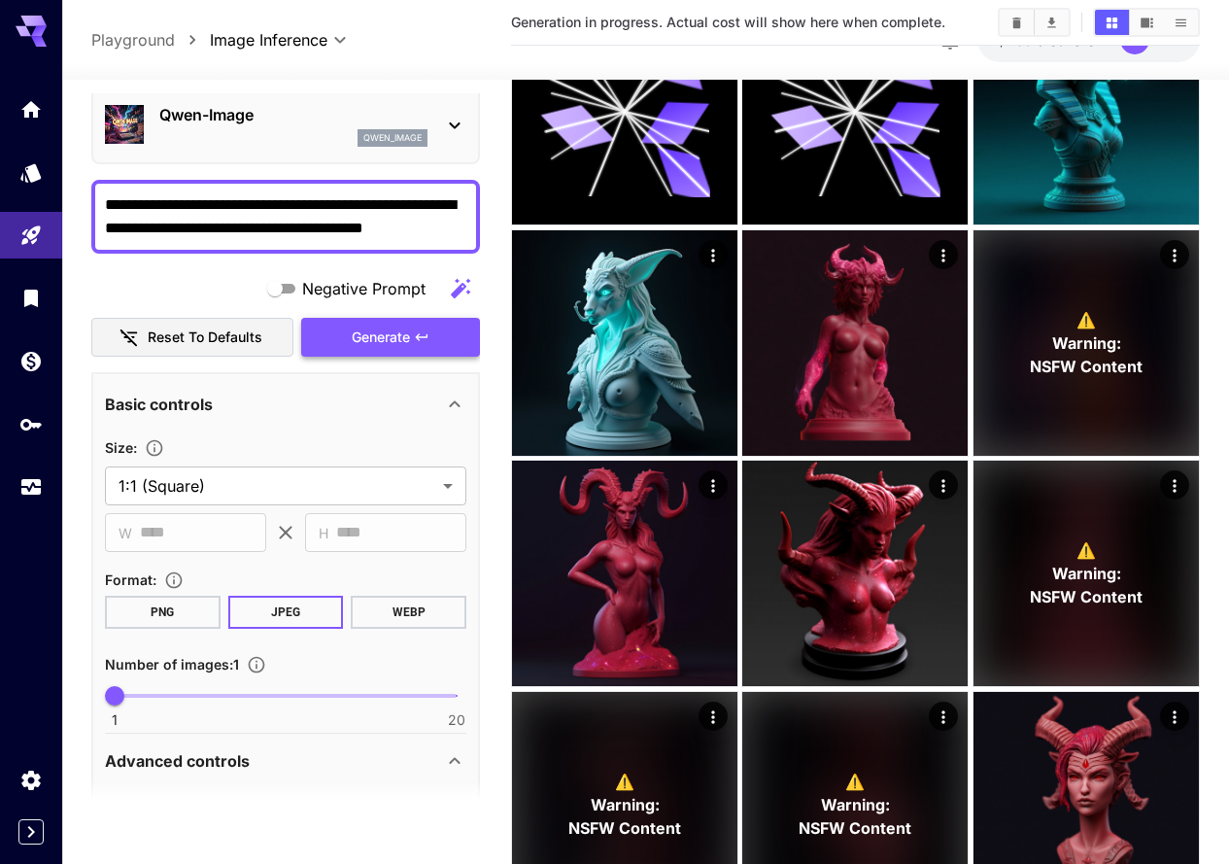
drag, startPoint x: 408, startPoint y: 345, endPoint x: 418, endPoint y: 344, distance: 9.8
click at [409, 346] on span "Generate" at bounding box center [381, 337] width 58 height 24
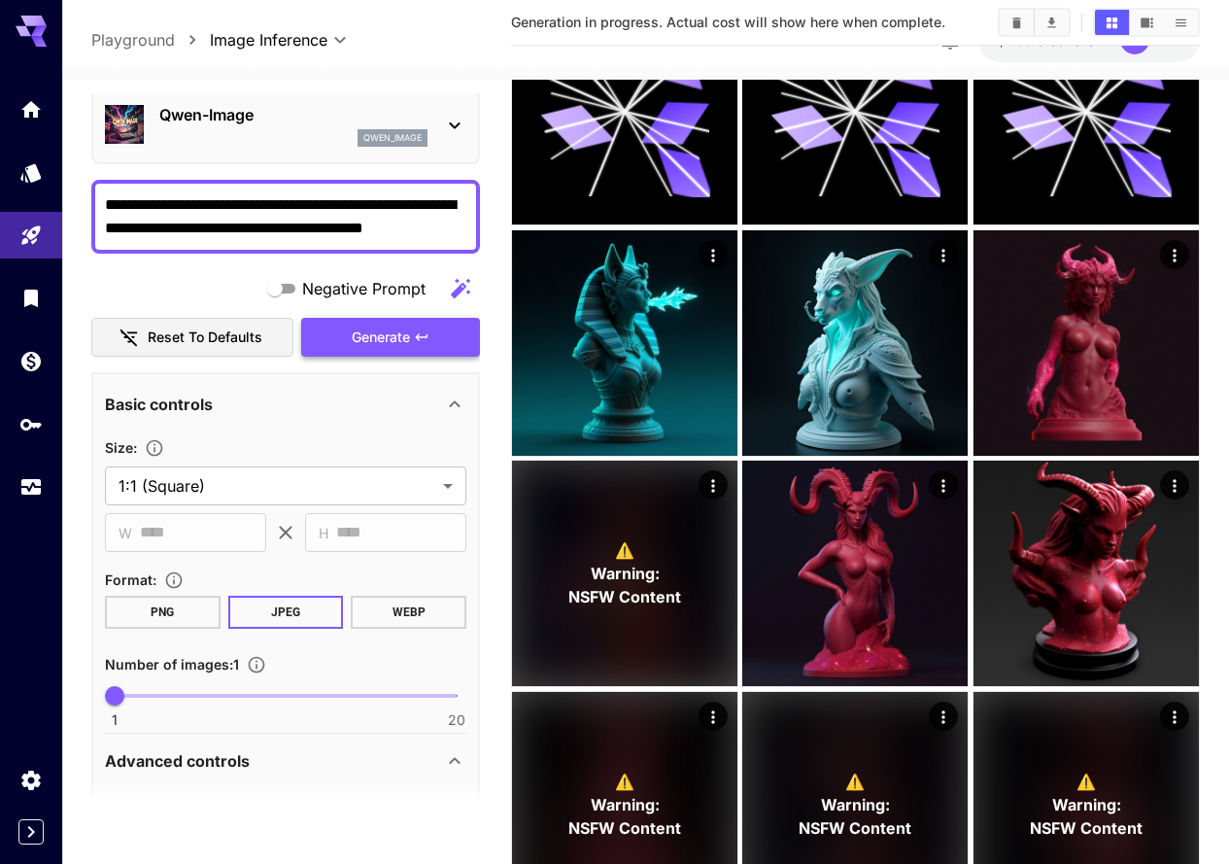
click at [421, 339] on icon "button" at bounding box center [422, 337] width 16 height 16
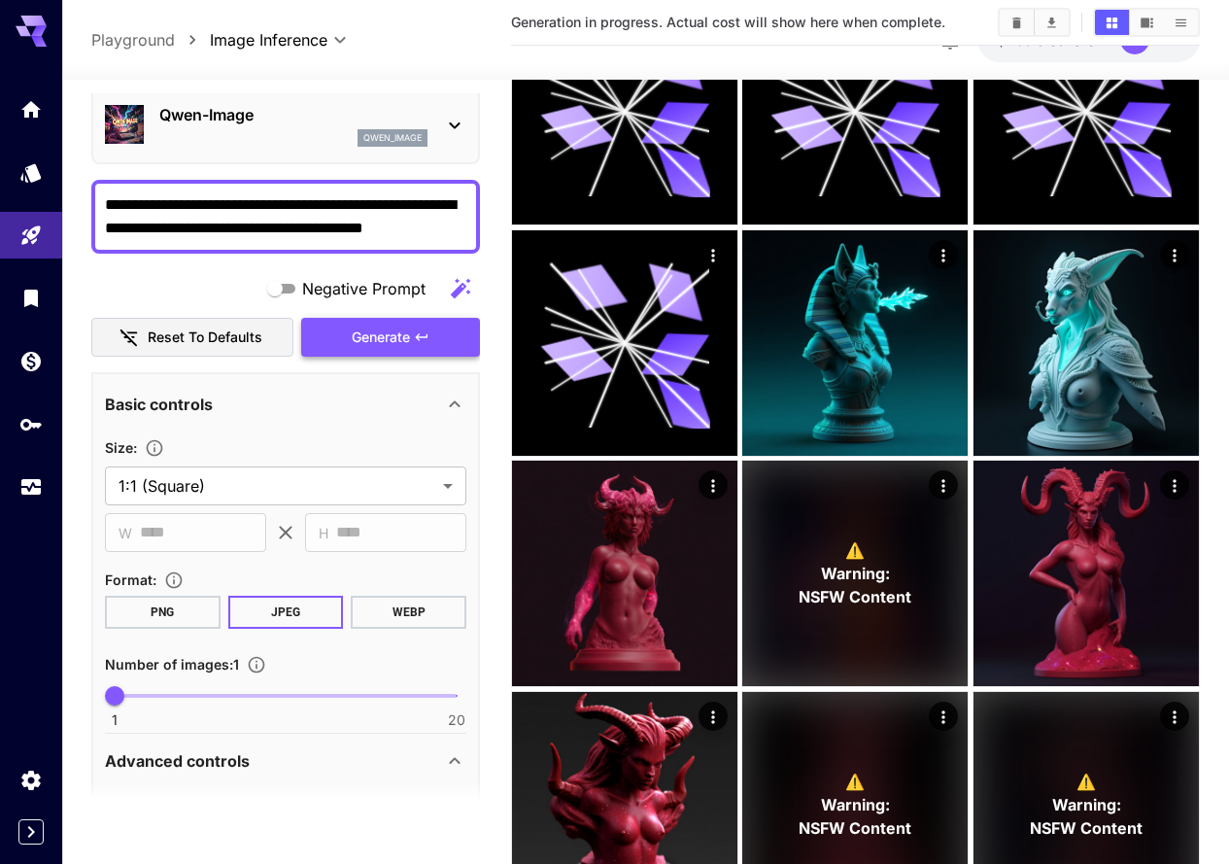
click at [421, 339] on icon "button" at bounding box center [422, 337] width 16 height 16
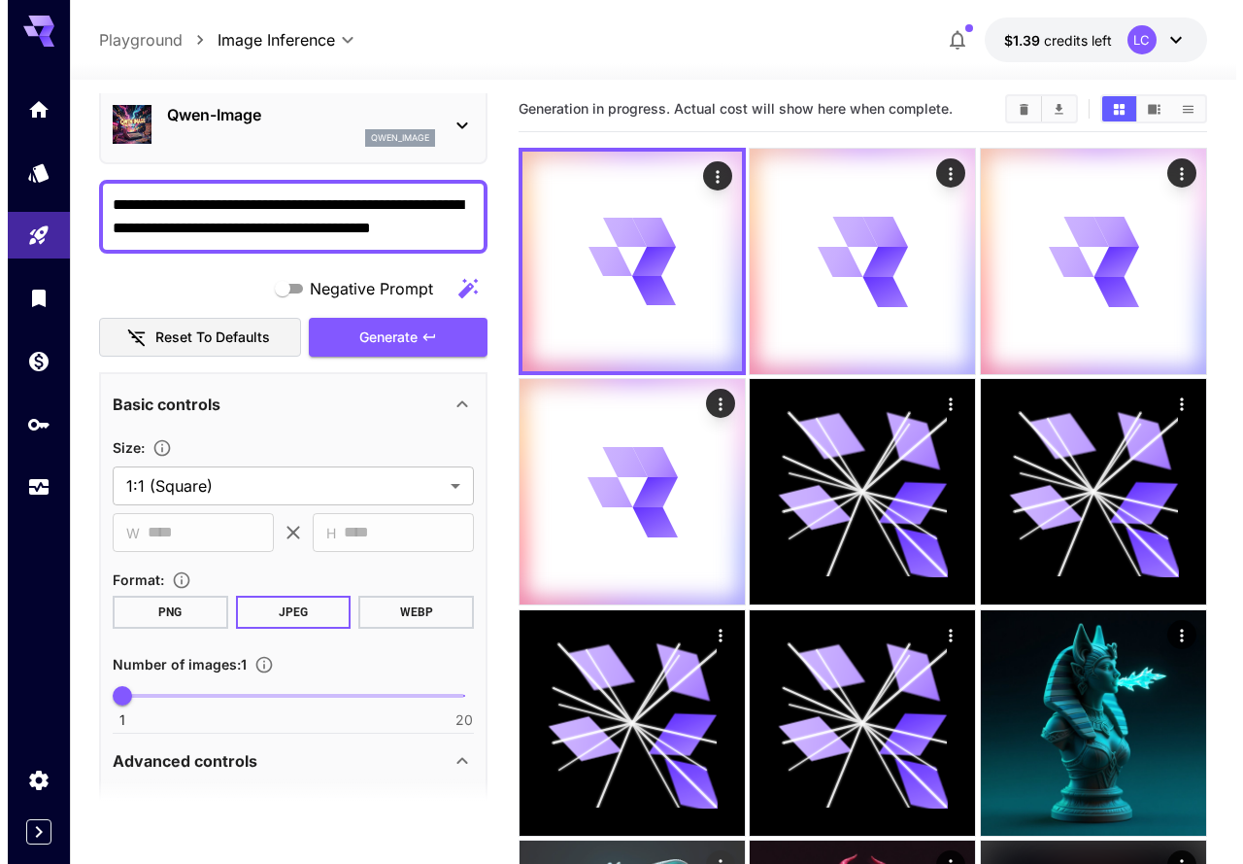
scroll to position [0, 0]
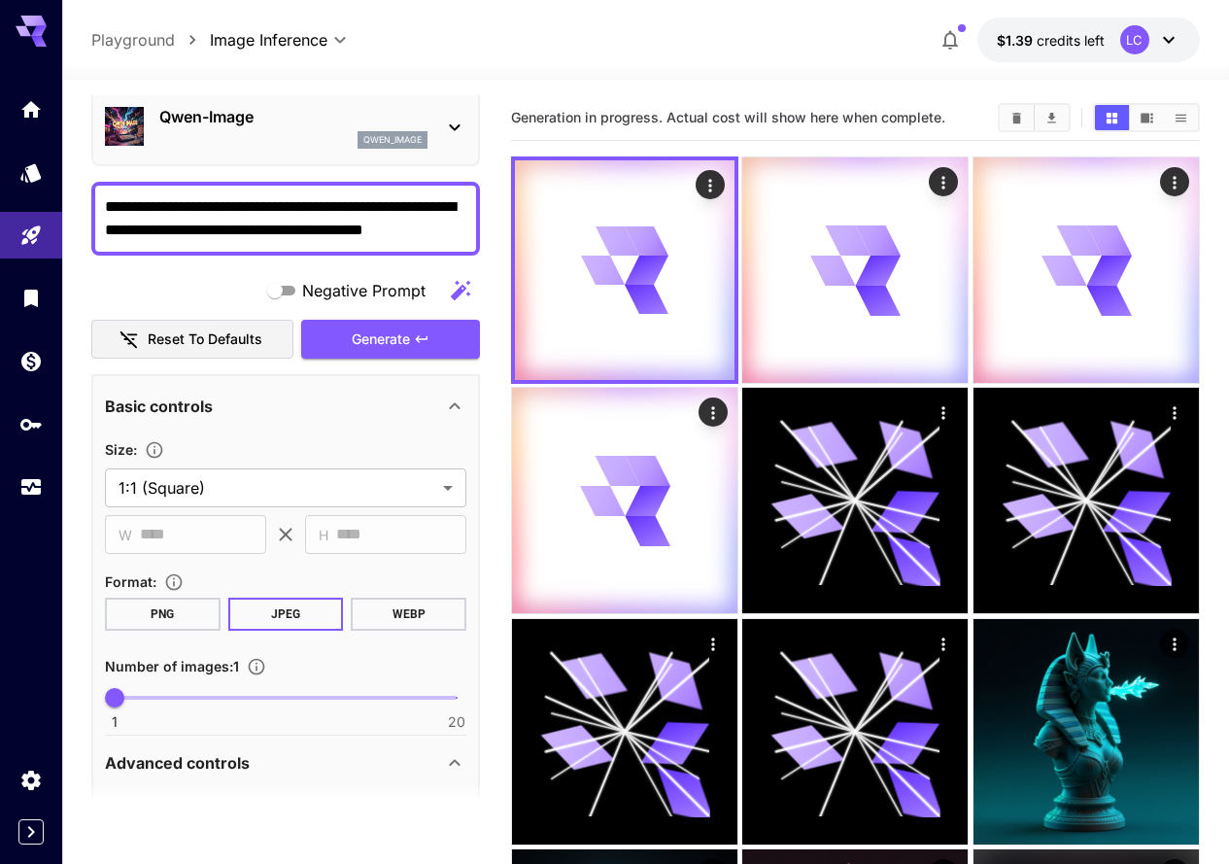
click at [375, 343] on span "Generate" at bounding box center [381, 339] width 58 height 24
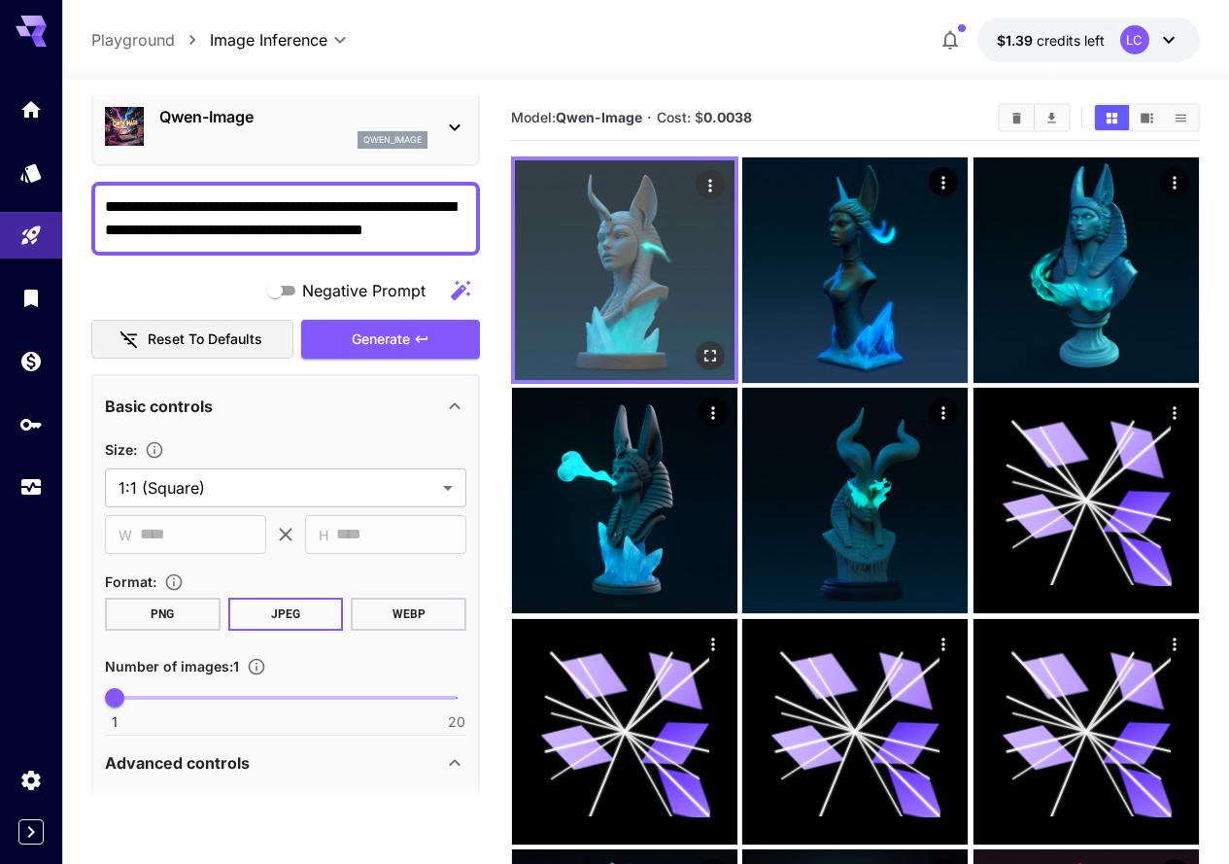
click at [595, 247] on img at bounding box center [625, 270] width 220 height 220
click at [700, 346] on icon "Open in fullscreen" at bounding box center [709, 355] width 19 height 19
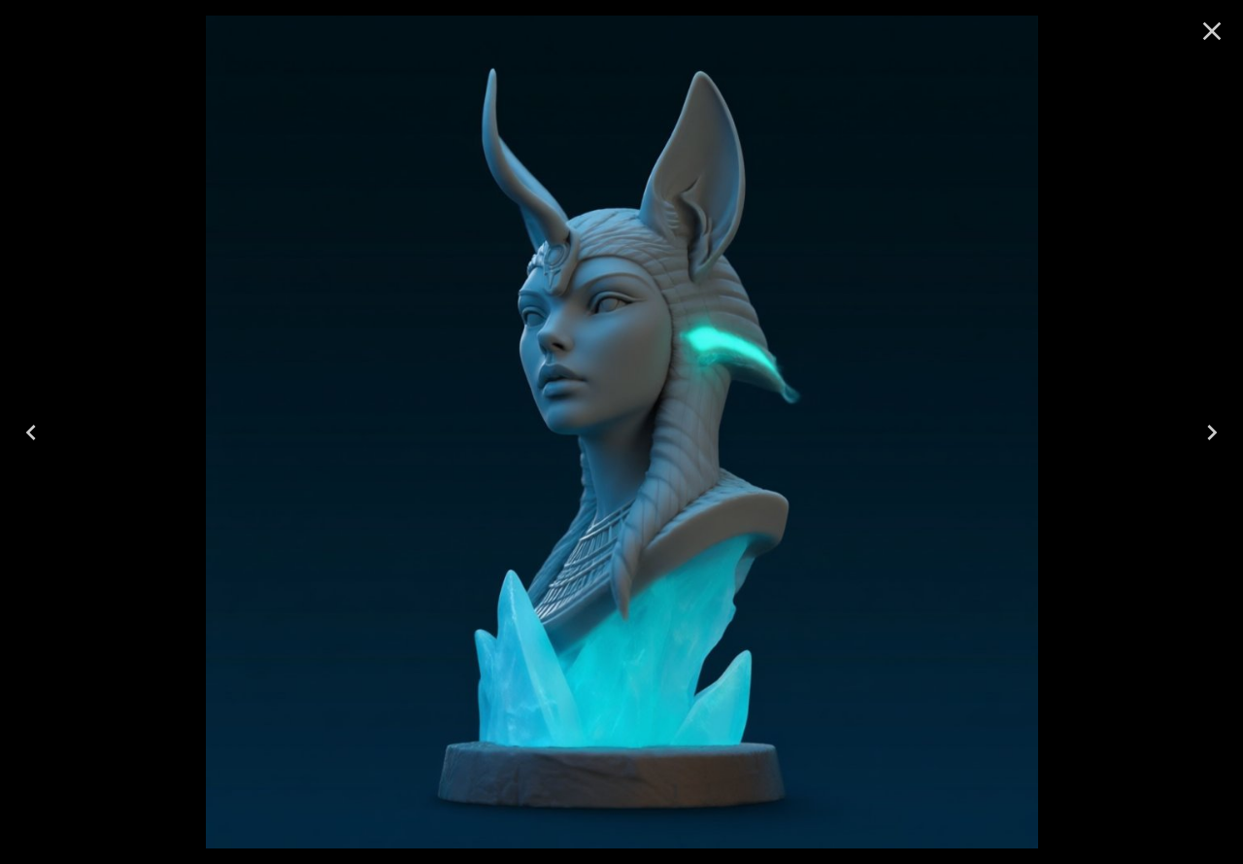
scroll to position [77, 0]
